Goal: Transaction & Acquisition: Purchase product/service

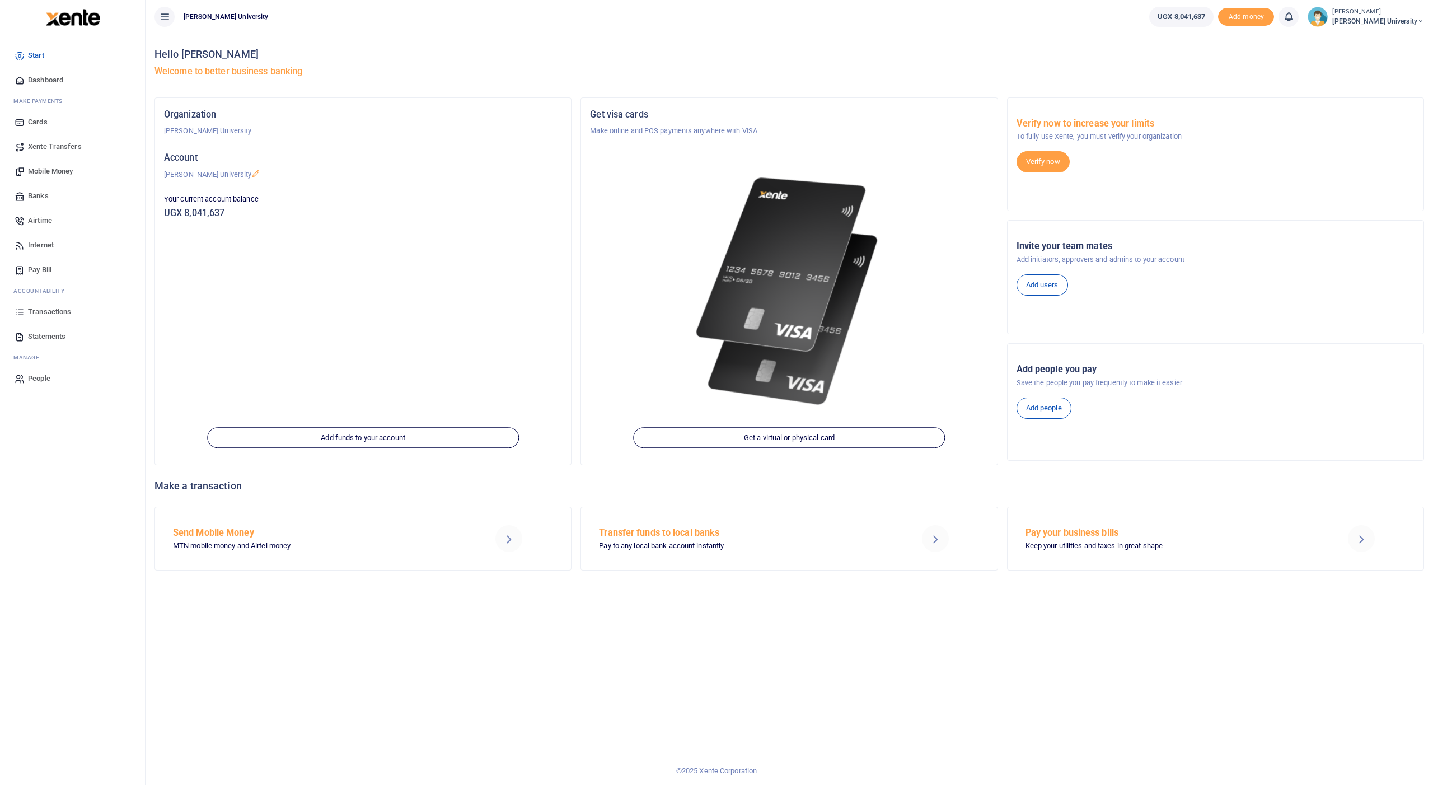
click at [56, 310] on span "Transactions" at bounding box center [49, 311] width 43 height 11
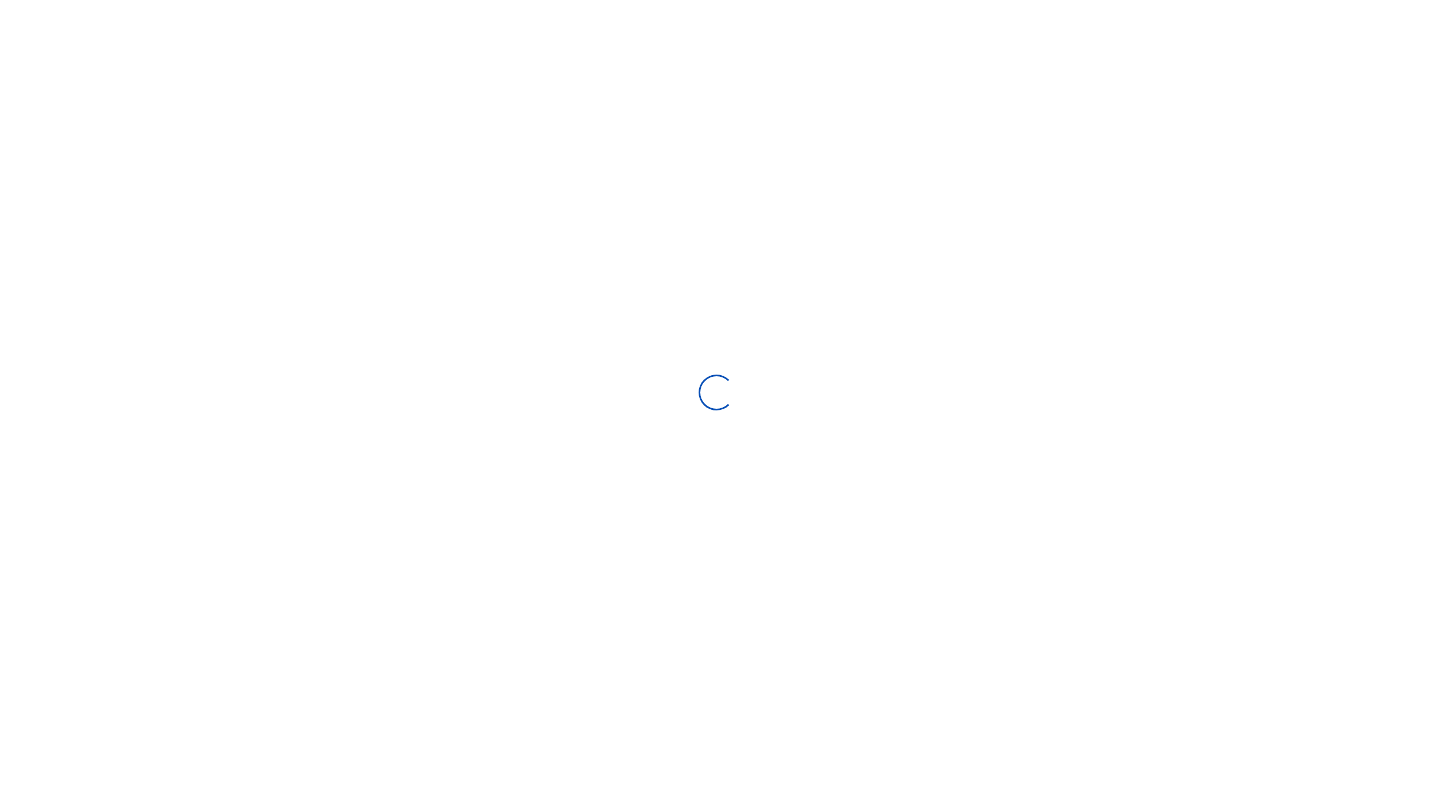
type input "07/13/2025 - 08/11/2025"
select select
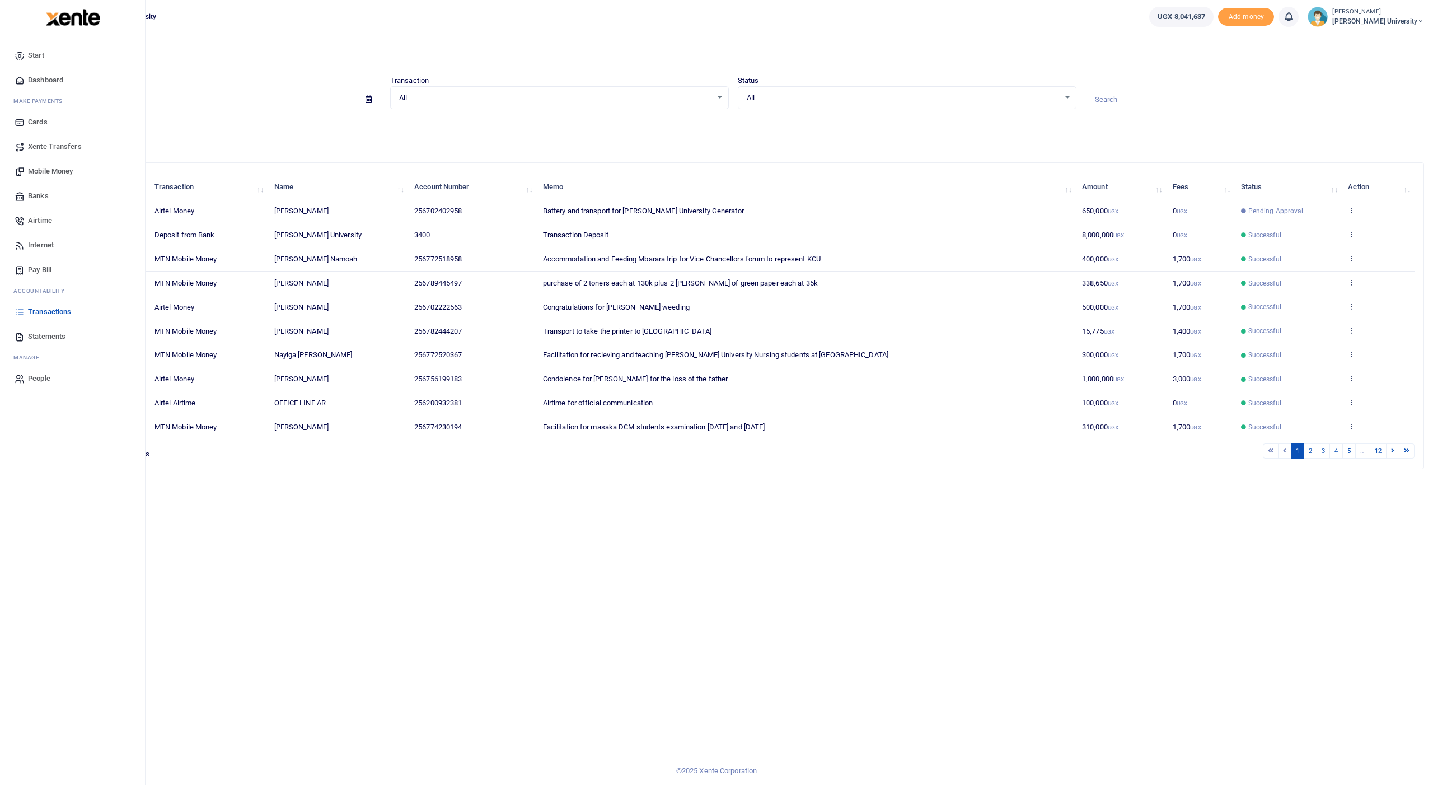
click at [62, 172] on span "Mobile Money" at bounding box center [50, 171] width 45 height 11
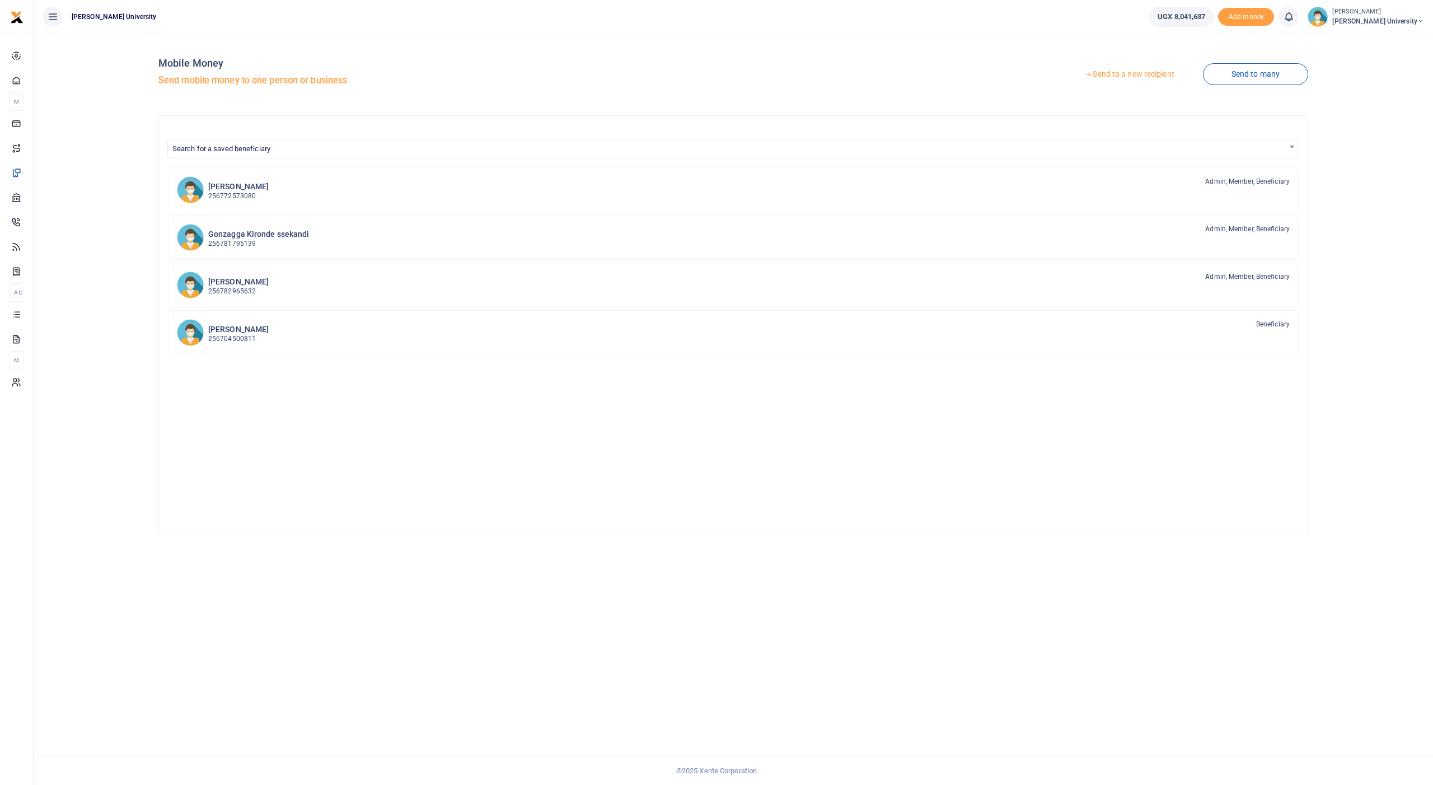
click at [1108, 73] on link "Send to a new recipient" at bounding box center [1129, 74] width 146 height 20
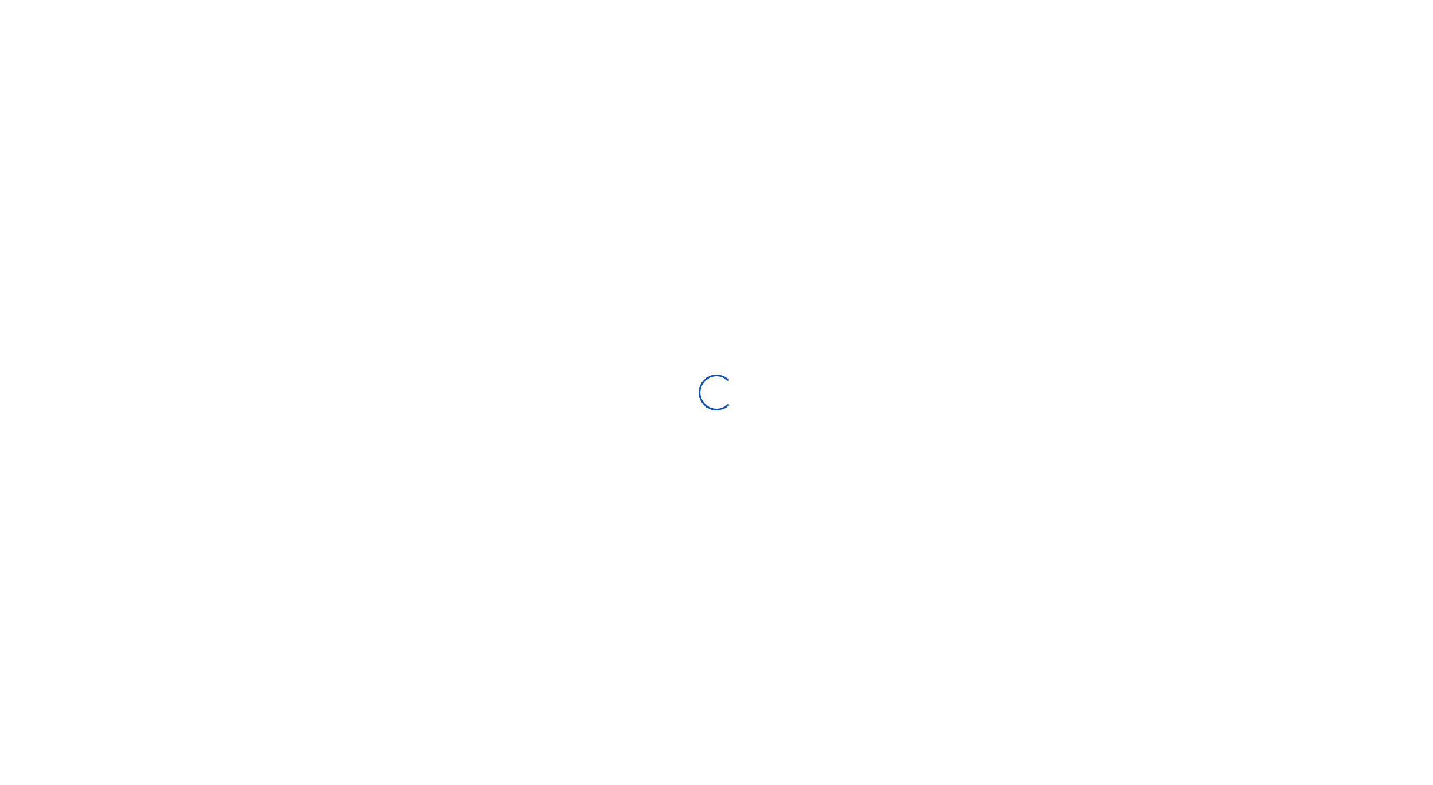
select select "Loading bundles"
select select
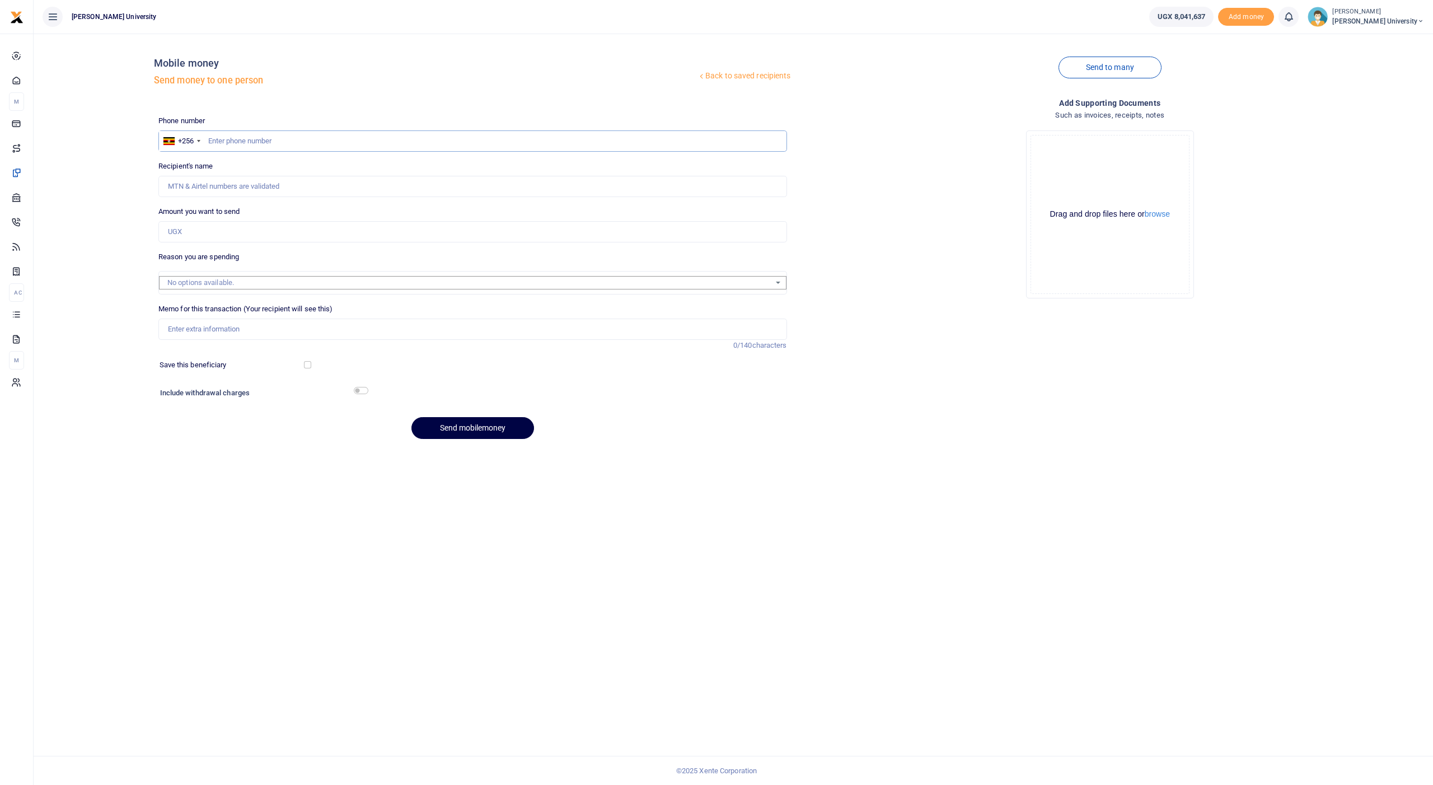
click at [302, 146] on input "text" at bounding box center [472, 140] width 629 height 21
type input "702713092"
click at [199, 233] on input "Amount you want to send" at bounding box center [472, 231] width 629 height 21
type input "Kenneth Ssekatawa"
type input "500,000"
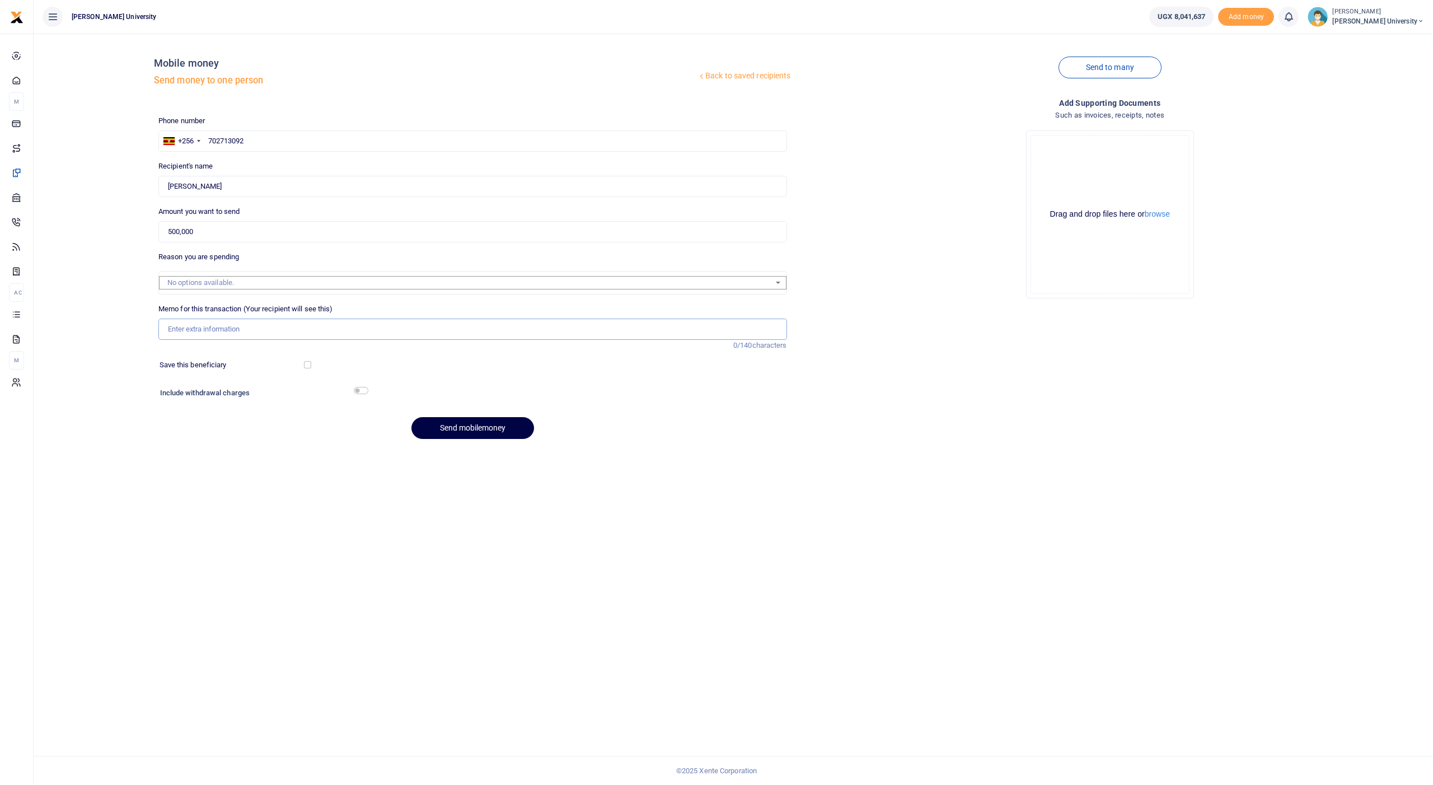
click at [179, 324] on input "Memo for this transaction (Your recipient will see this)" at bounding box center [472, 329] width 629 height 21
type input "External examiner for Biochemistry Jan may 2025 see"
drag, startPoint x: 373, startPoint y: 400, endPoint x: 442, endPoint y: 420, distance: 72.3
click at [442, 420] on button "Send mobilemoney" at bounding box center [472, 428] width 123 height 22
click at [283, 134] on input "text" at bounding box center [472, 140] width 629 height 21
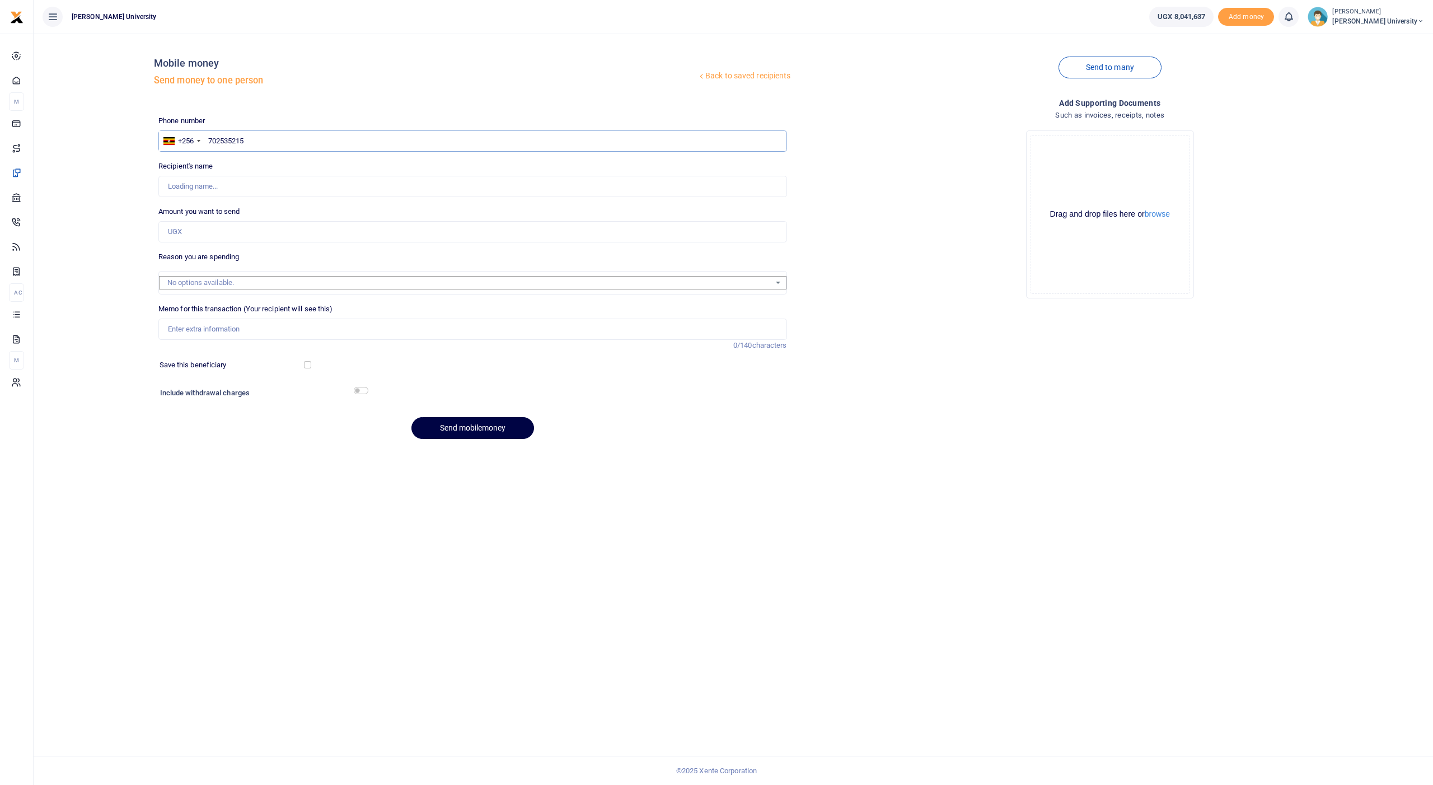
type input "702535215"
click at [218, 227] on input "Amount you want to send" at bounding box center [472, 231] width 629 height 21
type input "10,000"
type input "Mary Flavia Nakamatte"
type input "100,000"
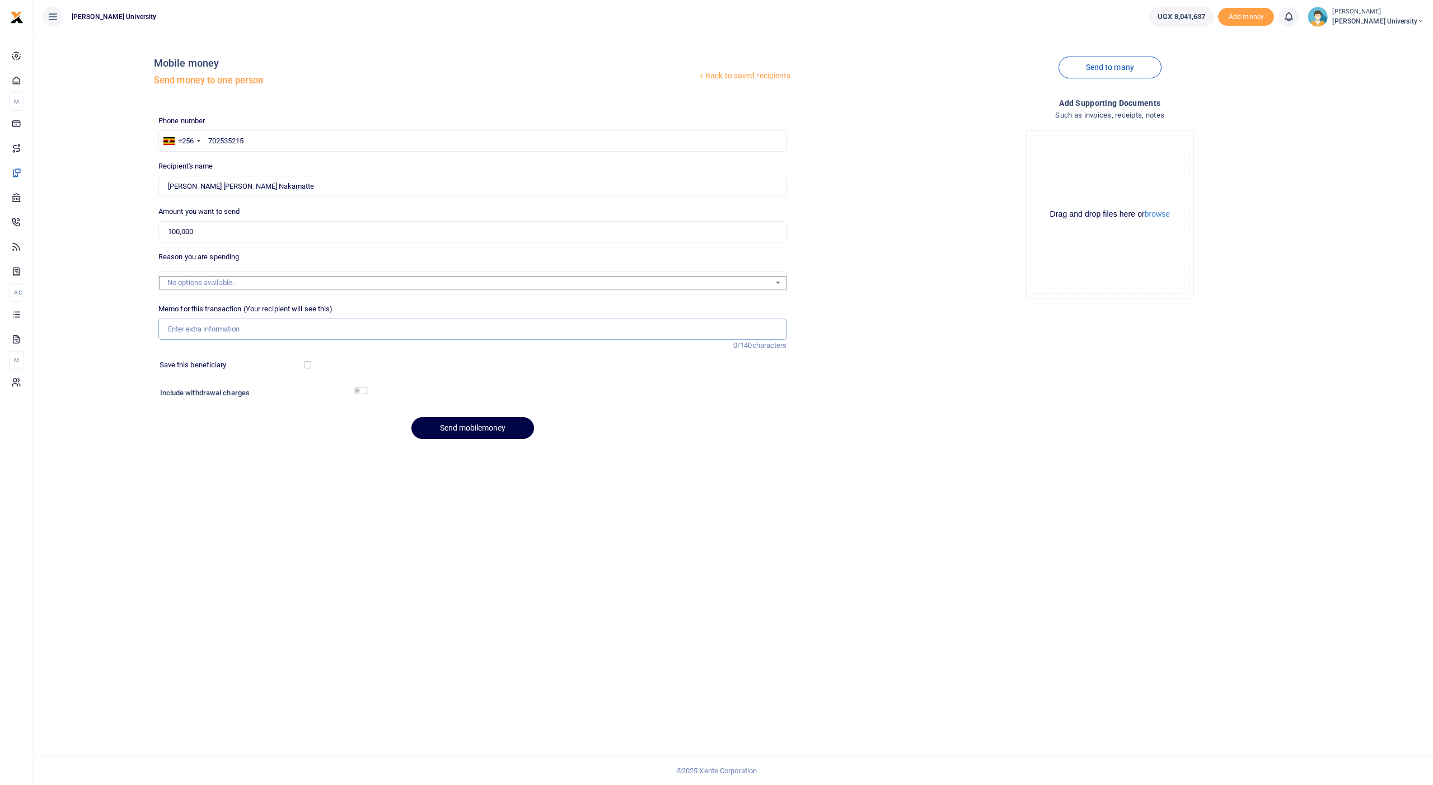
click at [188, 322] on input "Memo for this transaction (Your recipient will see this)" at bounding box center [472, 329] width 629 height 21
type input "Facilitation for internship supervision of MS ASASIRA IRENE"
click at [449, 425] on button "Send mobilemoney" at bounding box center [472, 428] width 123 height 22
click at [242, 144] on input "text" at bounding box center [472, 140] width 629 height 21
type input "704941274"
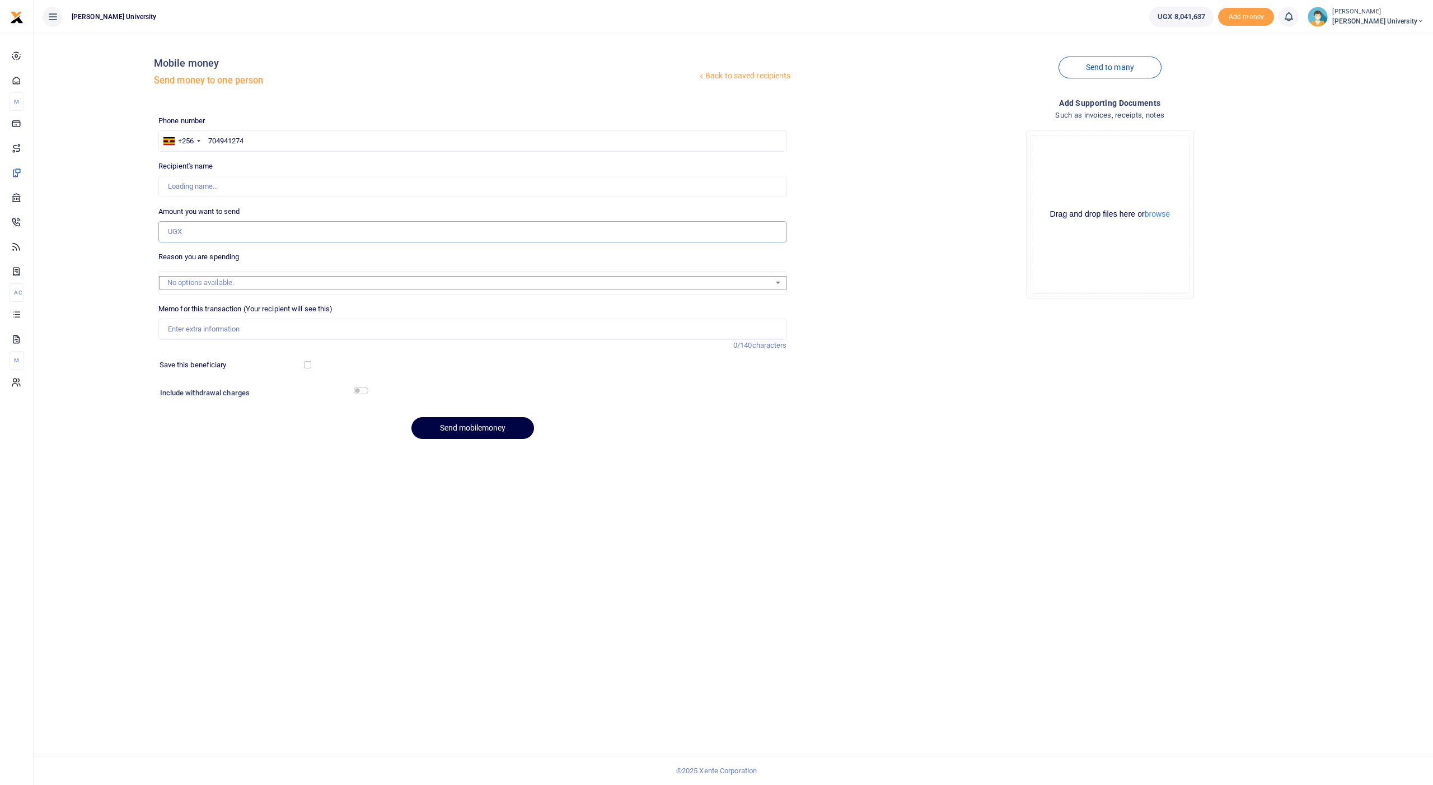
click at [204, 226] on input "Amount you want to send" at bounding box center [472, 231] width 629 height 21
type input "Rodham Pat Duhirwe"
drag, startPoint x: 255, startPoint y: 141, endPoint x: 212, endPoint y: 141, distance: 43.7
click at [212, 141] on input "704941274" at bounding box center [472, 140] width 629 height 21
type input "756199183"
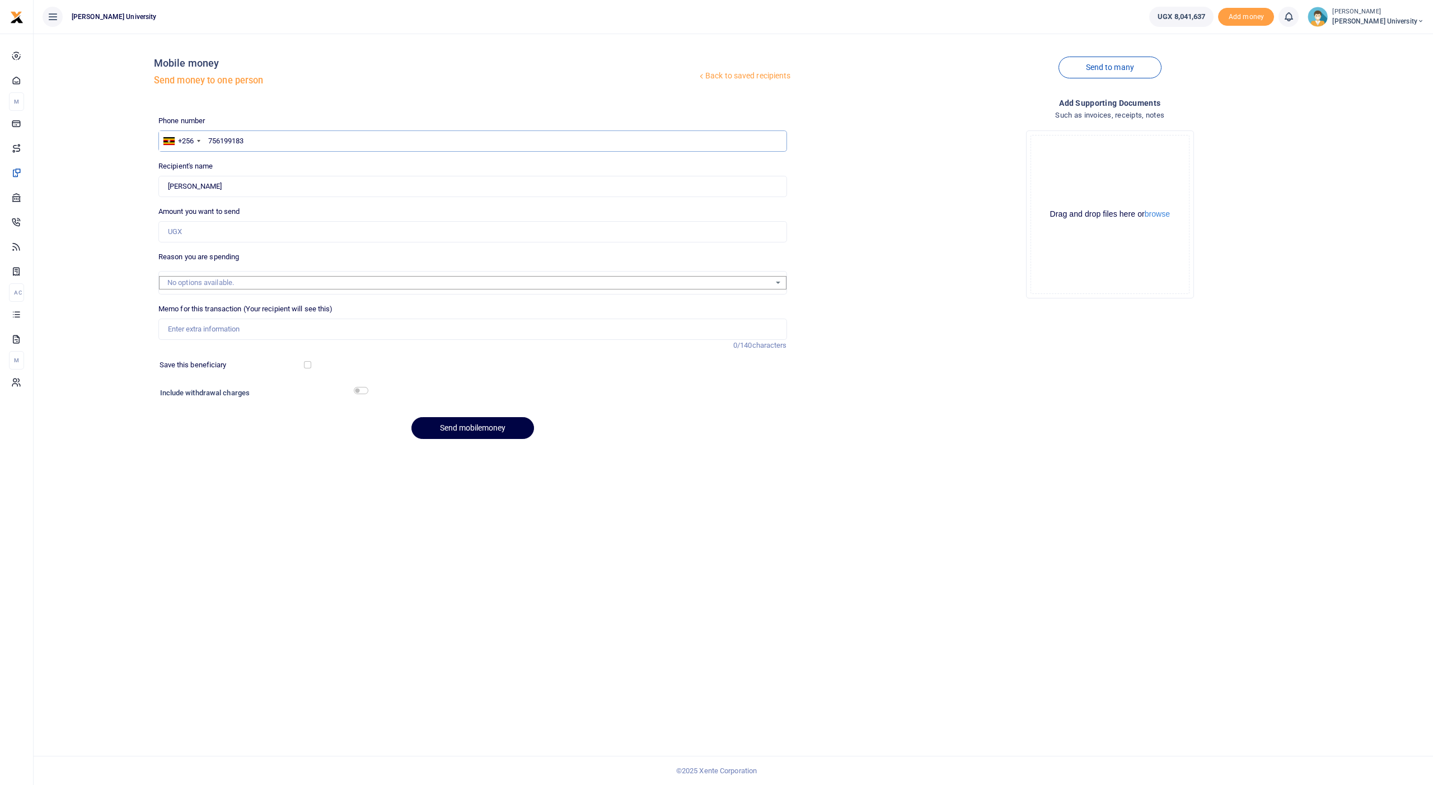
type input "Claire Ayebare"
type input "756199183"
click at [197, 231] on input "Amount you want to send" at bounding box center [472, 231] width 629 height 21
type input "300,000"
click at [171, 325] on input "Memo for this transaction (Your recipient will see this)" at bounding box center [472, 329] width 629 height 21
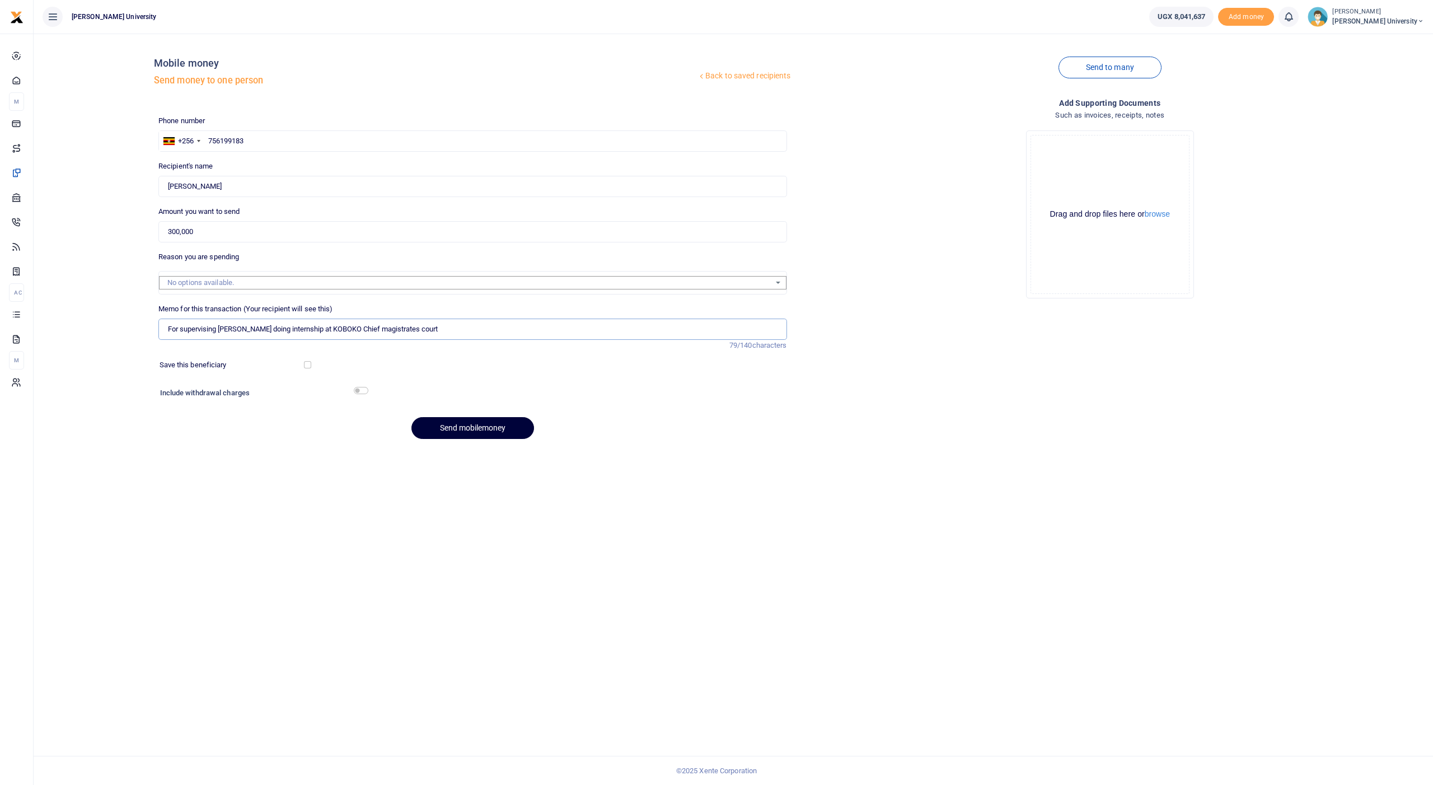
type input "For supervising Rahuman Bran doing internship at KOBOKO Chief magistrates court"
click at [448, 421] on button "Send mobilemoney" at bounding box center [472, 428] width 123 height 22
click at [241, 138] on input "text" at bounding box center [472, 140] width 629 height 21
type input "782965632"
type input "[PERSON_NAME] Okwi [PERSON_NAME]"
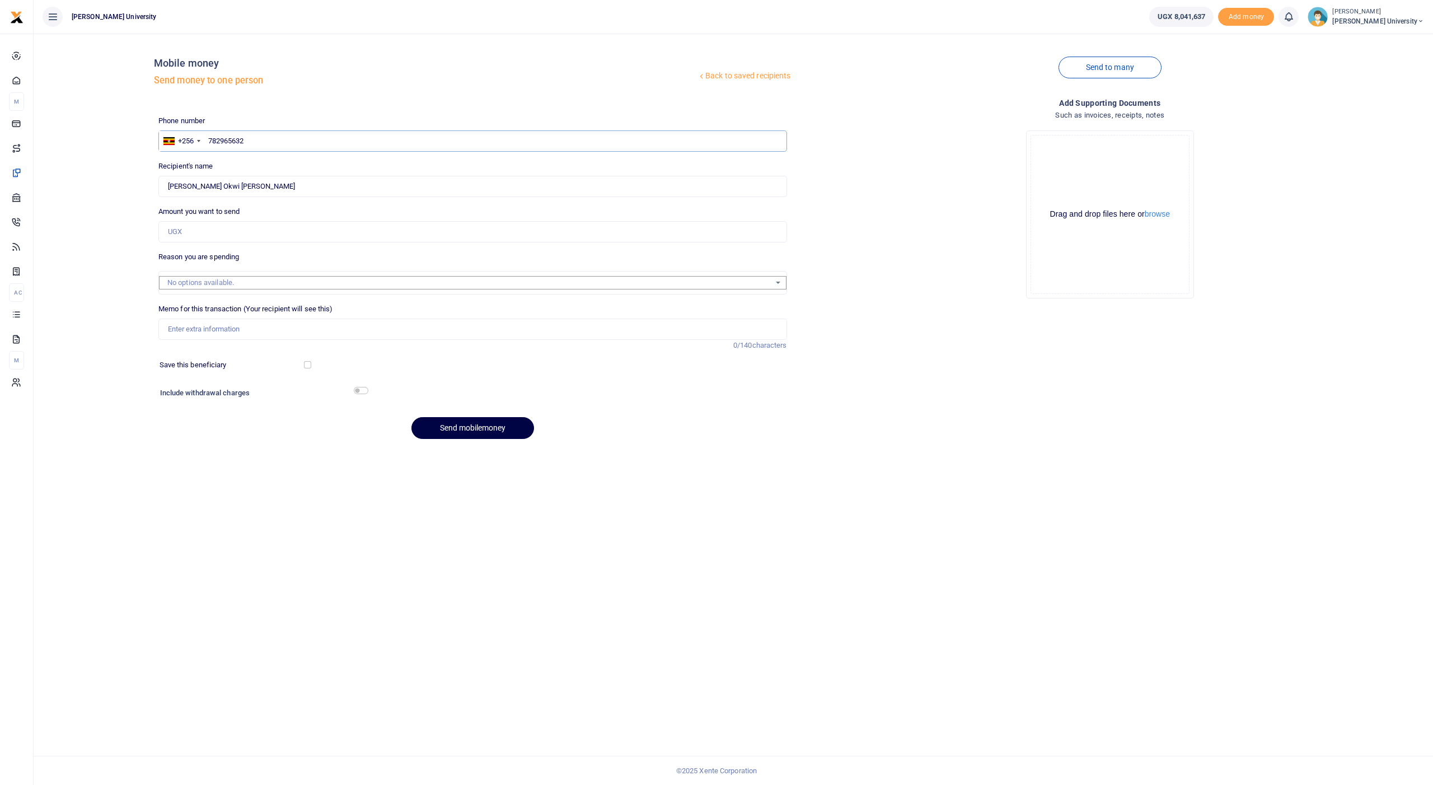
type input "782965632"
click at [177, 232] on input "Amount you want to send" at bounding box center [472, 231] width 629 height 21
type input "537,000"
click at [174, 328] on input "Memo for this transaction (Your recipient will see this)" at bounding box center [472, 329] width 629 height 21
type input "Fuel for AR to mbarara for vice chancellors forum"
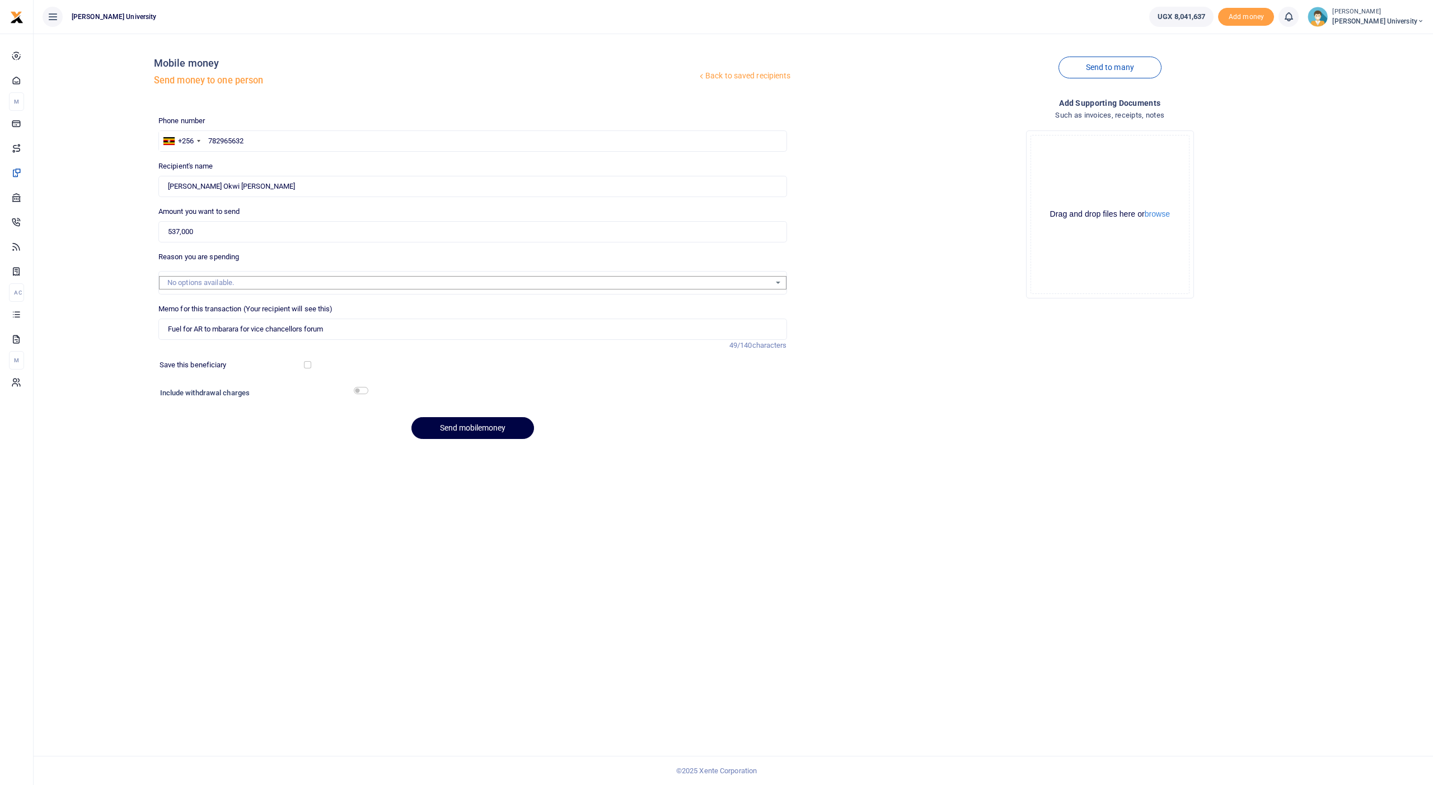
click at [364, 387] on input "checkbox" at bounding box center [361, 390] width 15 height 7
checkbox input "true"
click at [436, 456] on button "Send mobilemoney" at bounding box center [472, 459] width 123 height 22
click at [448, 458] on button "Send mobilemoney" at bounding box center [472, 459] width 123 height 22
click at [43, 311] on span "Transactions" at bounding box center [49, 311] width 43 height 11
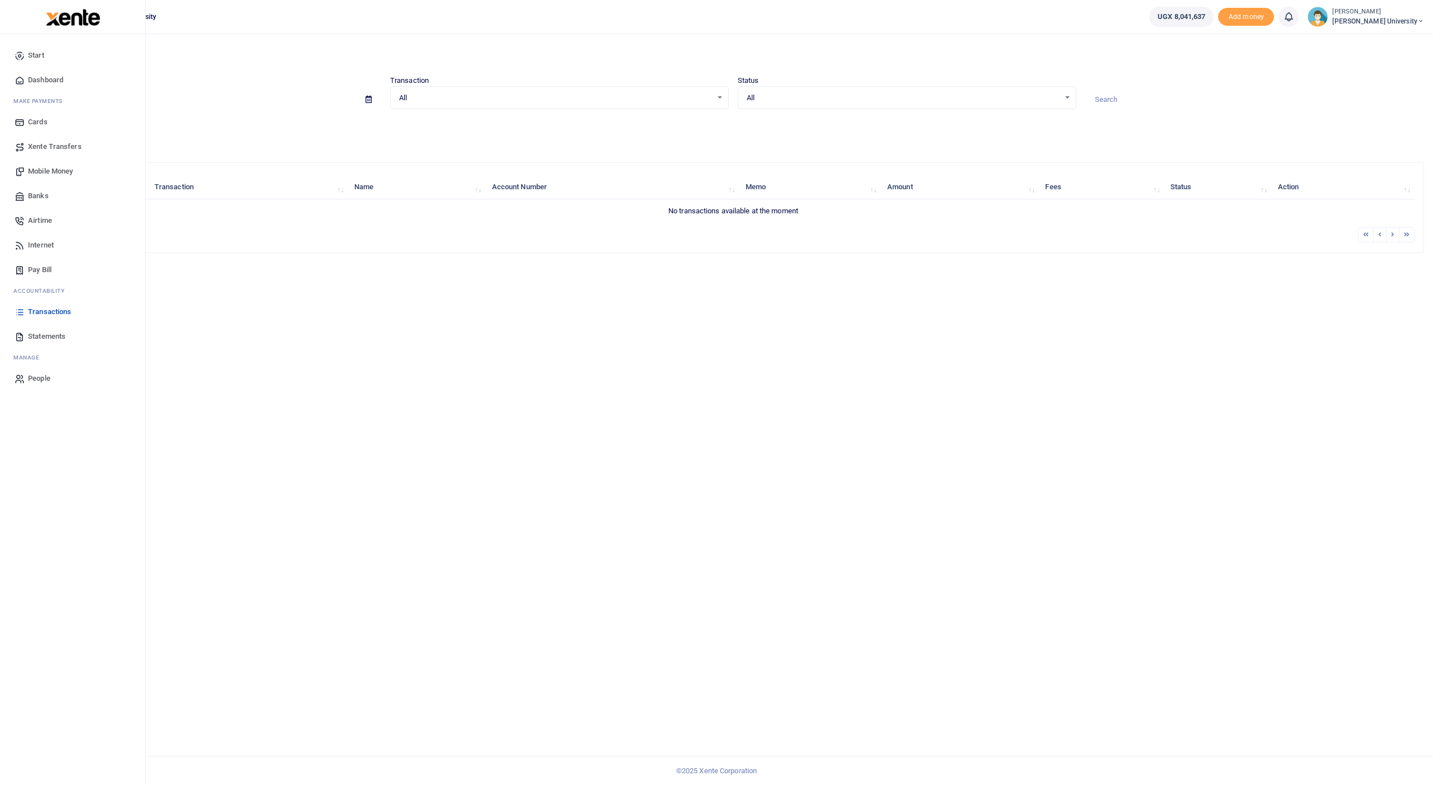
click at [50, 308] on span "Transactions" at bounding box center [49, 311] width 43 height 11
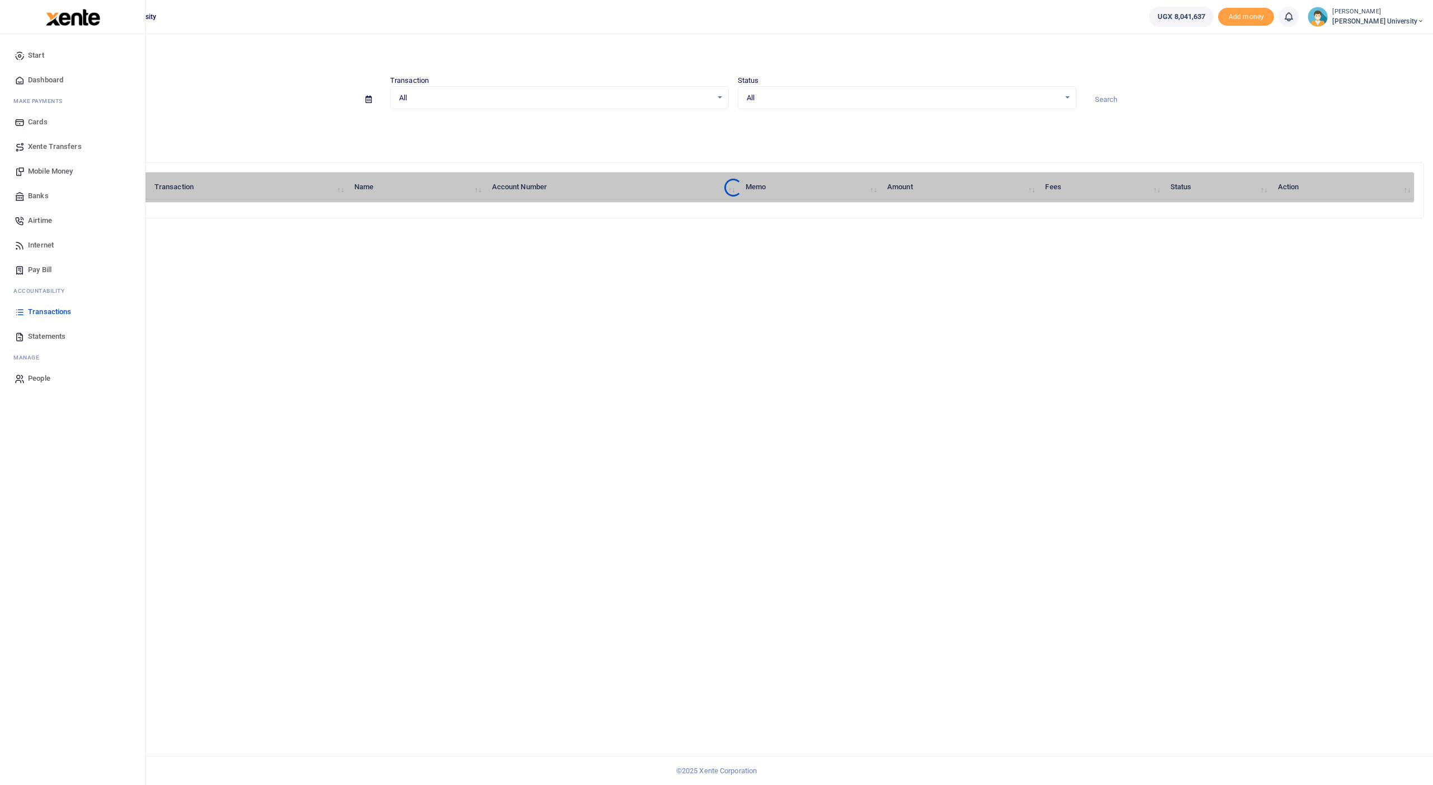
click at [50, 169] on span "Mobile Money" at bounding box center [50, 171] width 45 height 11
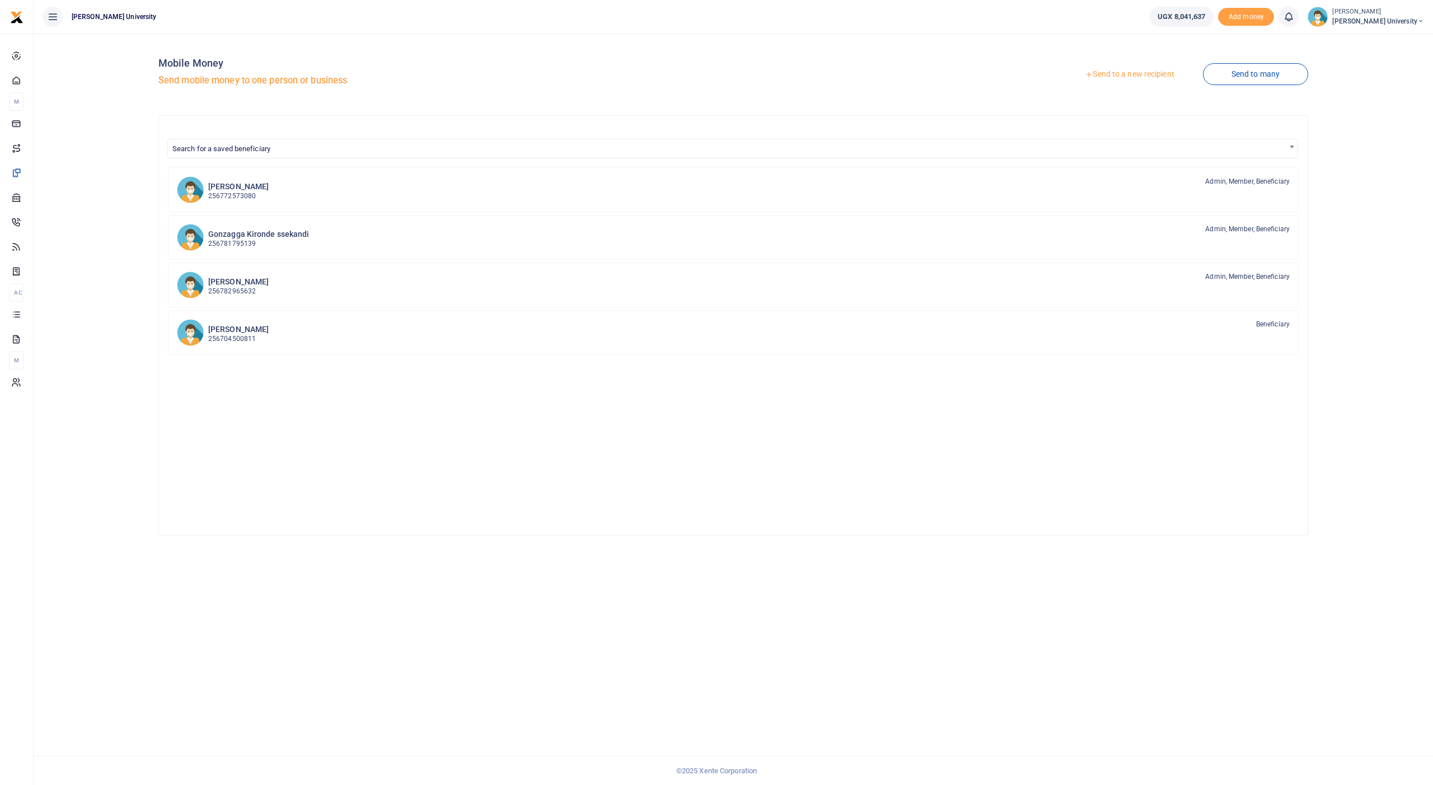
click at [1112, 74] on link "Send to a new recipient" at bounding box center [1129, 74] width 146 height 20
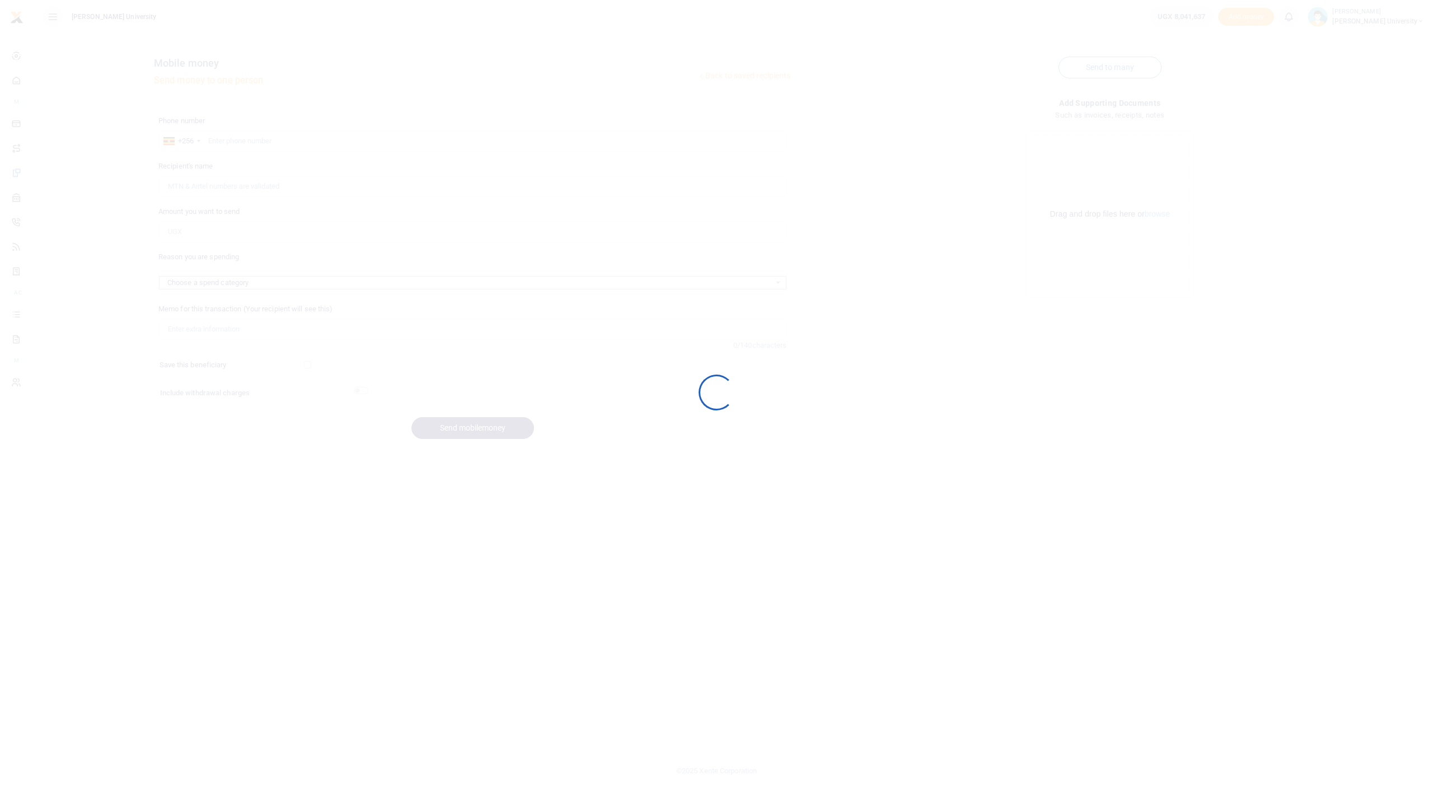
select select
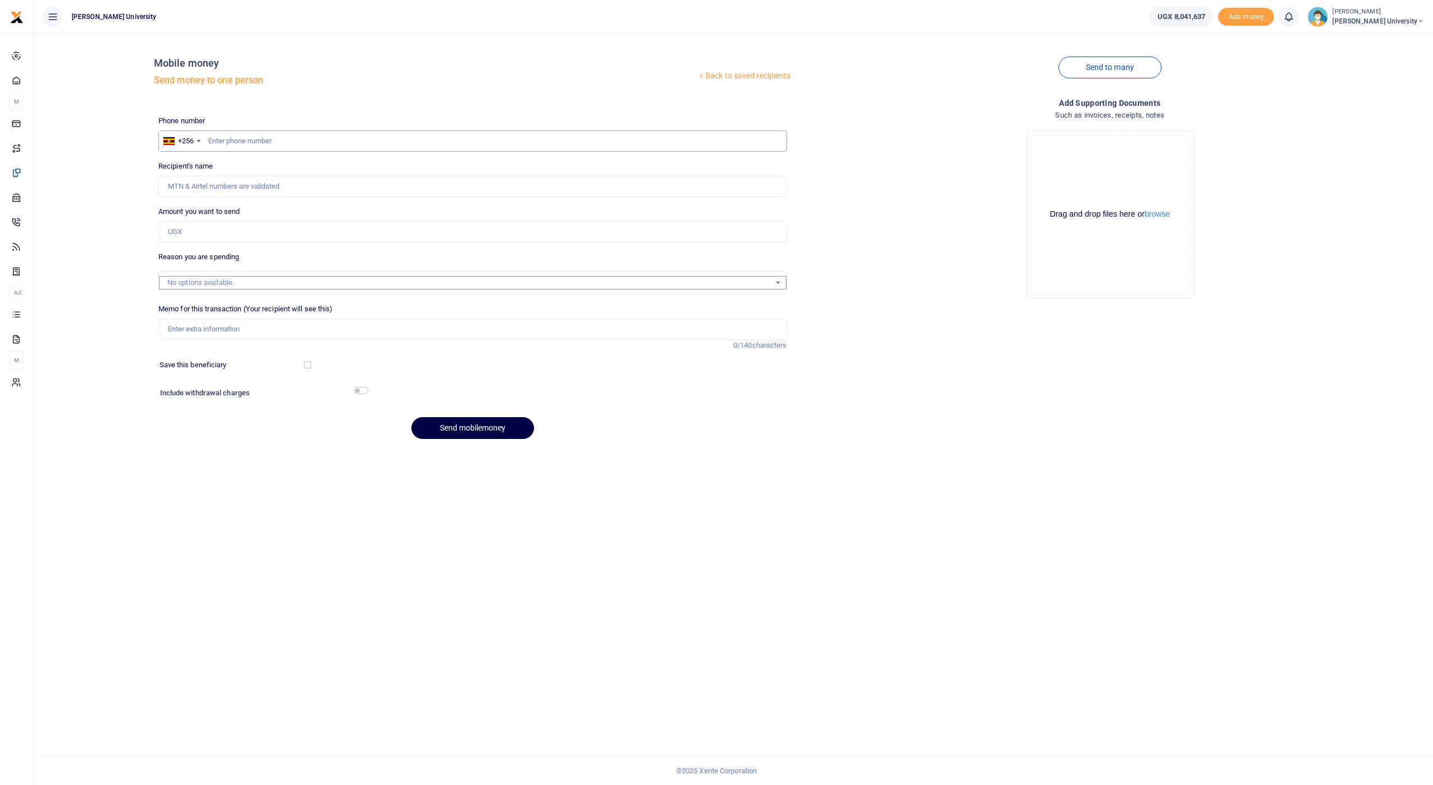
click at [330, 143] on input "text" at bounding box center [472, 140] width 629 height 21
type input "776401339"
type input "[PERSON_NAME] Kalenge"
type input "776401339"
click at [191, 233] on input "Amount you want to send" at bounding box center [472, 231] width 629 height 21
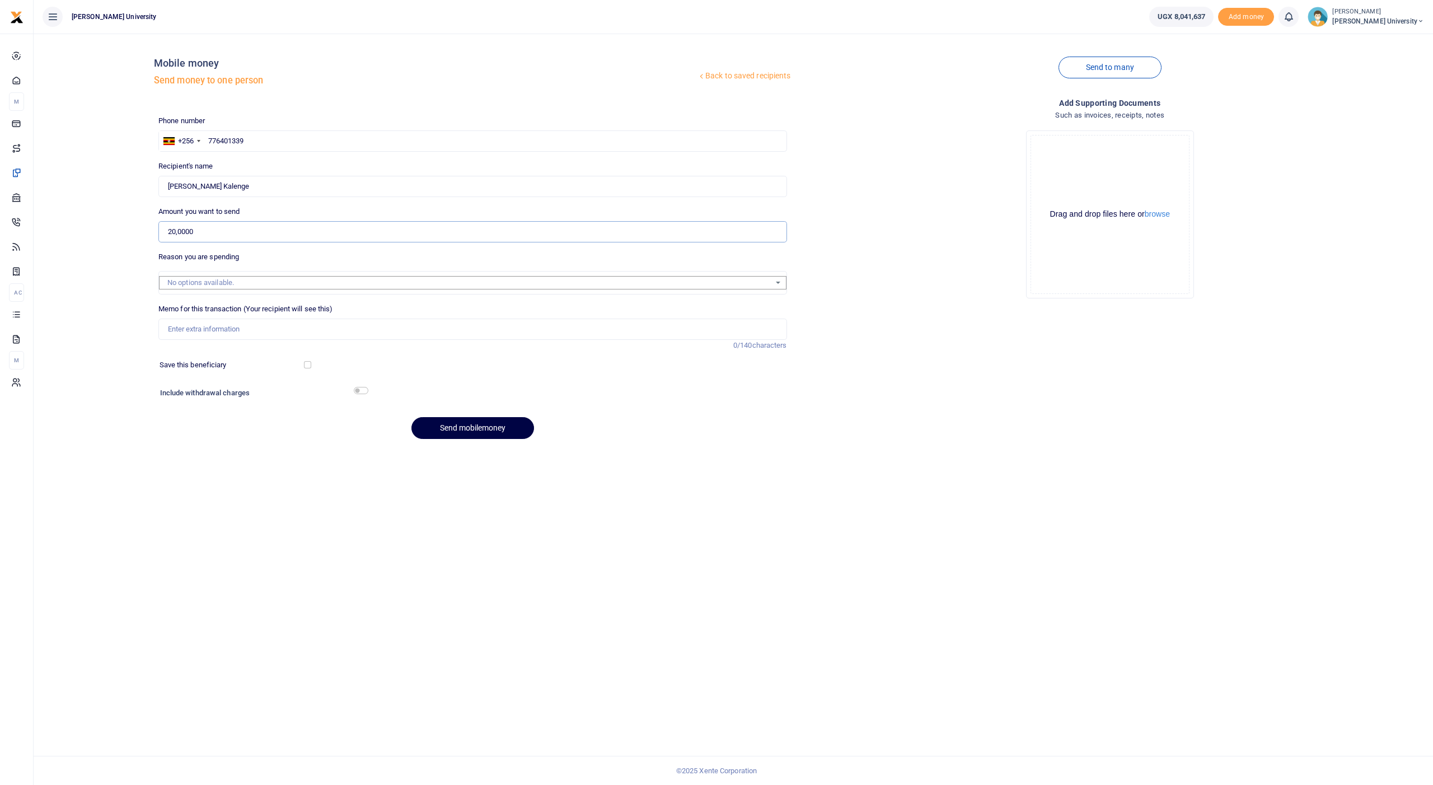
type input "200,000"
click at [172, 327] on input "Memo for this transaction (Your recipient will see this)" at bounding box center [472, 329] width 629 height 21
type input "facilitation for internship supervision of [PERSON_NAME] and [PERSON_NAME]"
click at [463, 428] on button "Send mobilemoney" at bounding box center [472, 428] width 123 height 22
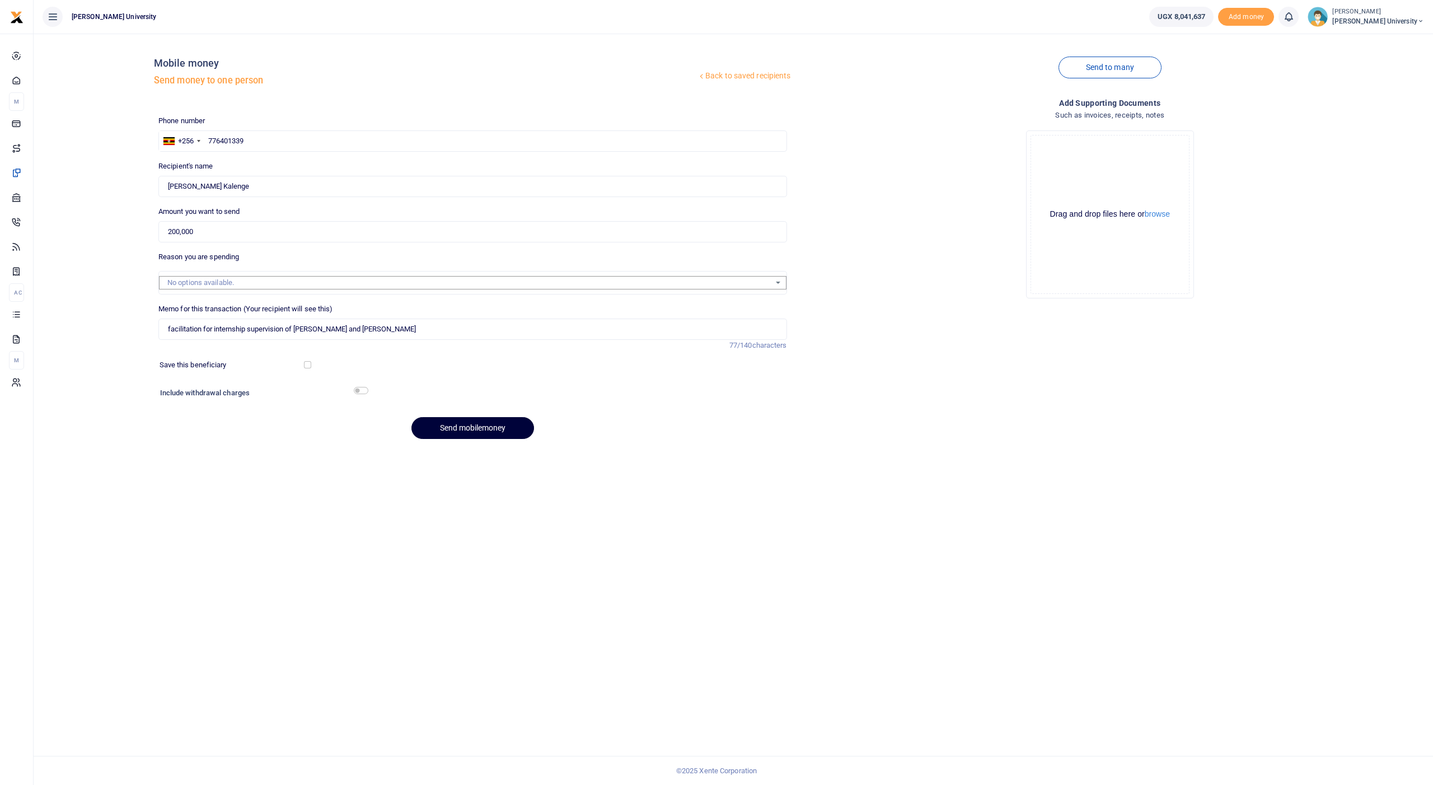
click at [461, 424] on button "Send mobilemoney" at bounding box center [472, 428] width 123 height 22
click at [462, 425] on button "Send mobilemoney" at bounding box center [472, 428] width 123 height 22
click at [454, 422] on button "Send mobilemoney" at bounding box center [472, 428] width 123 height 22
drag, startPoint x: 443, startPoint y: 326, endPoint x: 164, endPoint y: 324, distance: 278.8
click at [164, 324] on input "facilitation for internship supervision of AHURA PRECIOUS and ASIIMWE NICKLET" at bounding box center [472, 329] width 629 height 21
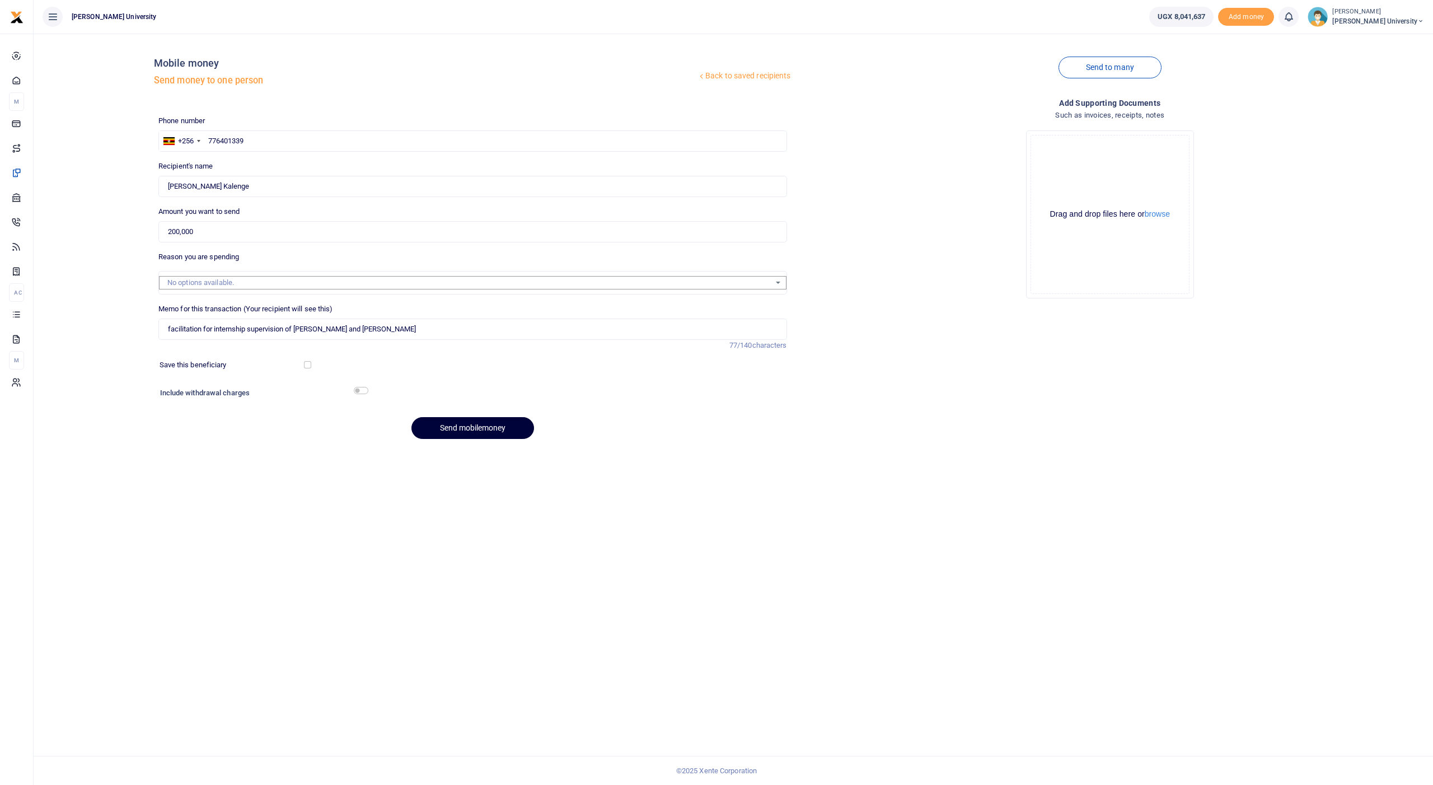
click at [465, 423] on button "Send mobilemoney" at bounding box center [472, 428] width 123 height 22
click at [31, 309] on span "Transactions" at bounding box center [49, 311] width 43 height 11
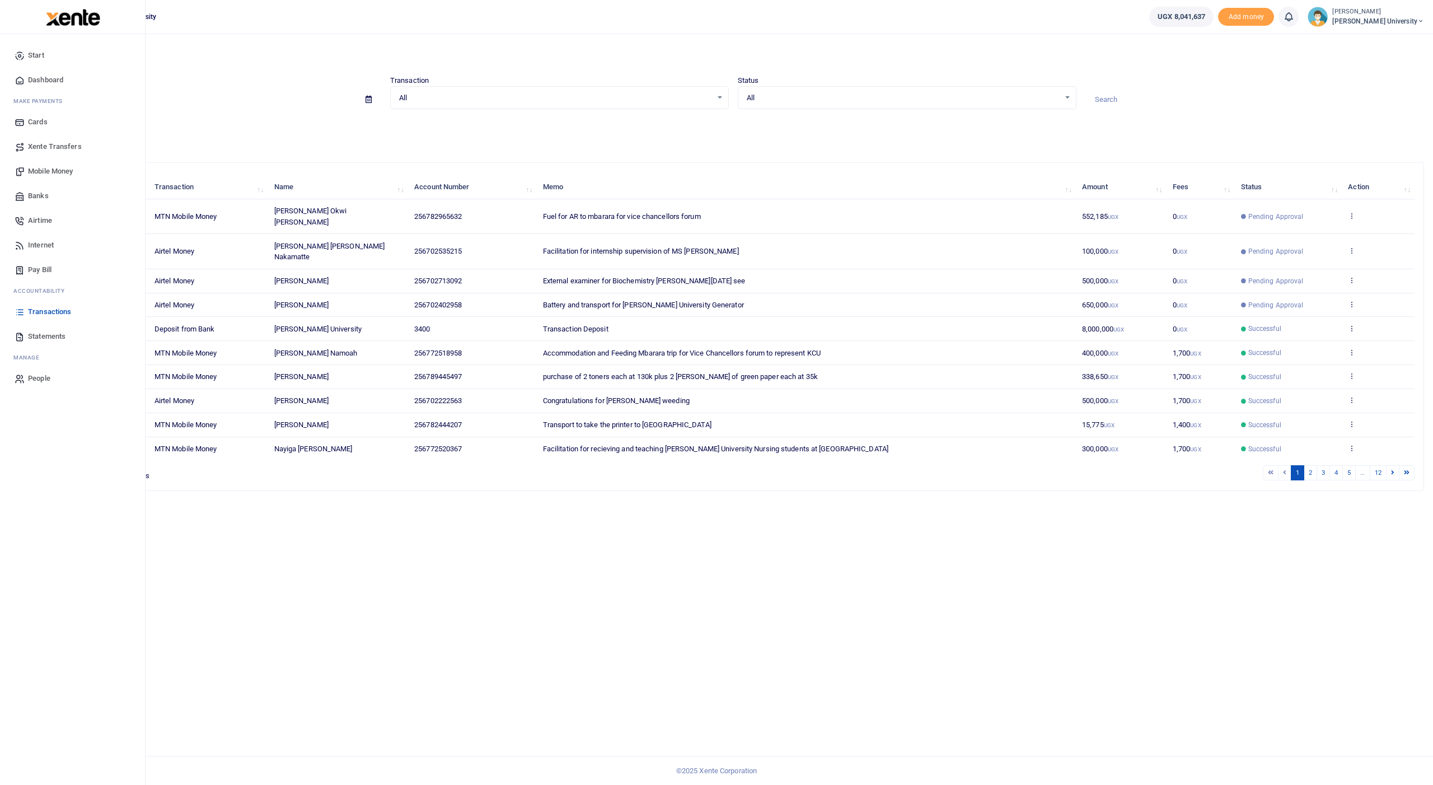
click at [45, 170] on span "Mobile Money" at bounding box center [50, 171] width 45 height 11
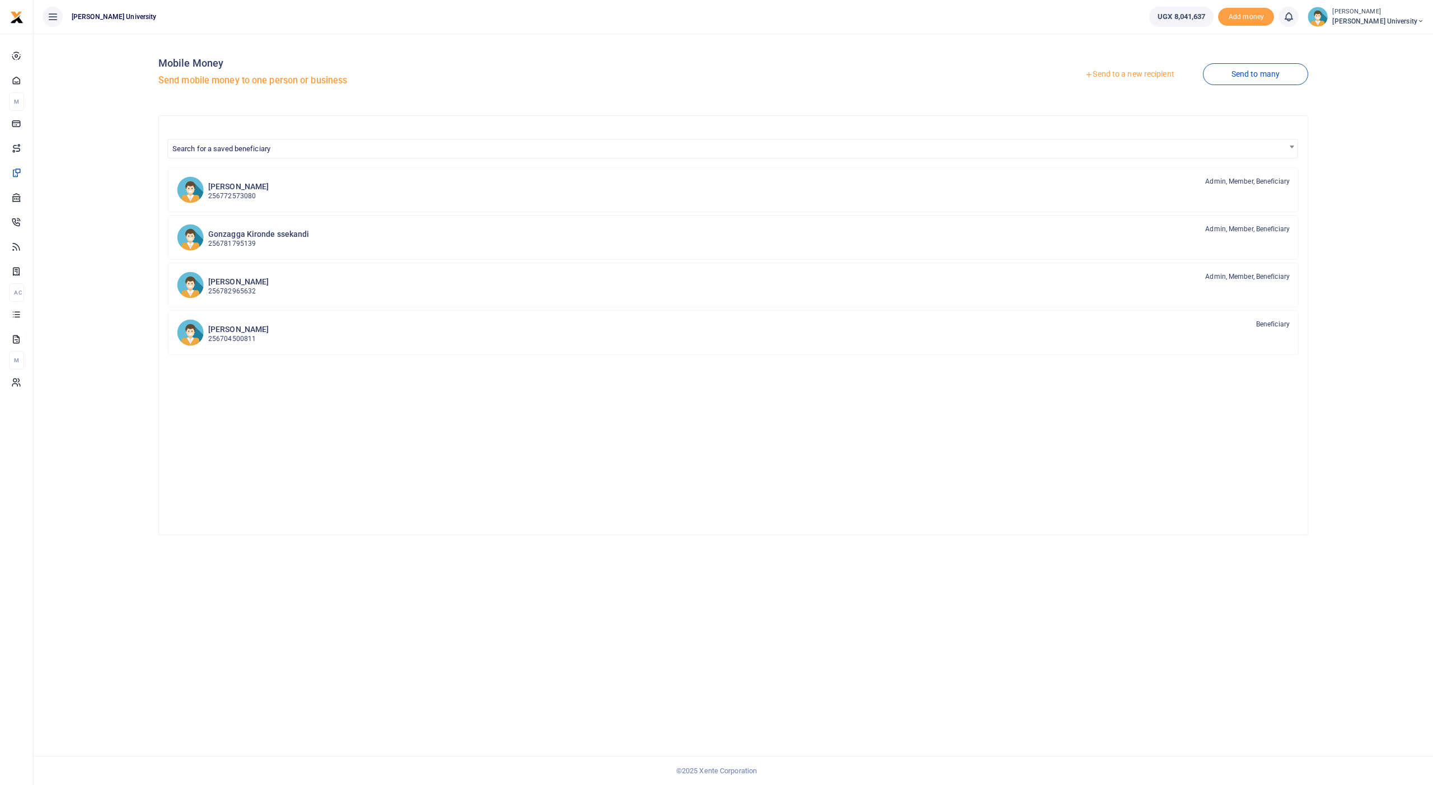
click at [1128, 76] on link "Send to a new recipient" at bounding box center [1129, 74] width 146 height 20
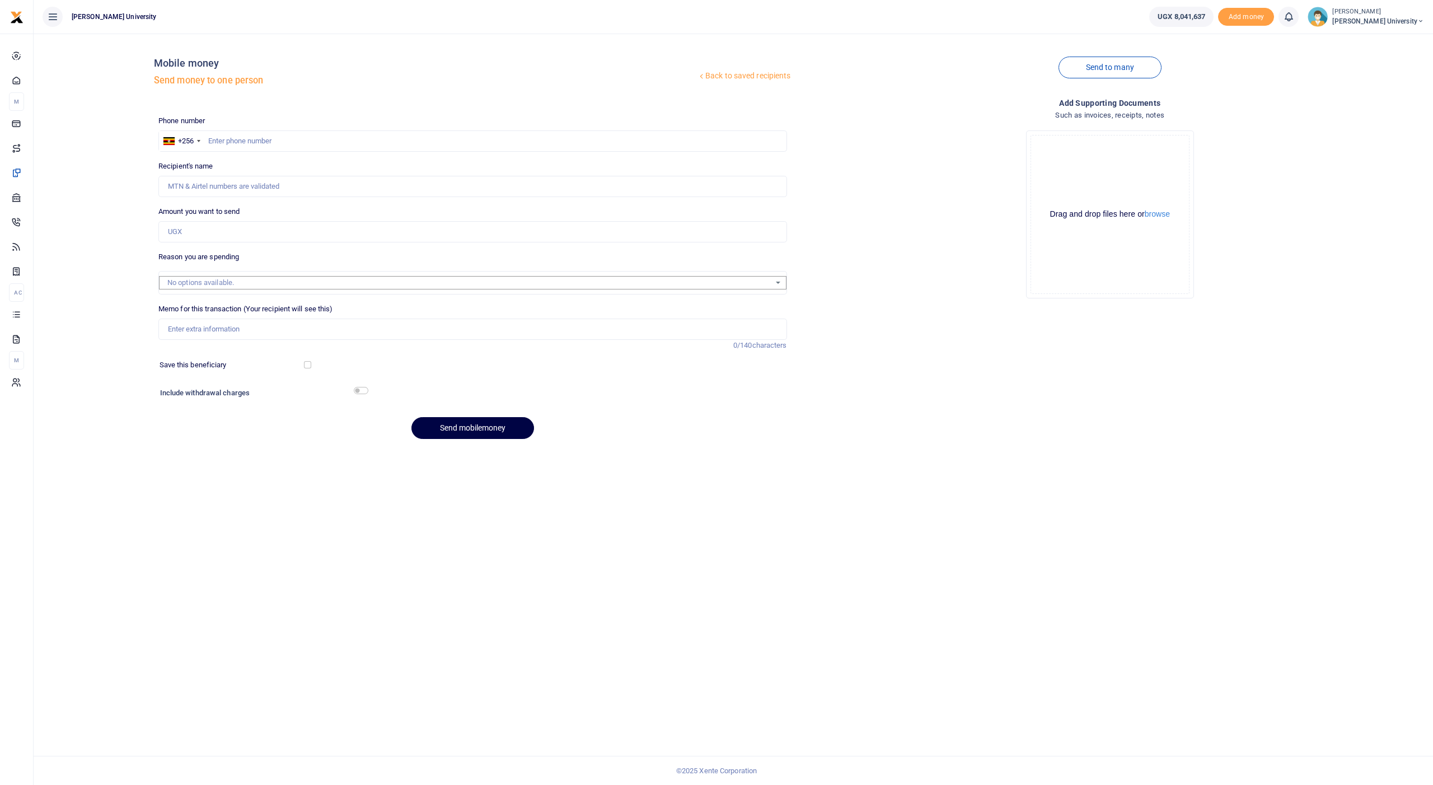
click at [226, 138] on div at bounding box center [716, 392] width 1433 height 785
click at [222, 137] on input "text" at bounding box center [472, 140] width 629 height 21
type input "7776401339"
type input "[PERSON_NAME]"
click at [217, 140] on input "7776401339" at bounding box center [472, 140] width 629 height 21
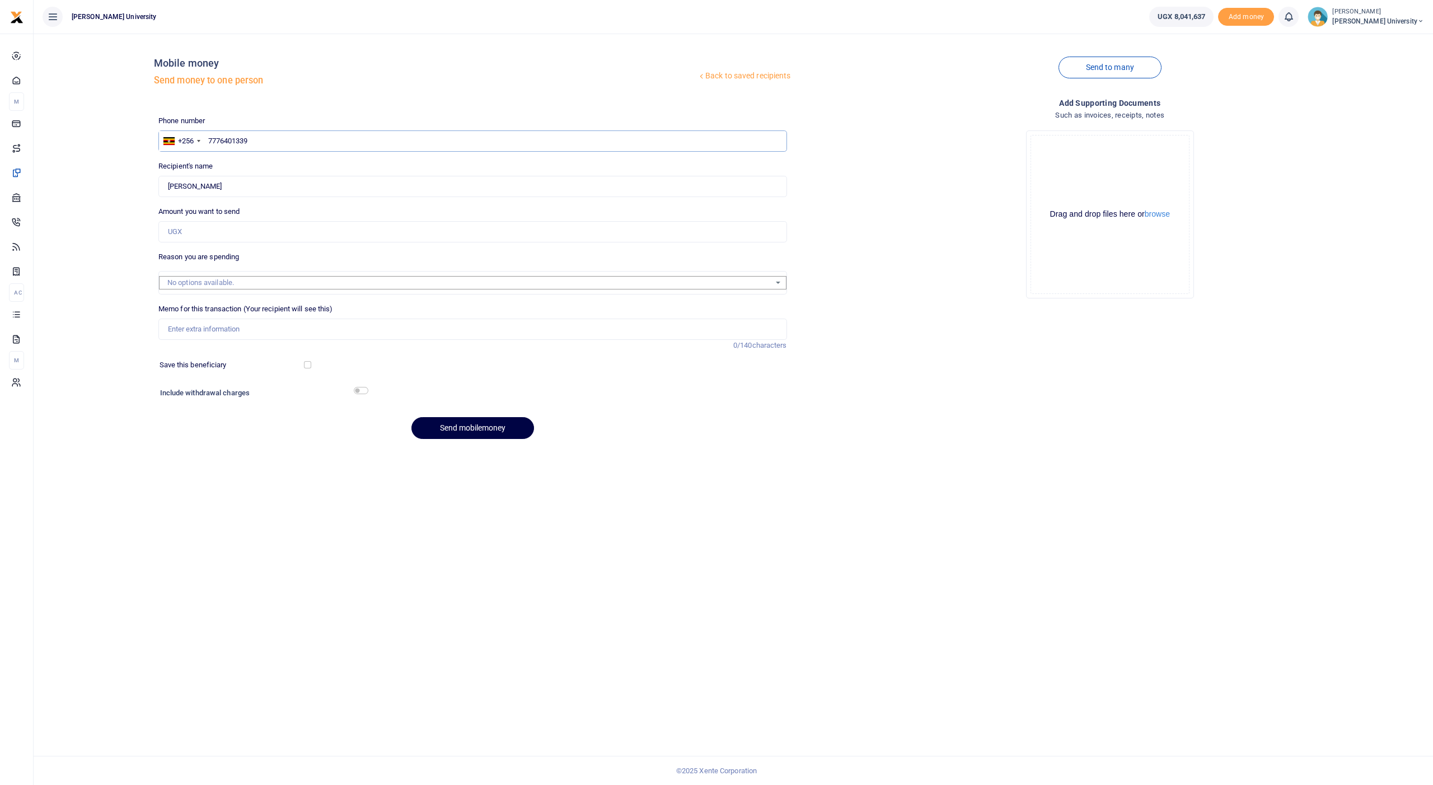
type input "776401339"
type input "[PERSON_NAME] Kalenge"
type input "776401339"
click at [204, 229] on input "Amount you want to send" at bounding box center [472, 231] width 629 height 21
type input "200,000"
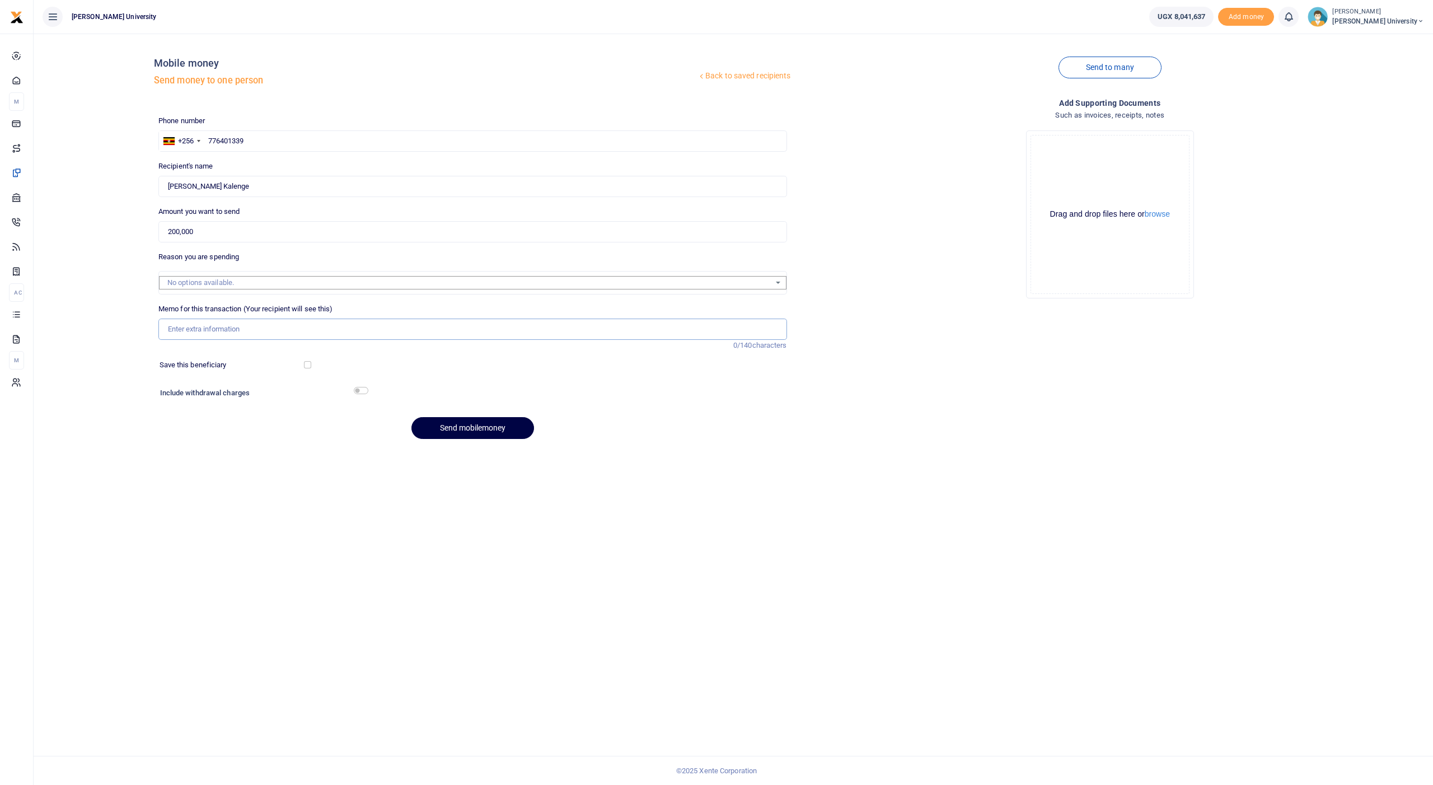
click at [210, 326] on input "Memo for this transaction (Your recipient will see this)" at bounding box center [472, 329] width 629 height 21
paste input "facilitation for internship supervision of AHURA PRECIOUS and ASIIMWE NICKLET"
type input "facilitation for internship supervision of AHURA PRECIOUS and ASIIMWE NICKLET"
click at [450, 422] on button "Send mobilemoney" at bounding box center [472, 428] width 123 height 22
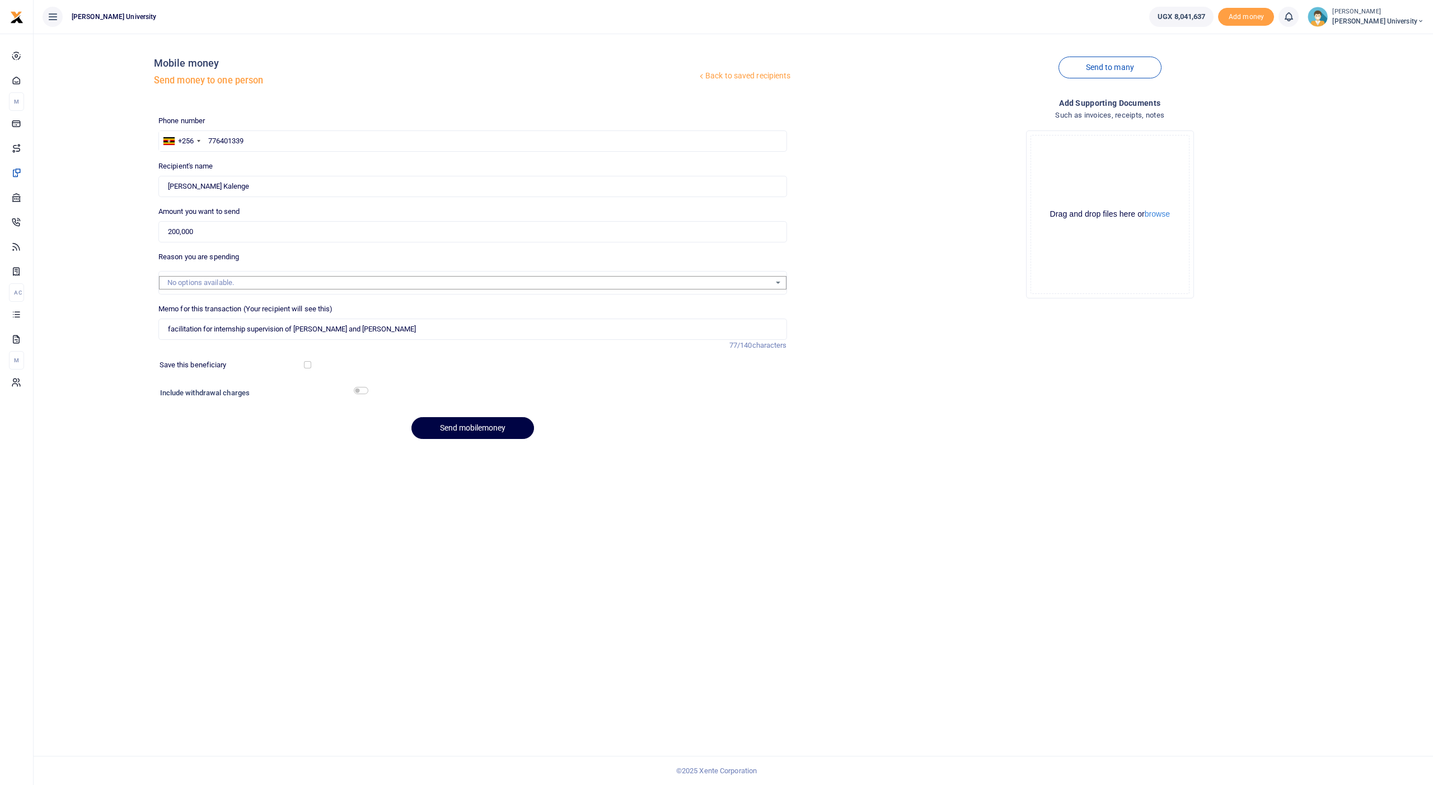
click at [450, 422] on button "Send mobilemoney" at bounding box center [472, 428] width 123 height 22
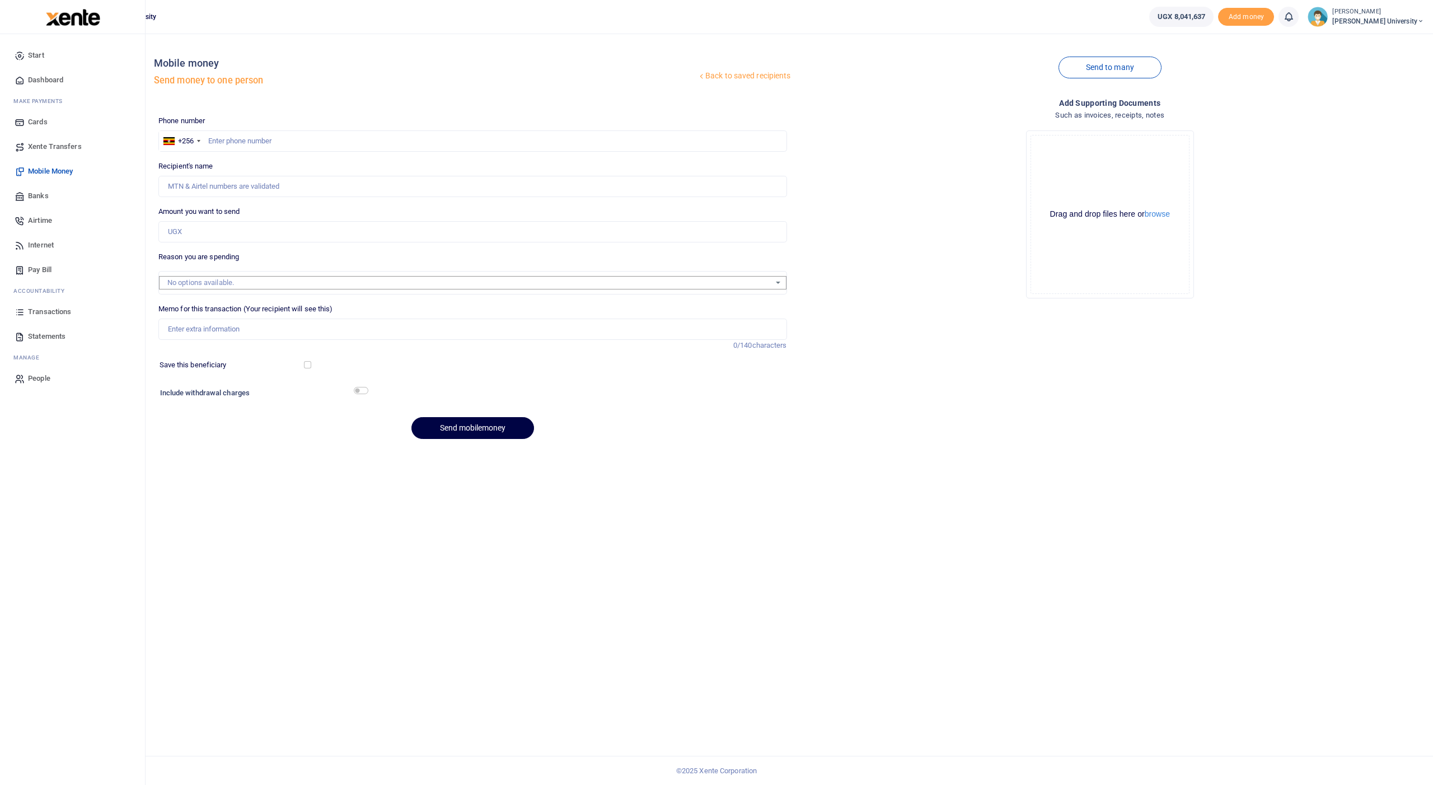
click at [53, 310] on span "Transactions" at bounding box center [49, 311] width 43 height 11
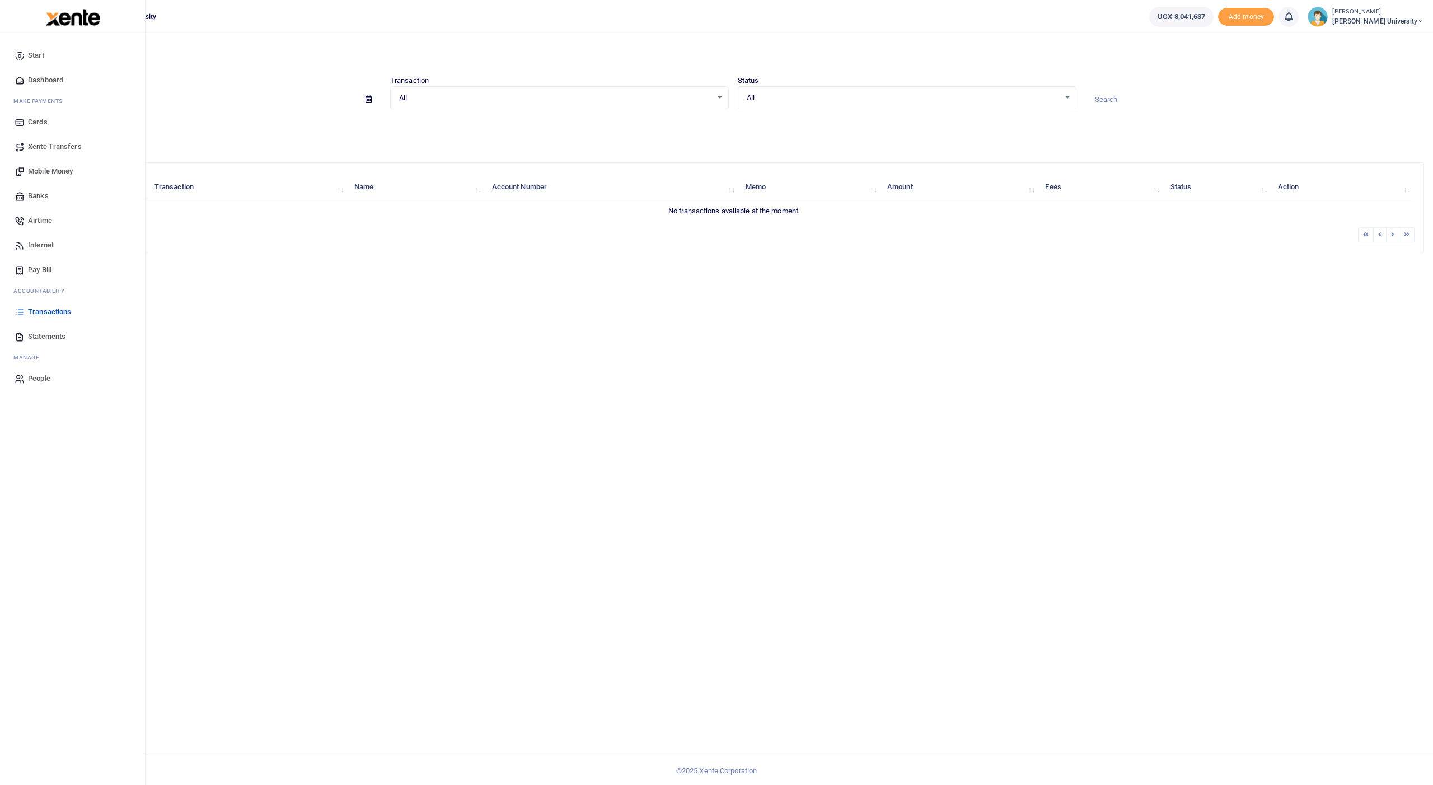
click at [54, 167] on span "Mobile Money" at bounding box center [50, 171] width 45 height 11
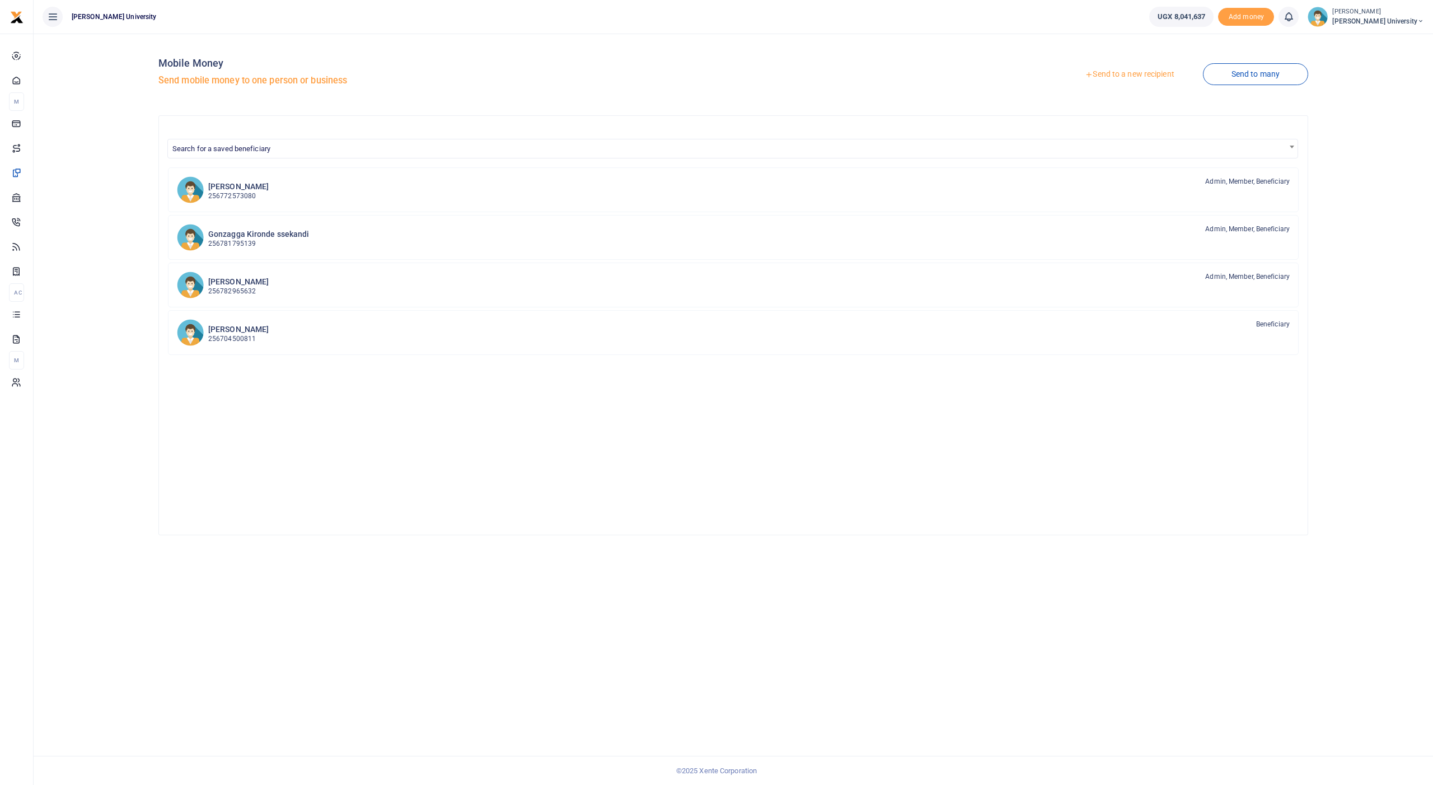
click at [1117, 76] on link "Send to a new recipient" at bounding box center [1129, 74] width 146 height 20
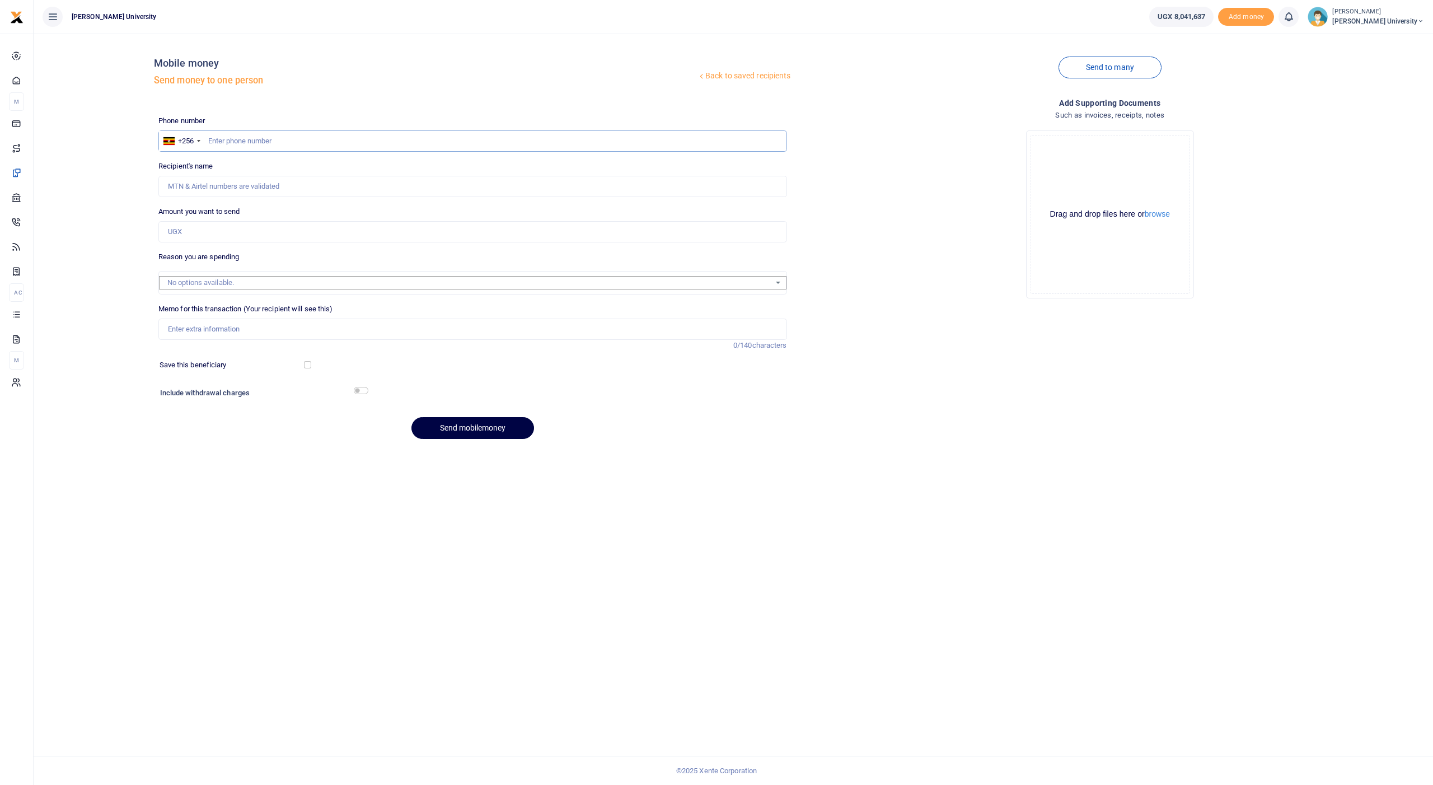
click at [311, 133] on input "text" at bounding box center [472, 140] width 629 height 21
type input "776401339"
type input "[PERSON_NAME] Kalenge"
type input "776401339"
click at [255, 228] on input "Amount you want to send" at bounding box center [472, 231] width 629 height 21
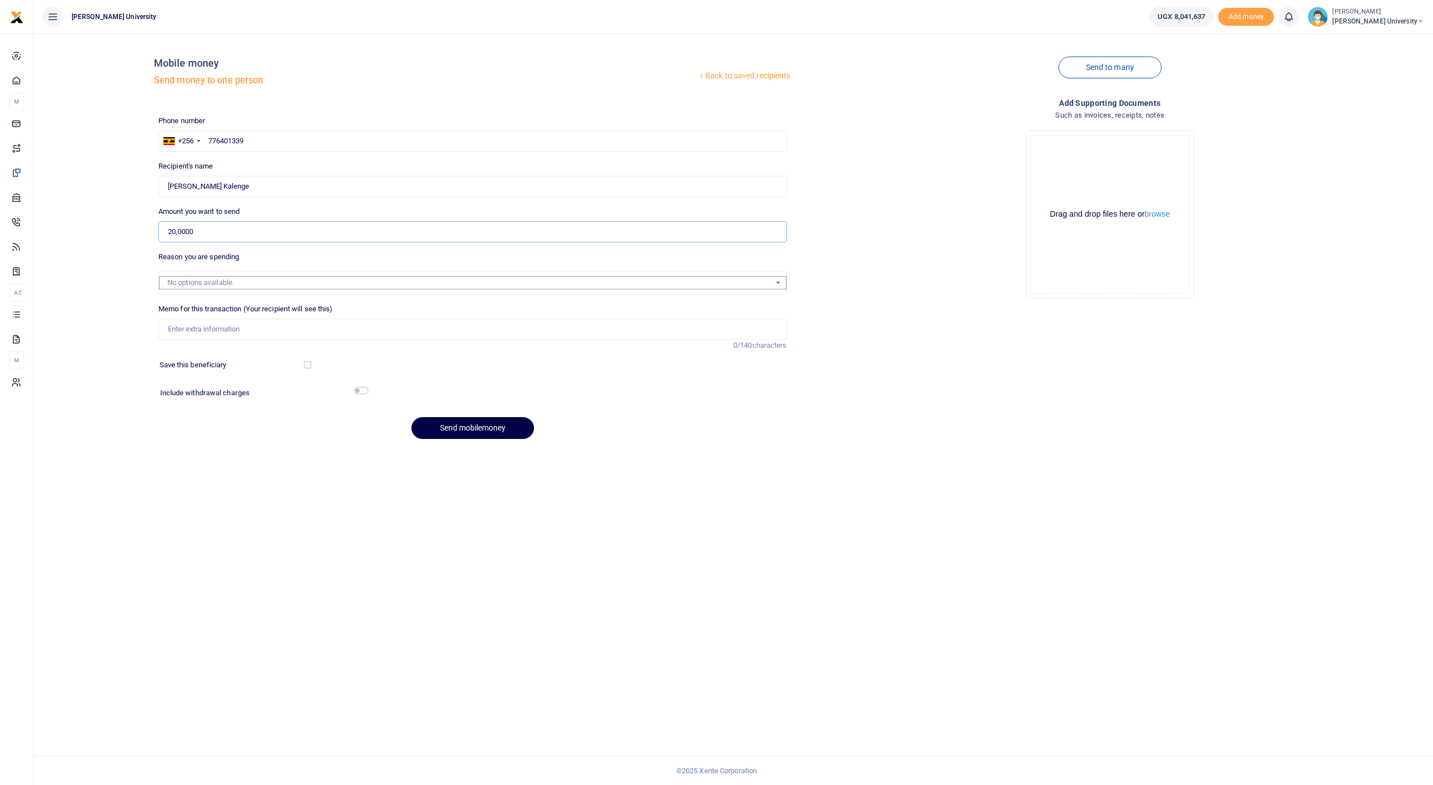
type input "200,000"
click at [213, 329] on input "Memo for this transaction (Your recipient will see this)" at bounding box center [472, 329] width 629 height 21
paste input "facilitation for internship supervision of AHURA PRECIOUS and ASIIMWE NICKLET"
type input "facilitation for internship supervision of AHURA PRECIOUS and ASIIMWE NICKLET"
click at [440, 423] on button "Send mobilemoney" at bounding box center [472, 428] width 123 height 22
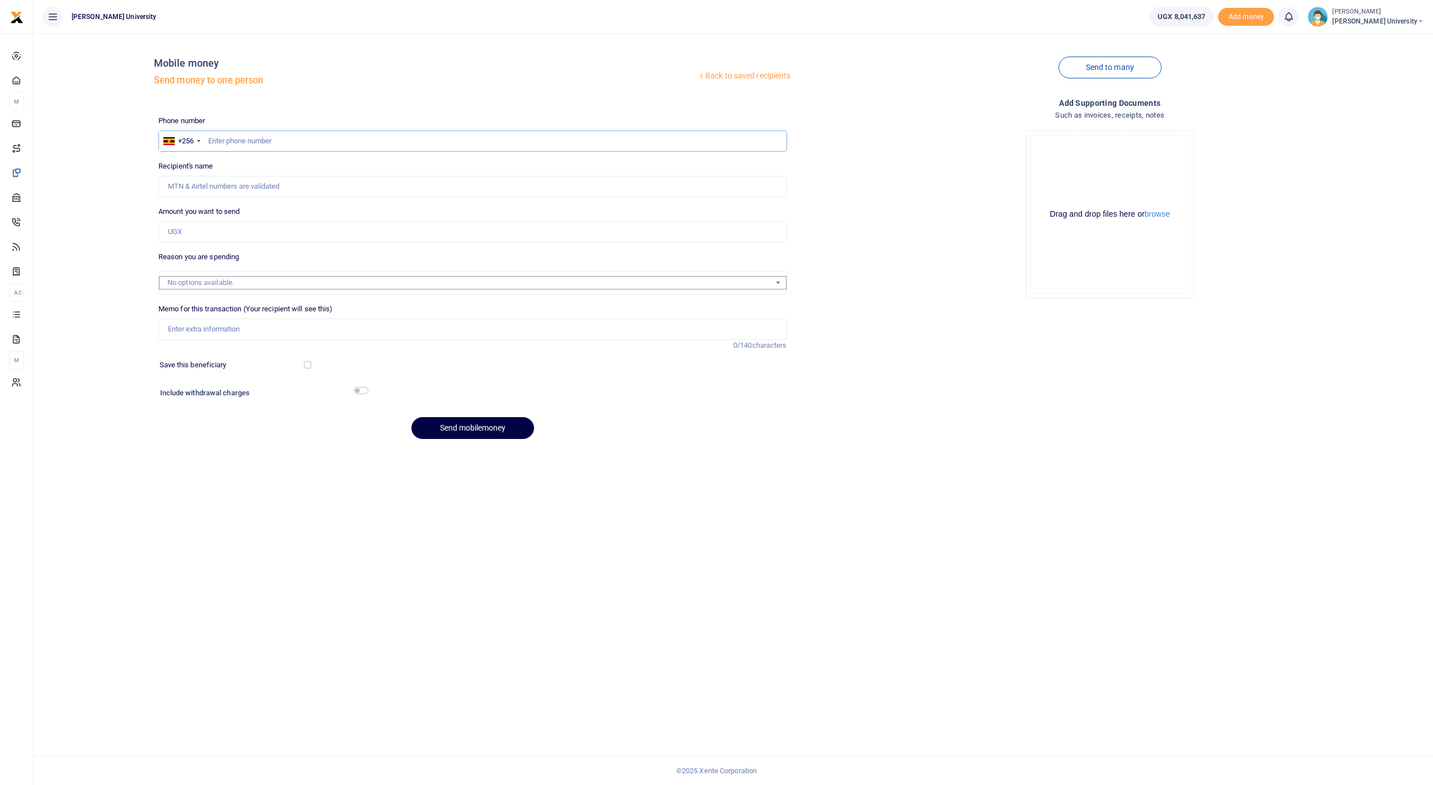
click at [246, 141] on input "text" at bounding box center [472, 140] width 629 height 21
type input "708610024"
click at [210, 235] on input "Amount you want to send" at bounding box center [472, 231] width 629 height 21
type input "Daphine Akankwasa"
type input "200,000"
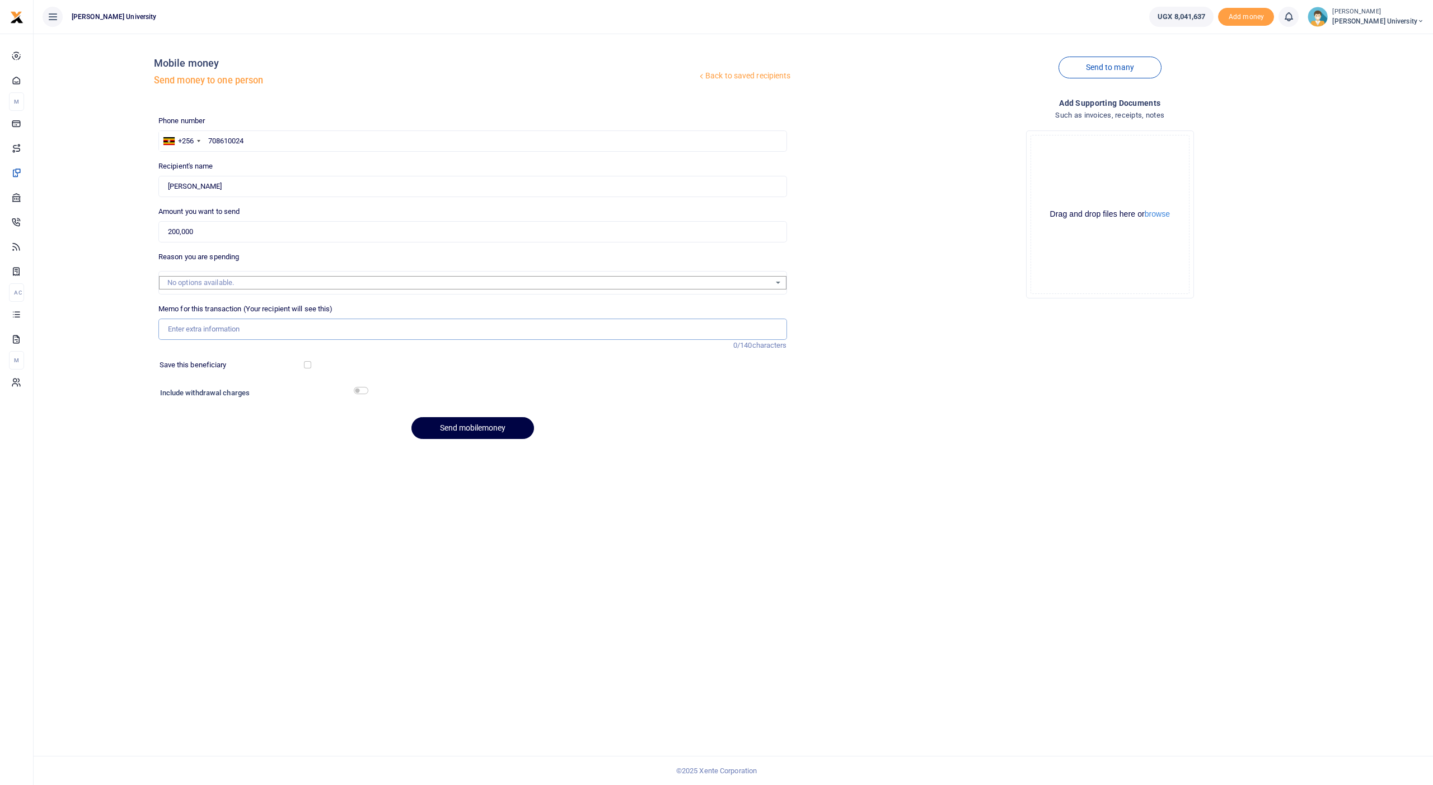
click at [200, 330] on input "Memo for this transaction (Your recipient will see this)" at bounding box center [472, 329] width 629 height 21
type input "Garbage collection"
click at [462, 428] on button "Send mobilemoney" at bounding box center [472, 428] width 123 height 22
click at [51, 308] on span "Transactions" at bounding box center [49, 311] width 43 height 11
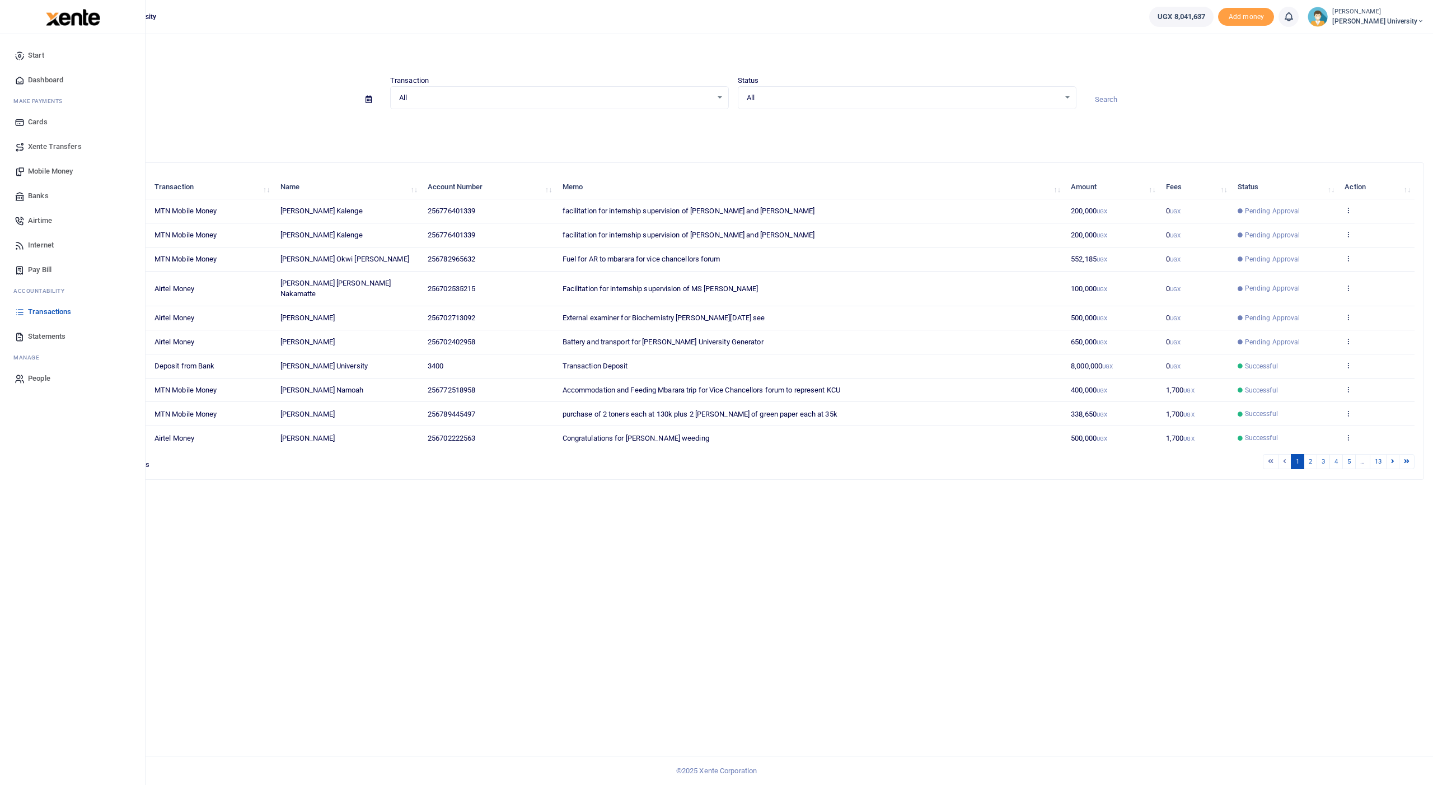
click at [62, 171] on span "Mobile Money" at bounding box center [50, 171] width 45 height 11
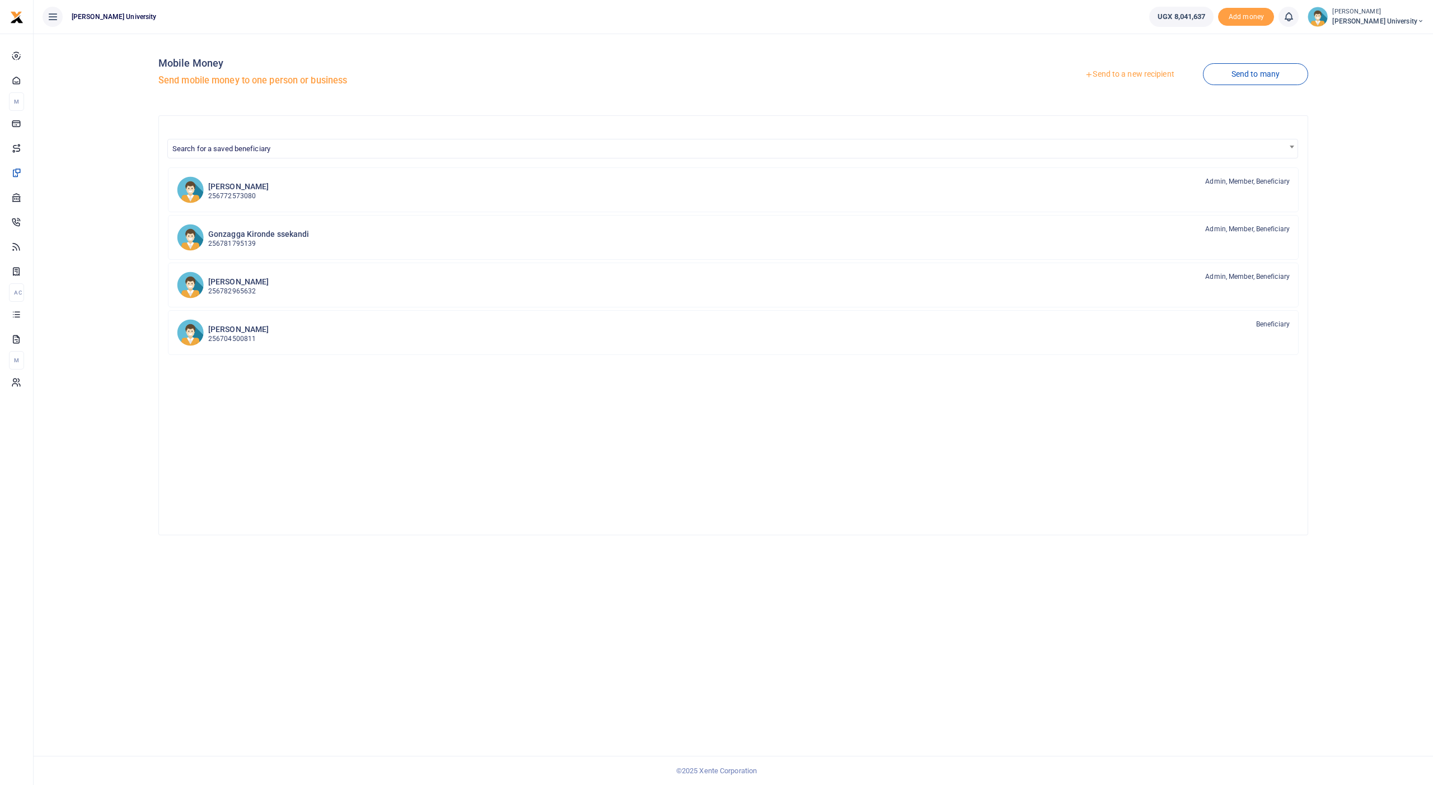
click at [1113, 73] on link "Send to a new recipient" at bounding box center [1129, 74] width 146 height 20
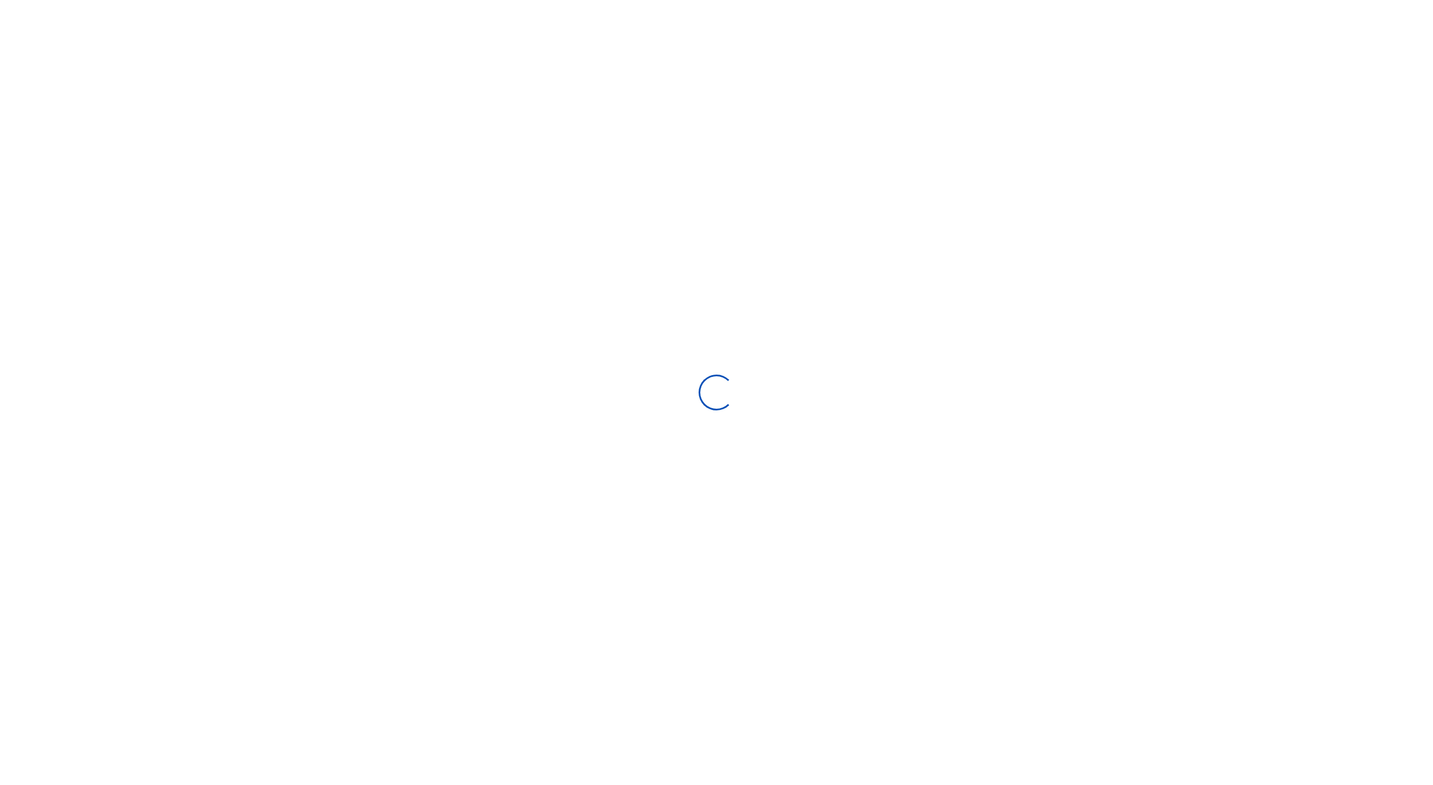
select select "Loading bundles"
select select
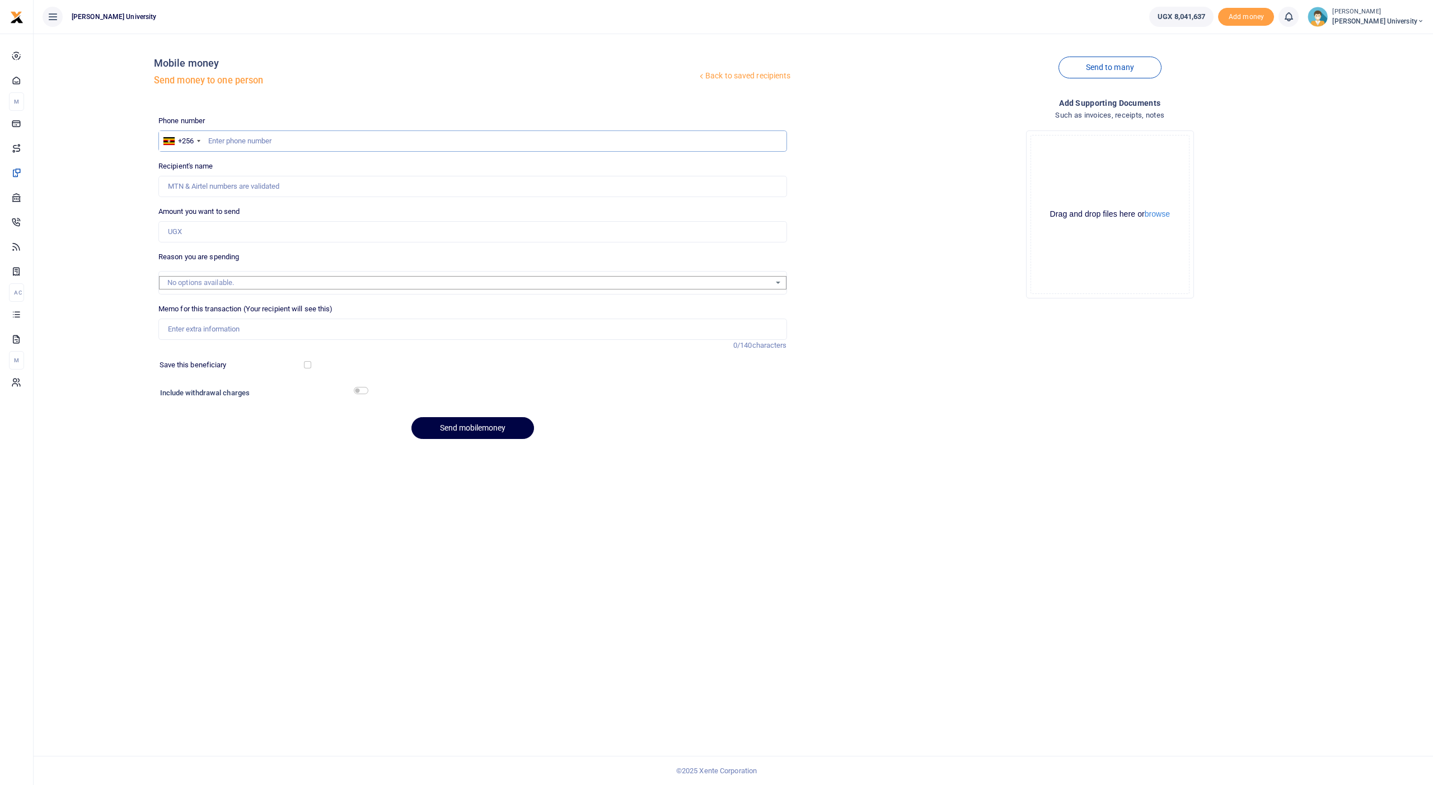
click at [245, 142] on input "text" at bounding box center [472, 140] width 629 height 21
type input "756199183"
click at [203, 231] on input "Amount you want to send" at bounding box center [472, 231] width 629 height 21
type input "Claire Ayebare"
type input "300,000"
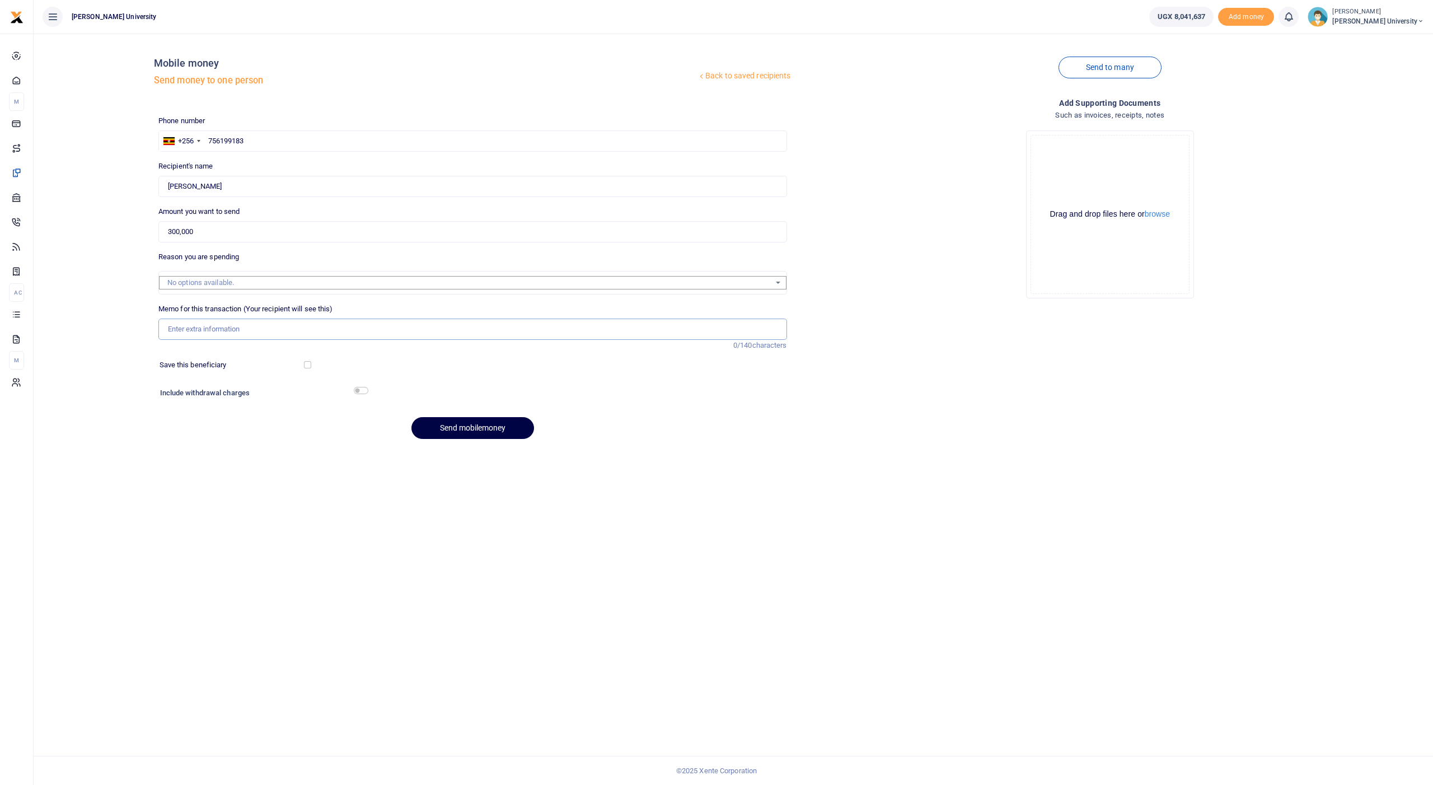
click at [199, 329] on input "Memo for this transaction (Your recipient will see this)" at bounding box center [472, 329] width 629 height 21
type input "facilitation for supervising Rahuman Bran LLB Intern at koboko chief magistrate…"
click at [456, 429] on button "Send mobilemoney" at bounding box center [472, 428] width 123 height 22
click at [458, 432] on button "Send mobilemoney" at bounding box center [472, 428] width 123 height 22
click at [456, 424] on button "Send mobilemoney" at bounding box center [472, 428] width 123 height 22
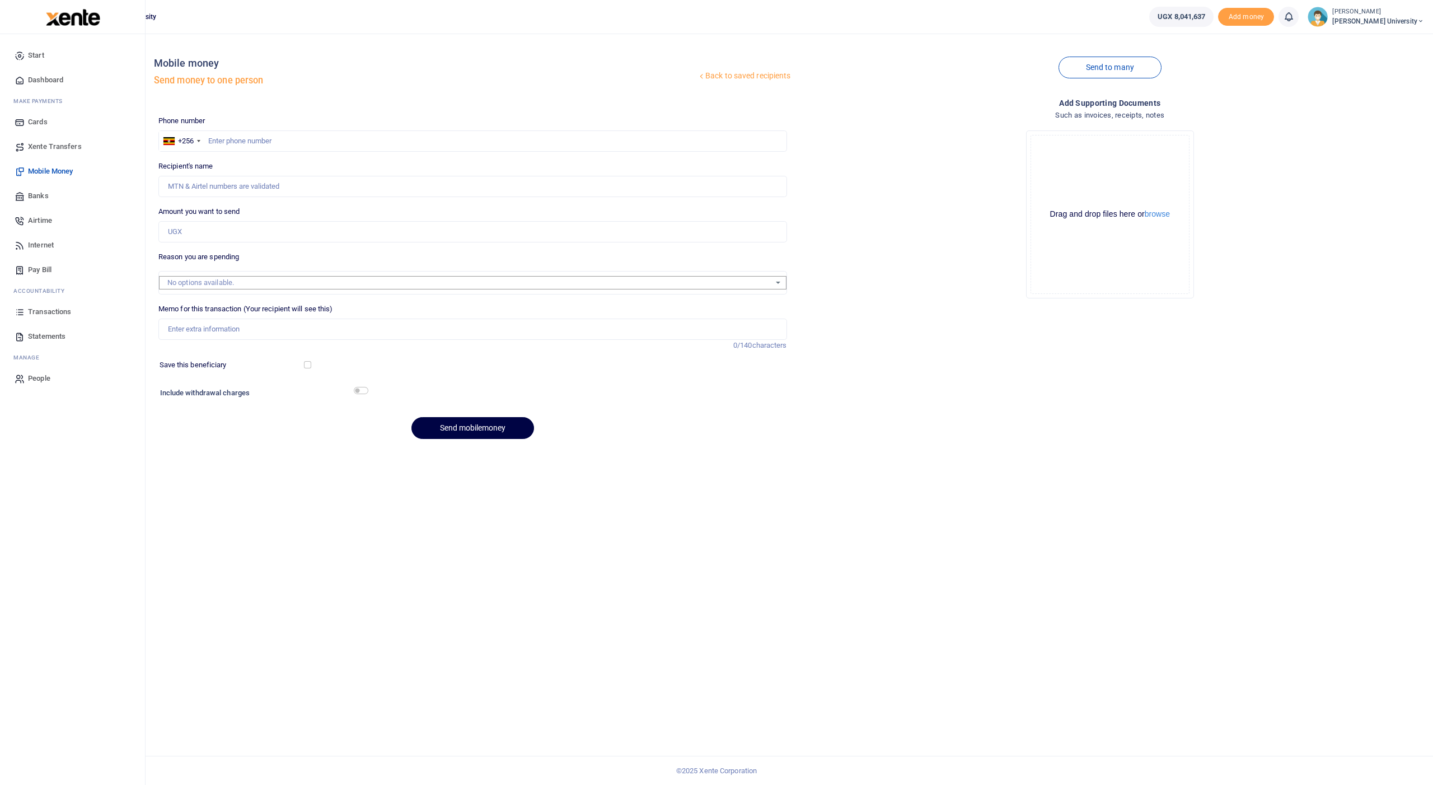
click at [43, 312] on span "Transactions" at bounding box center [49, 311] width 43 height 11
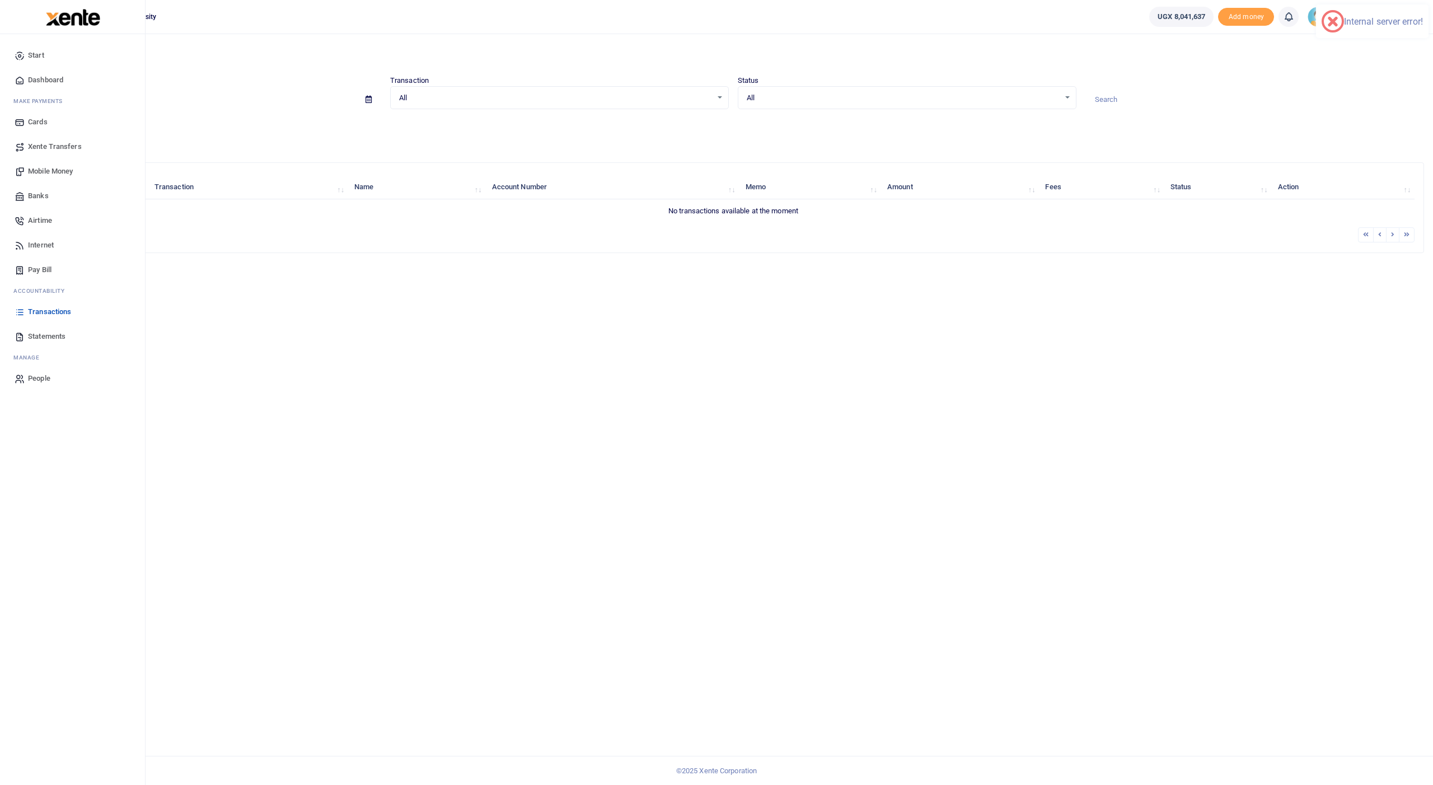
click at [43, 310] on span "Transactions" at bounding box center [49, 311] width 43 height 11
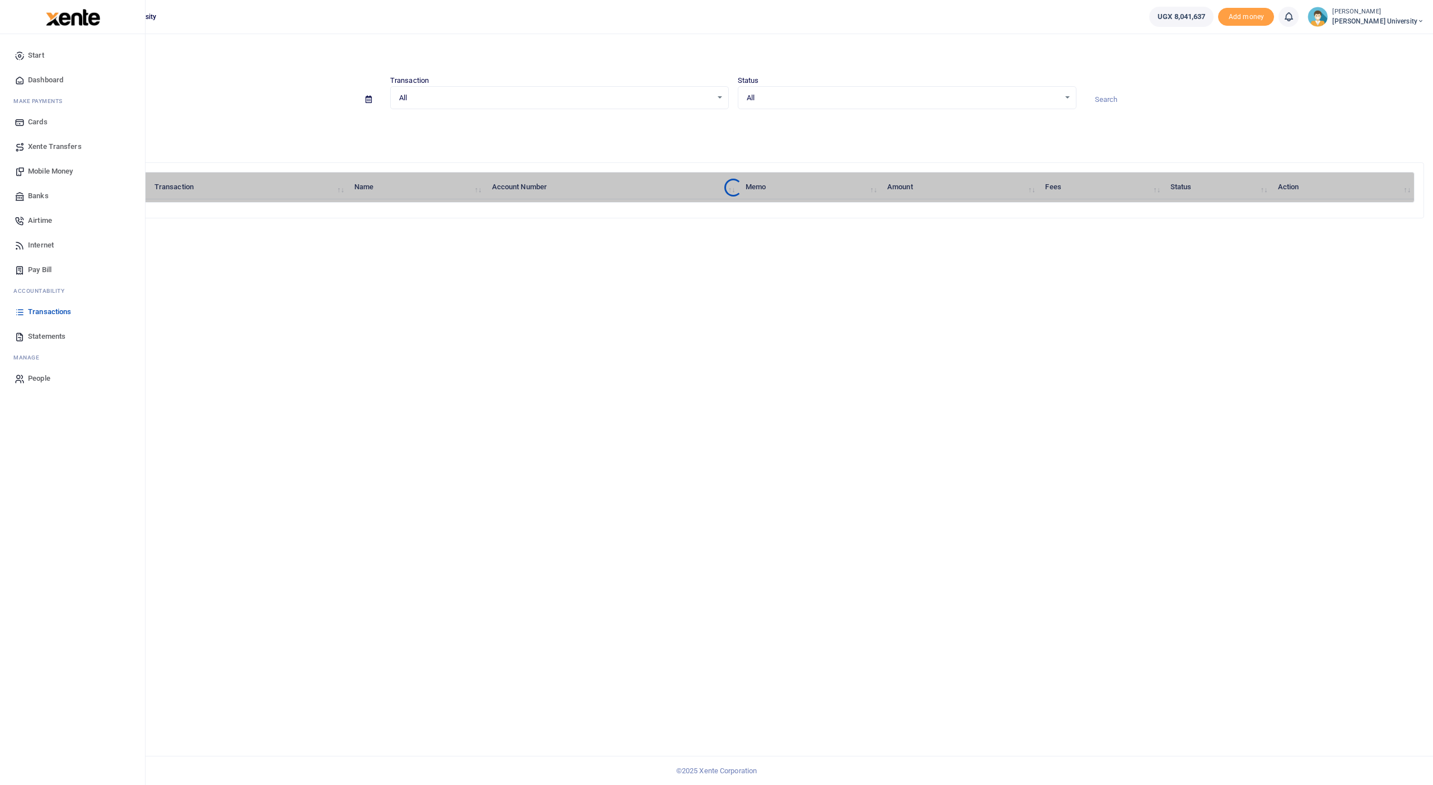
click at [48, 170] on span "Mobile Money" at bounding box center [50, 171] width 45 height 11
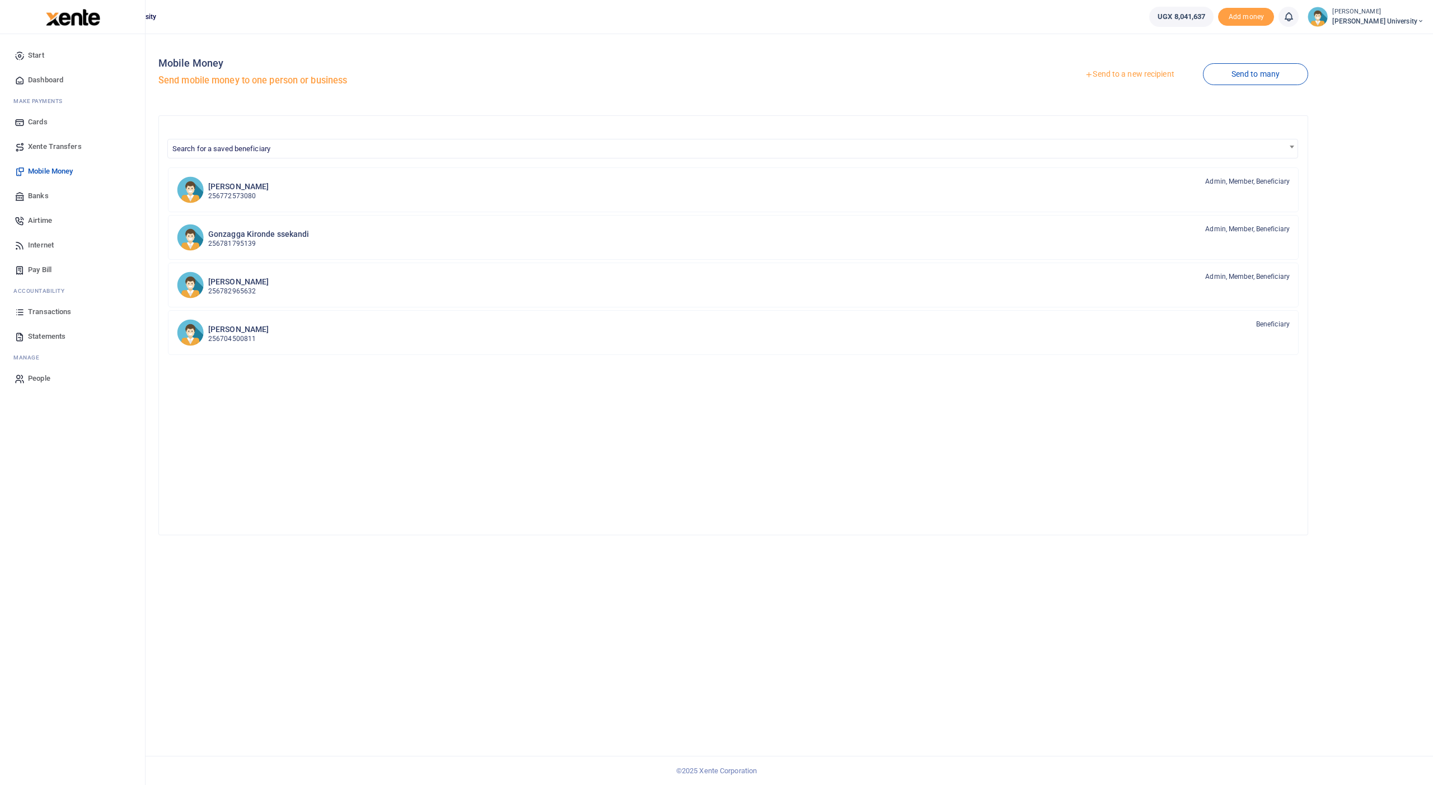
click at [45, 306] on span "Transactions" at bounding box center [49, 311] width 43 height 11
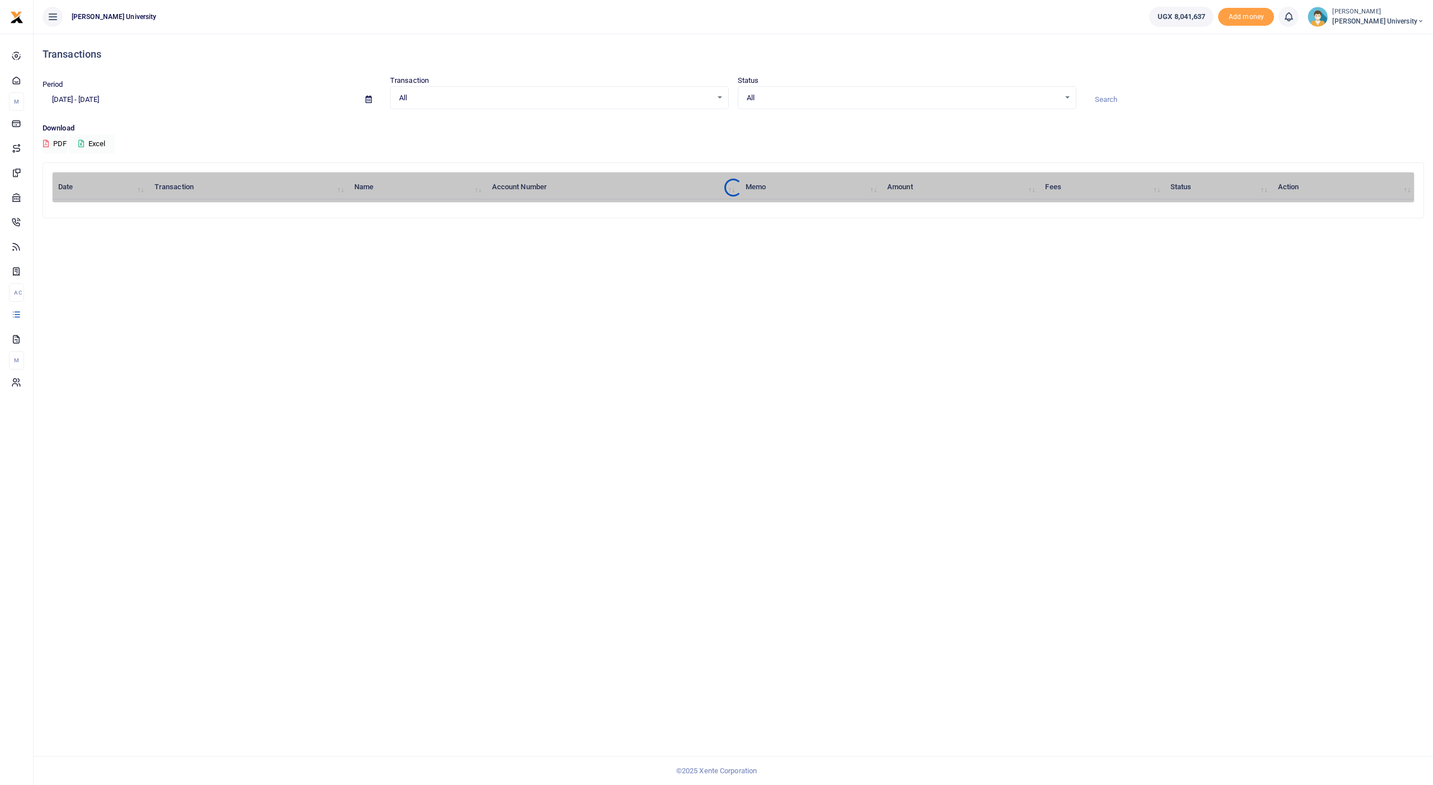
click at [45, 306] on div "Transactions Period [DATE] - [DATE] Transaction All Select an option... All Air…" at bounding box center [733, 409] width 1399 height 751
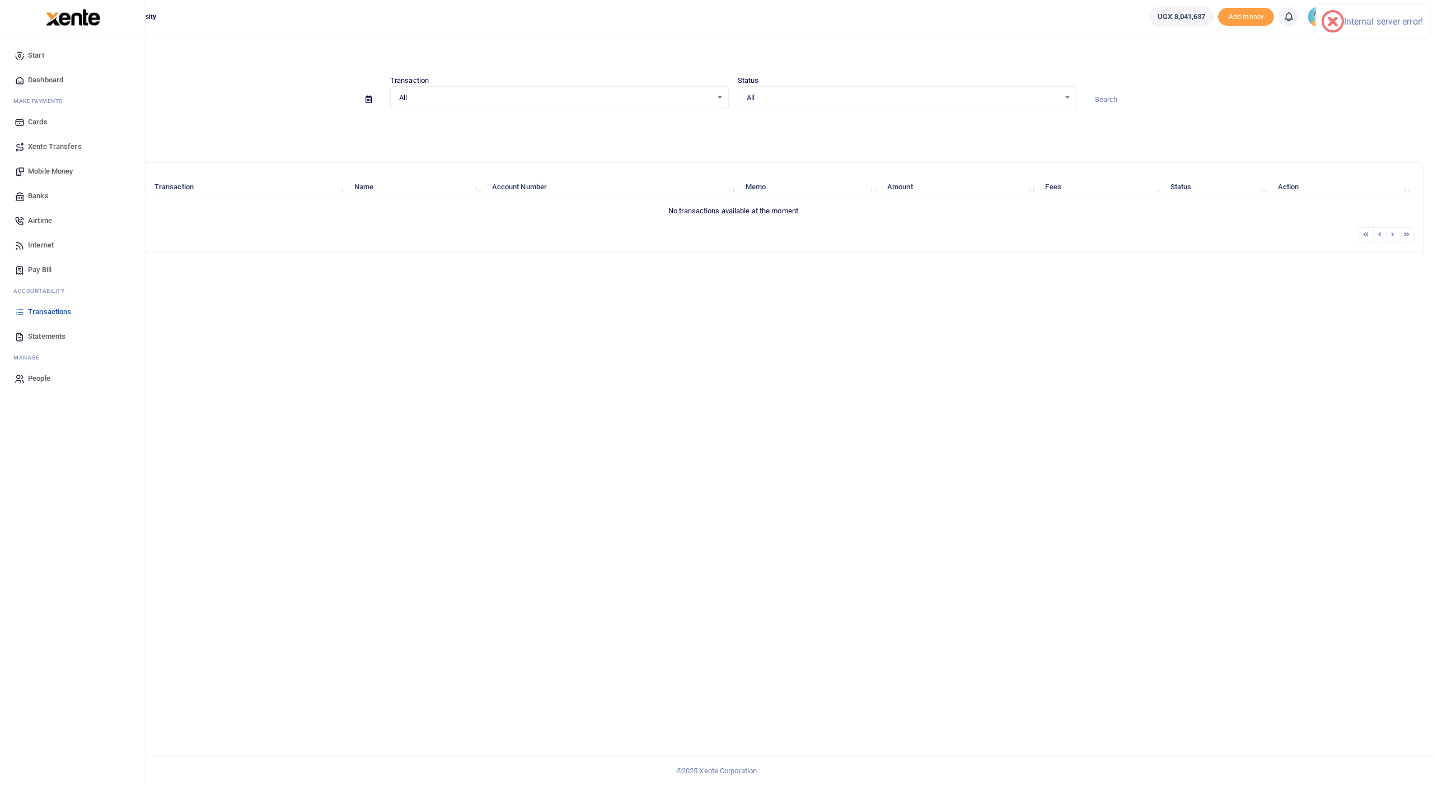
click at [52, 311] on span "Transactions" at bounding box center [49, 311] width 43 height 11
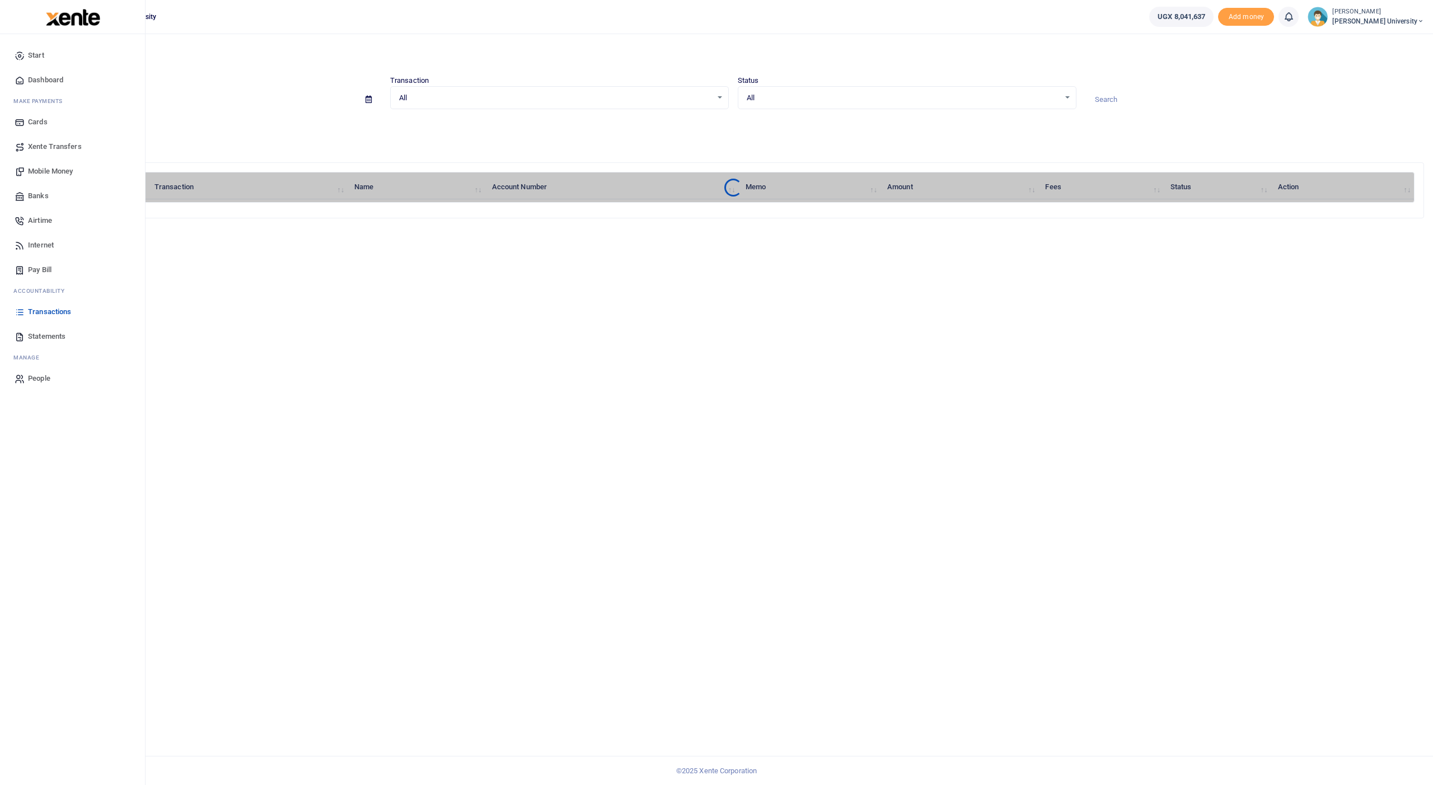
click at [37, 243] on span "Internet" at bounding box center [41, 245] width 26 height 11
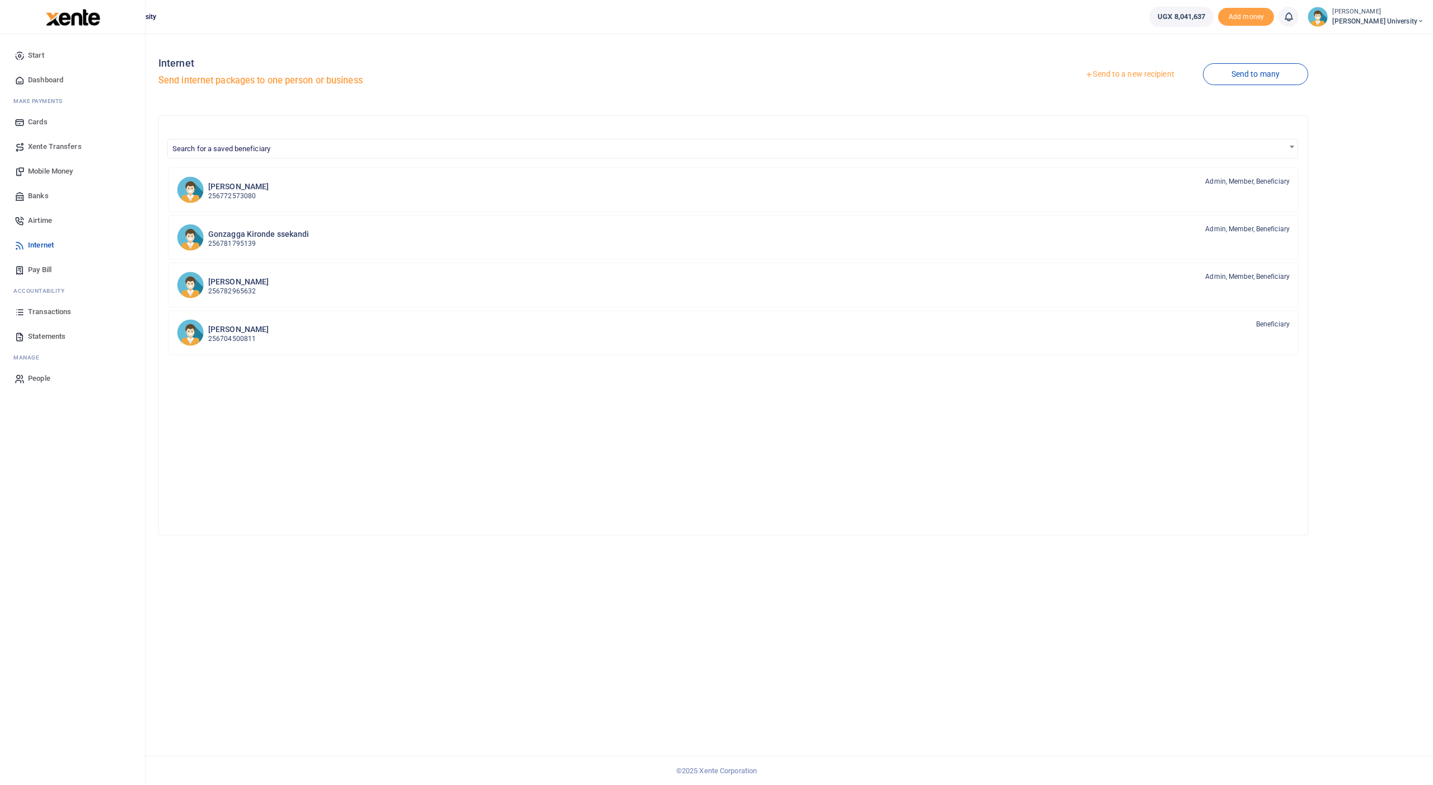
click at [32, 312] on span "Transactions" at bounding box center [49, 311] width 43 height 11
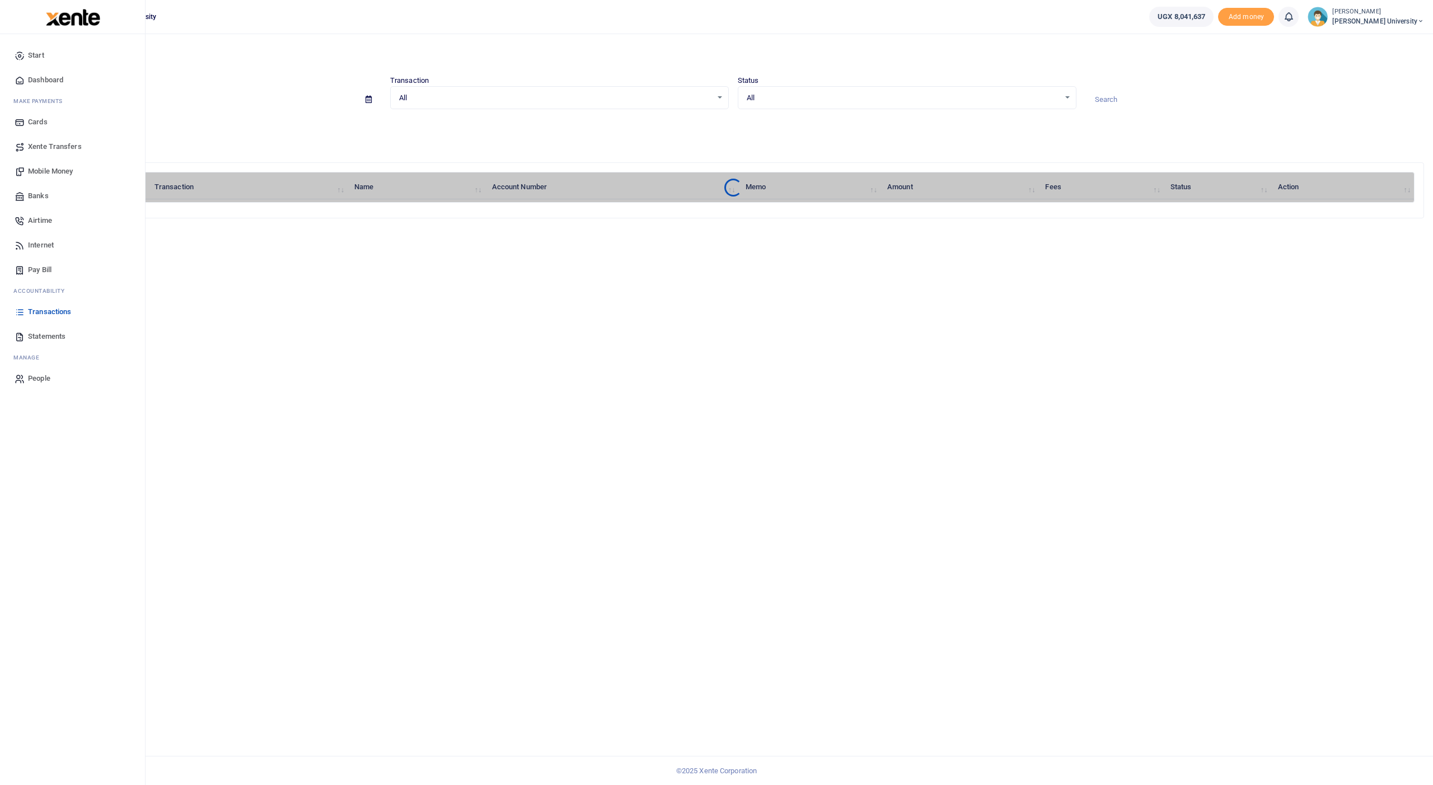
click at [48, 243] on span "Internet" at bounding box center [41, 245] width 26 height 11
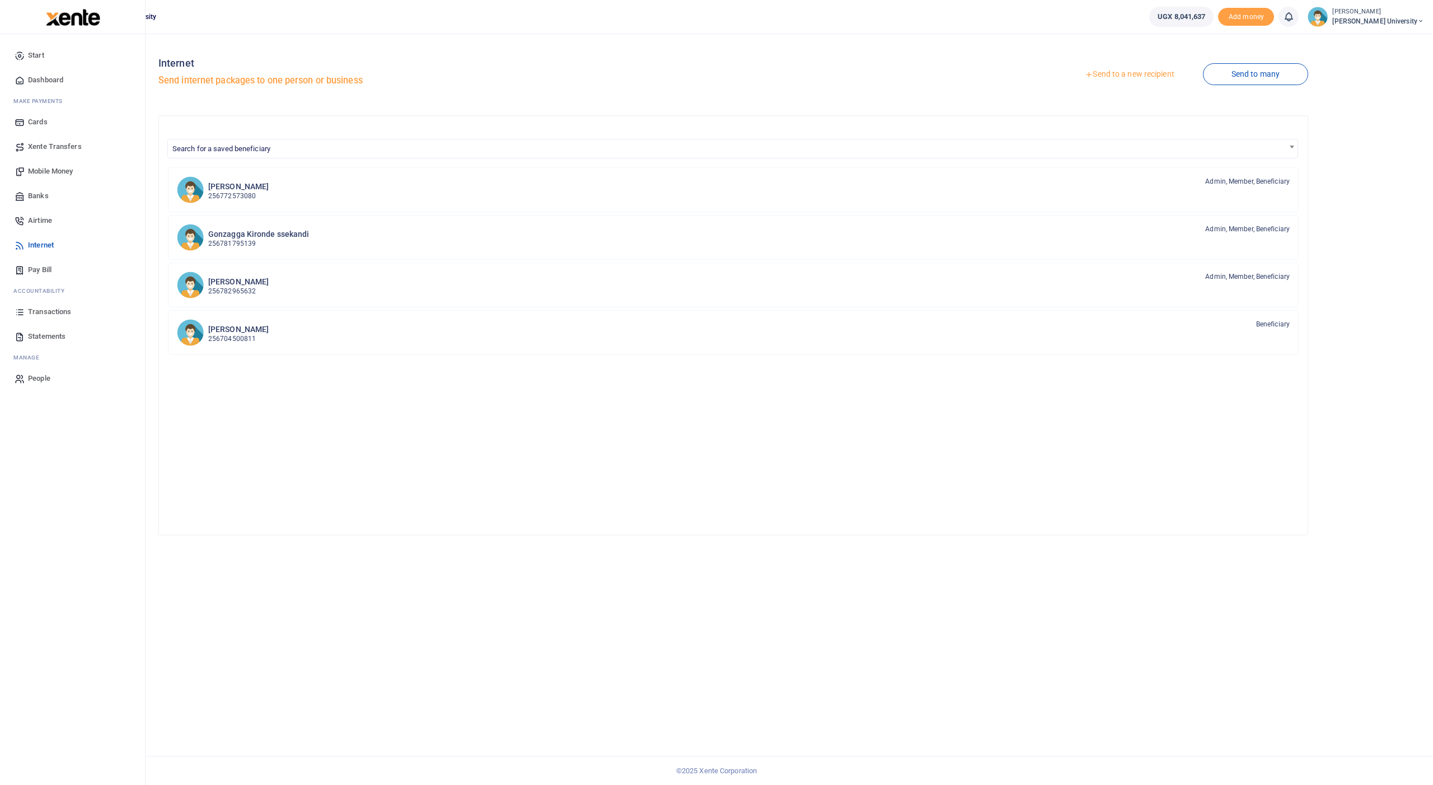
click at [42, 312] on span "Transactions" at bounding box center [49, 311] width 43 height 11
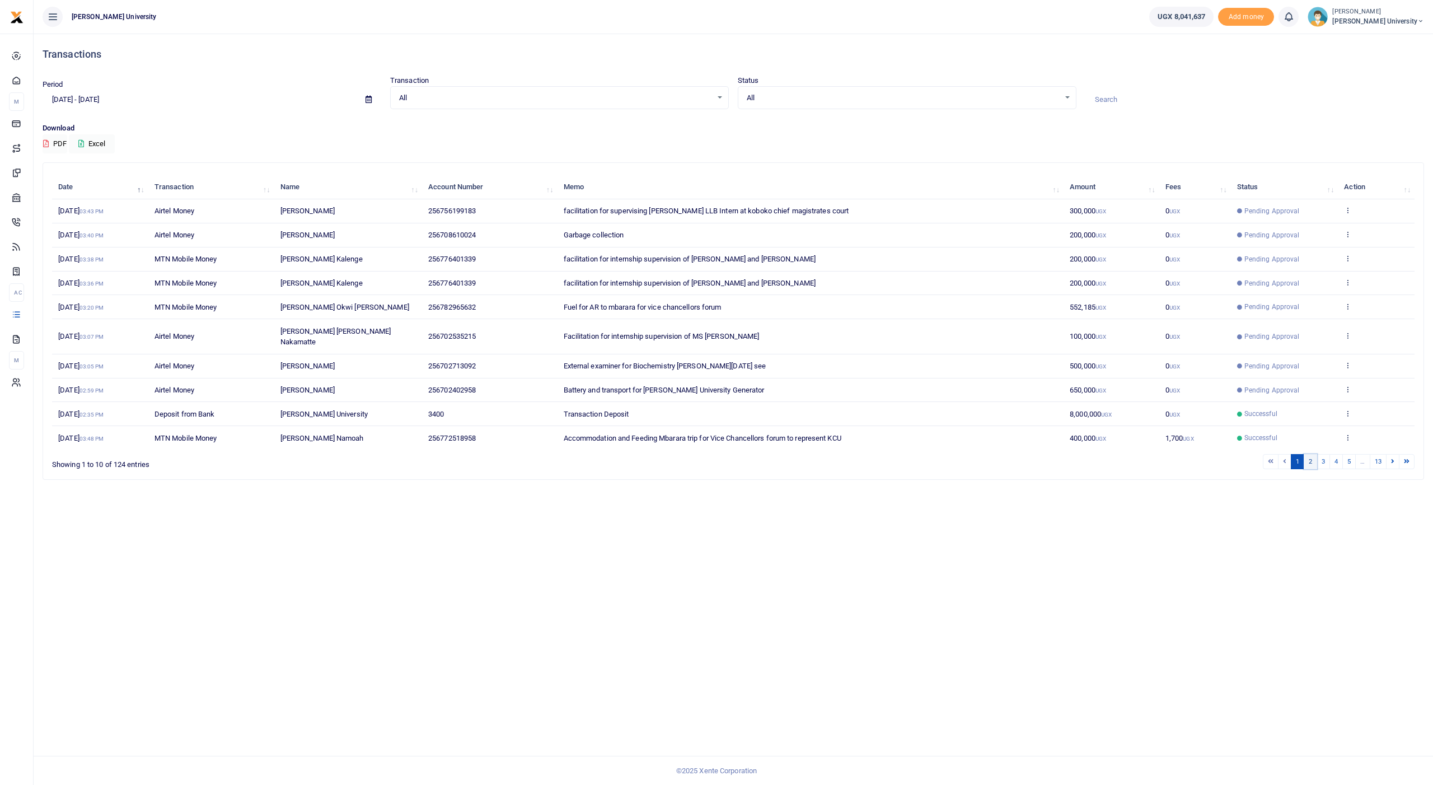
click at [1312, 454] on link "2" at bounding box center [1310, 461] width 13 height 15
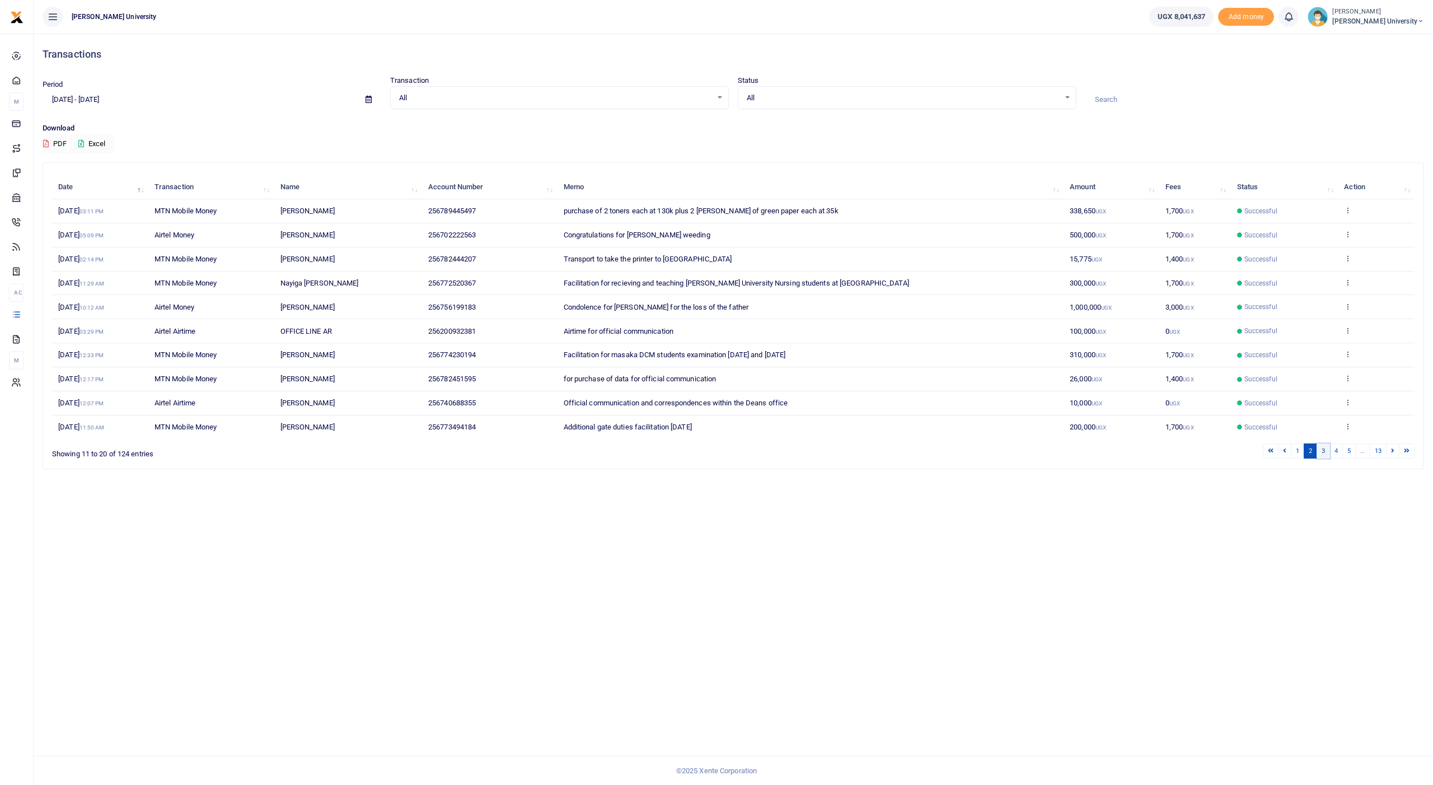
click at [1320, 444] on link "3" at bounding box center [1323, 450] width 13 height 15
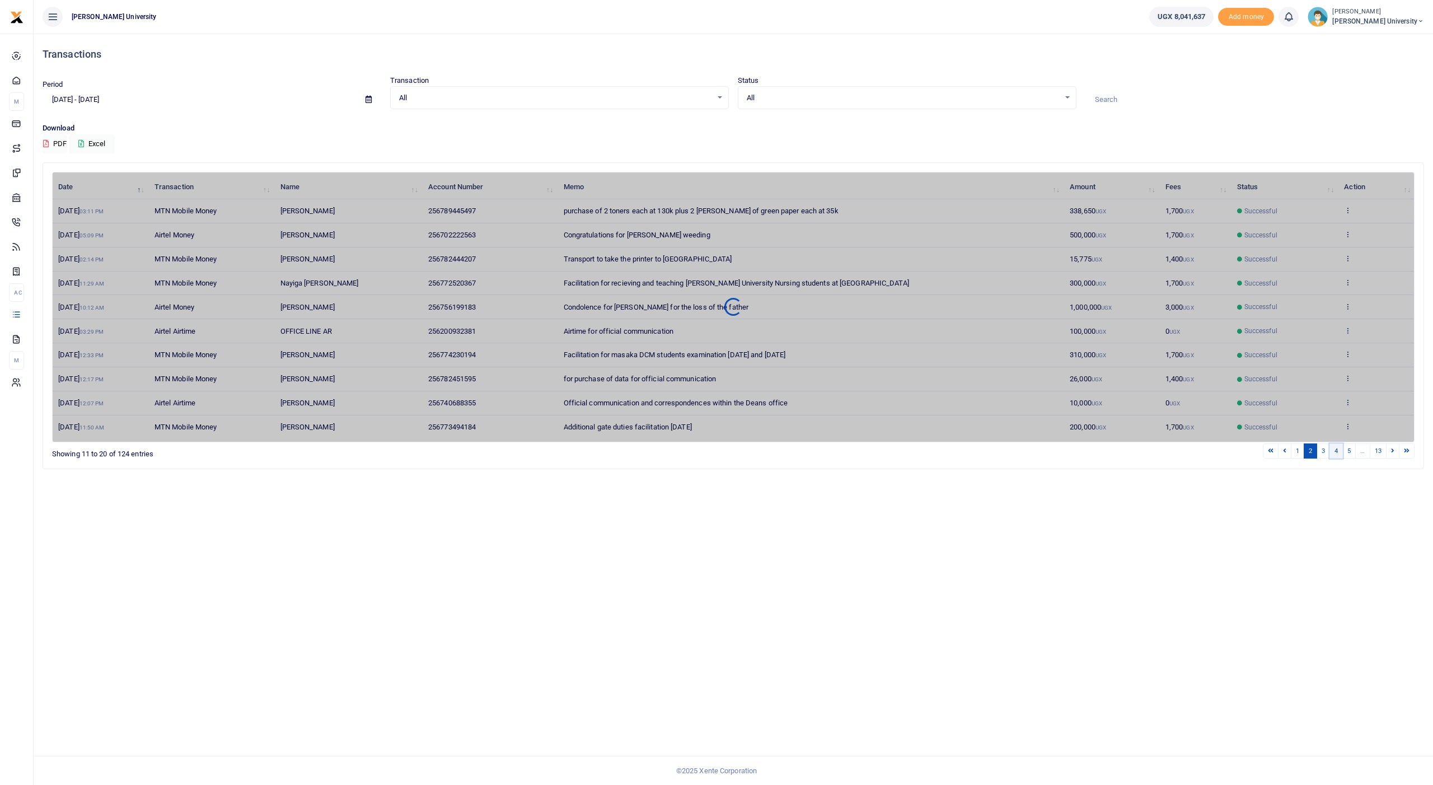
click at [1337, 443] on link "4" at bounding box center [1335, 450] width 13 height 15
click at [1325, 443] on link "3" at bounding box center [1323, 450] width 13 height 15
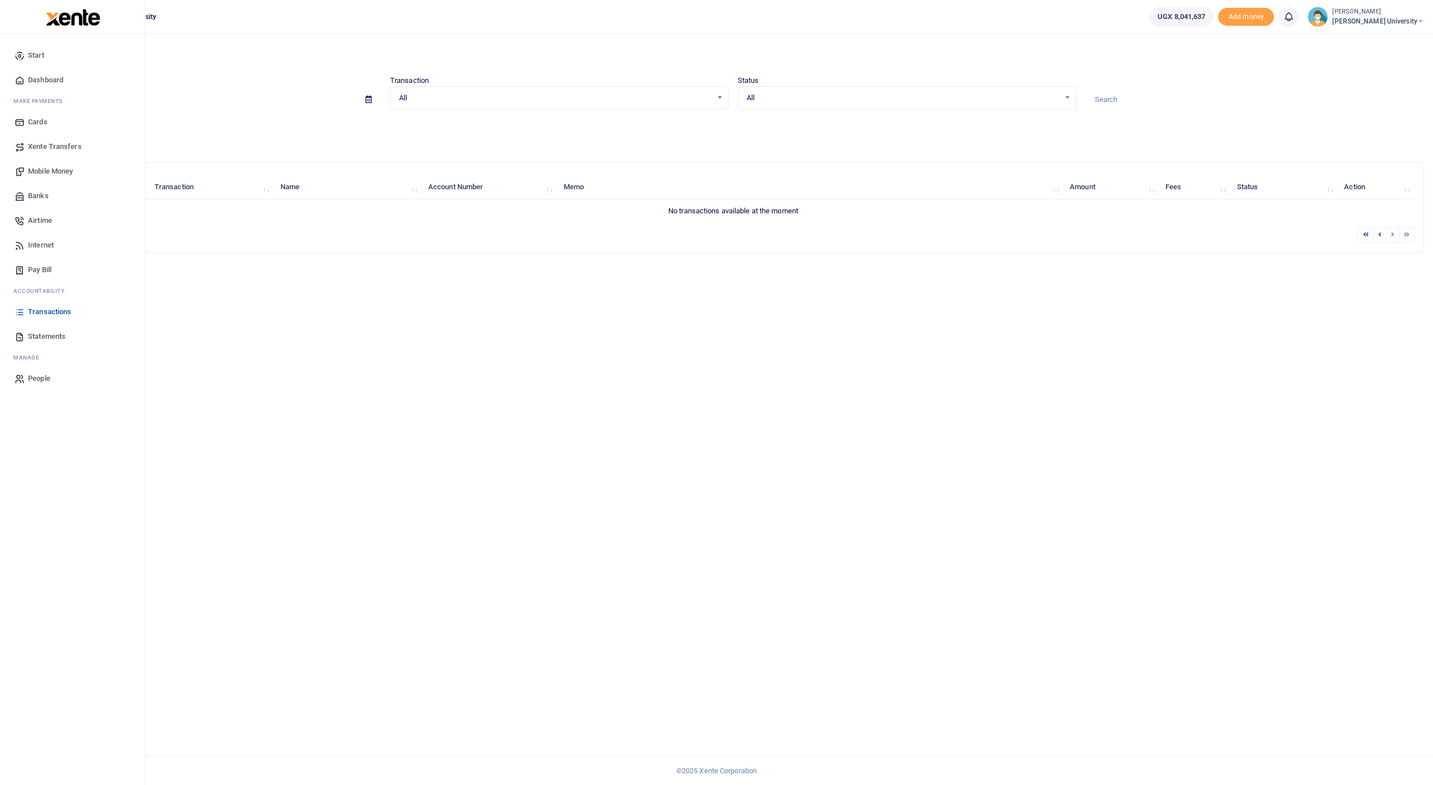
click at [39, 311] on span "Transactions" at bounding box center [49, 311] width 43 height 11
click at [53, 168] on span "Mobile Money" at bounding box center [50, 171] width 45 height 11
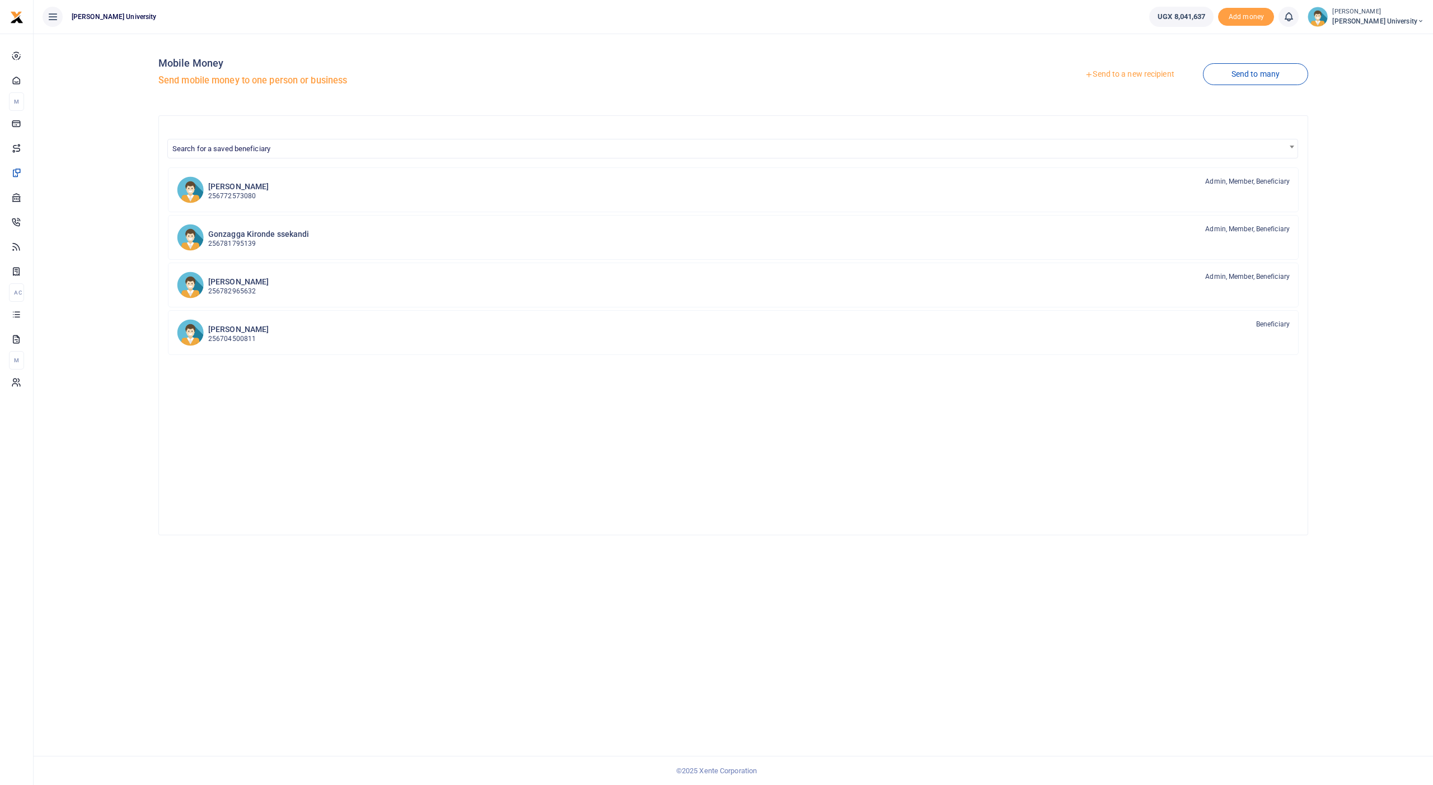
click at [1110, 76] on link "Send to a new recipient" at bounding box center [1129, 74] width 146 height 20
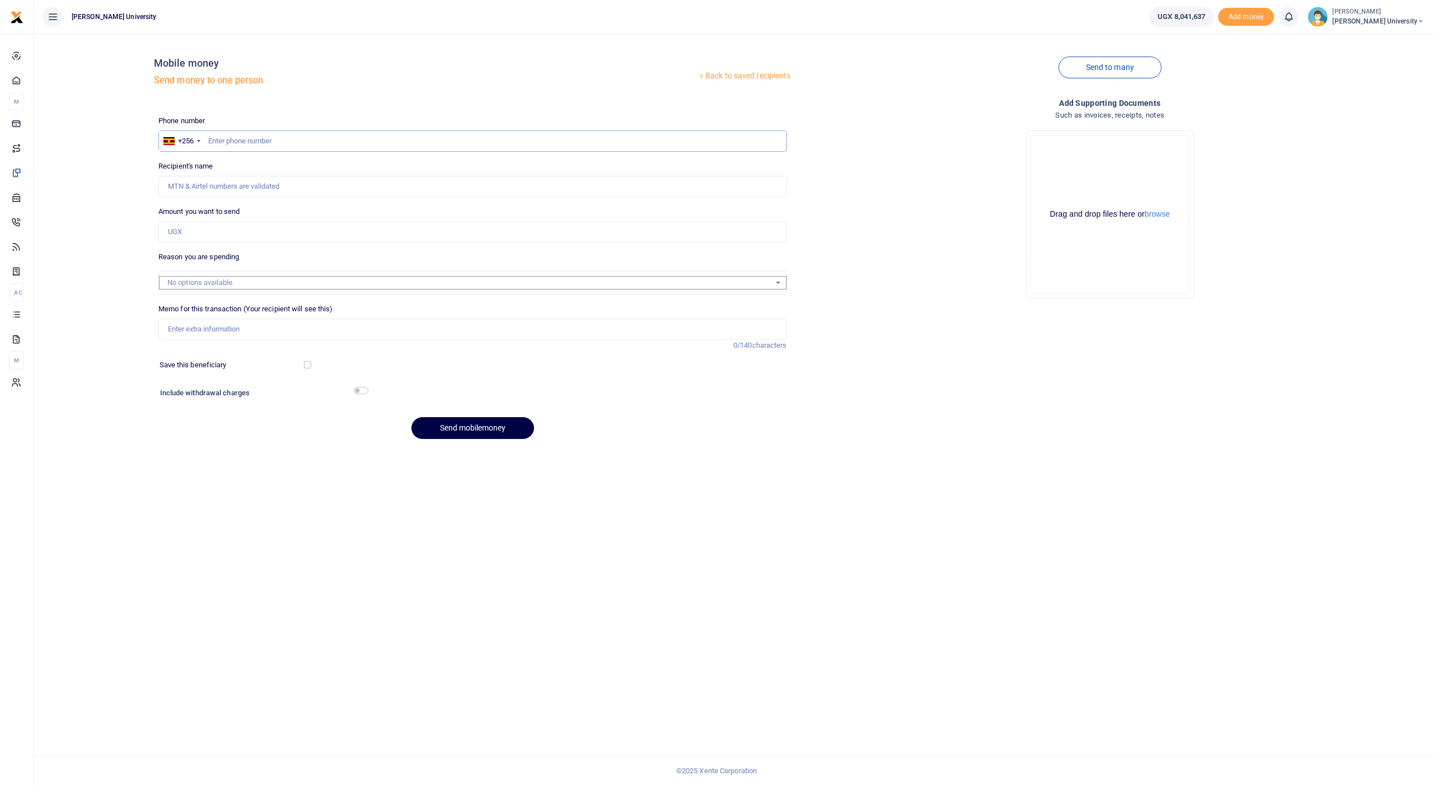
click at [273, 145] on input "text" at bounding box center [472, 140] width 629 height 21
type input "754559886"
click at [224, 231] on input "Amount you want to send" at bounding box center [472, 231] width 629 height 21
type input "Victor Ochieng"
type input "775,000"
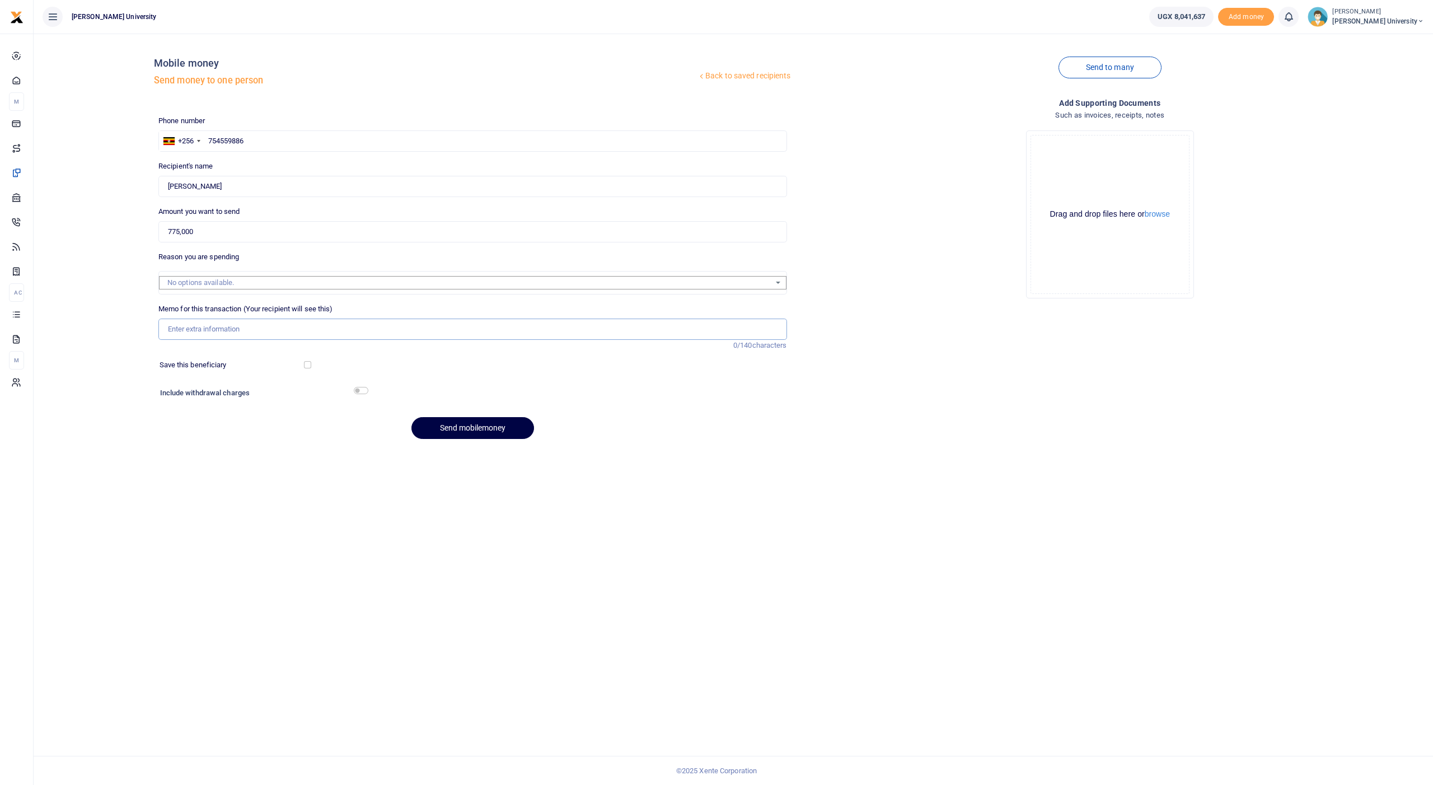
click at [209, 327] on input "Memo for this transaction (Your recipient will see this)" at bounding box center [472, 329] width 629 height 21
drag, startPoint x: 291, startPoint y: 325, endPoint x: 185, endPoint y: 313, distance: 105.8
type input "for coordination of exams in masaka"
click at [447, 423] on button "Send mobilemoney" at bounding box center [472, 428] width 123 height 22
click at [228, 137] on input "text" at bounding box center [472, 140] width 629 height 21
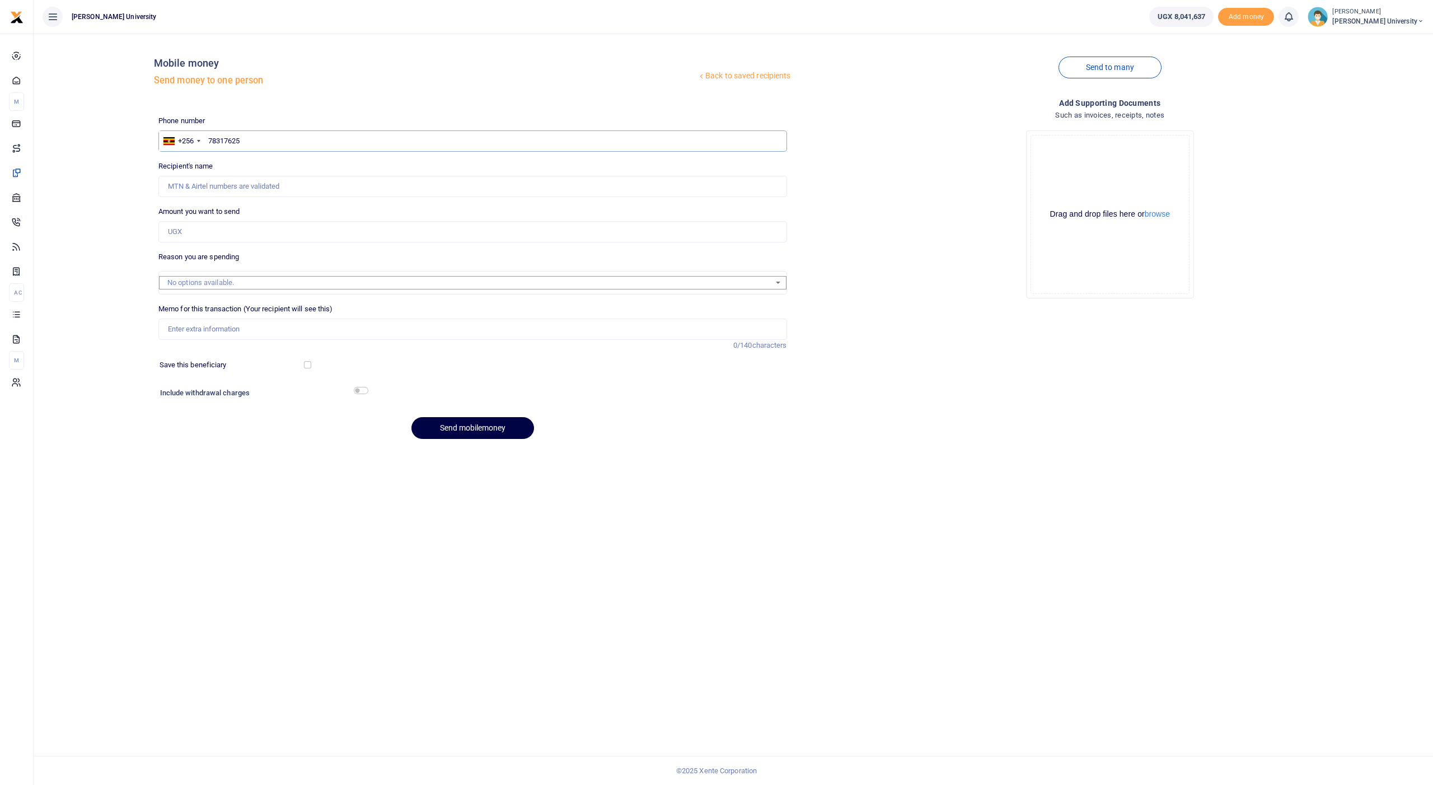
type input "783176257"
type input "Frank Maganda"
type input "783176257"
click at [189, 230] on input "Amount you want to send" at bounding box center [472, 231] width 629 height 21
type input "775,000"
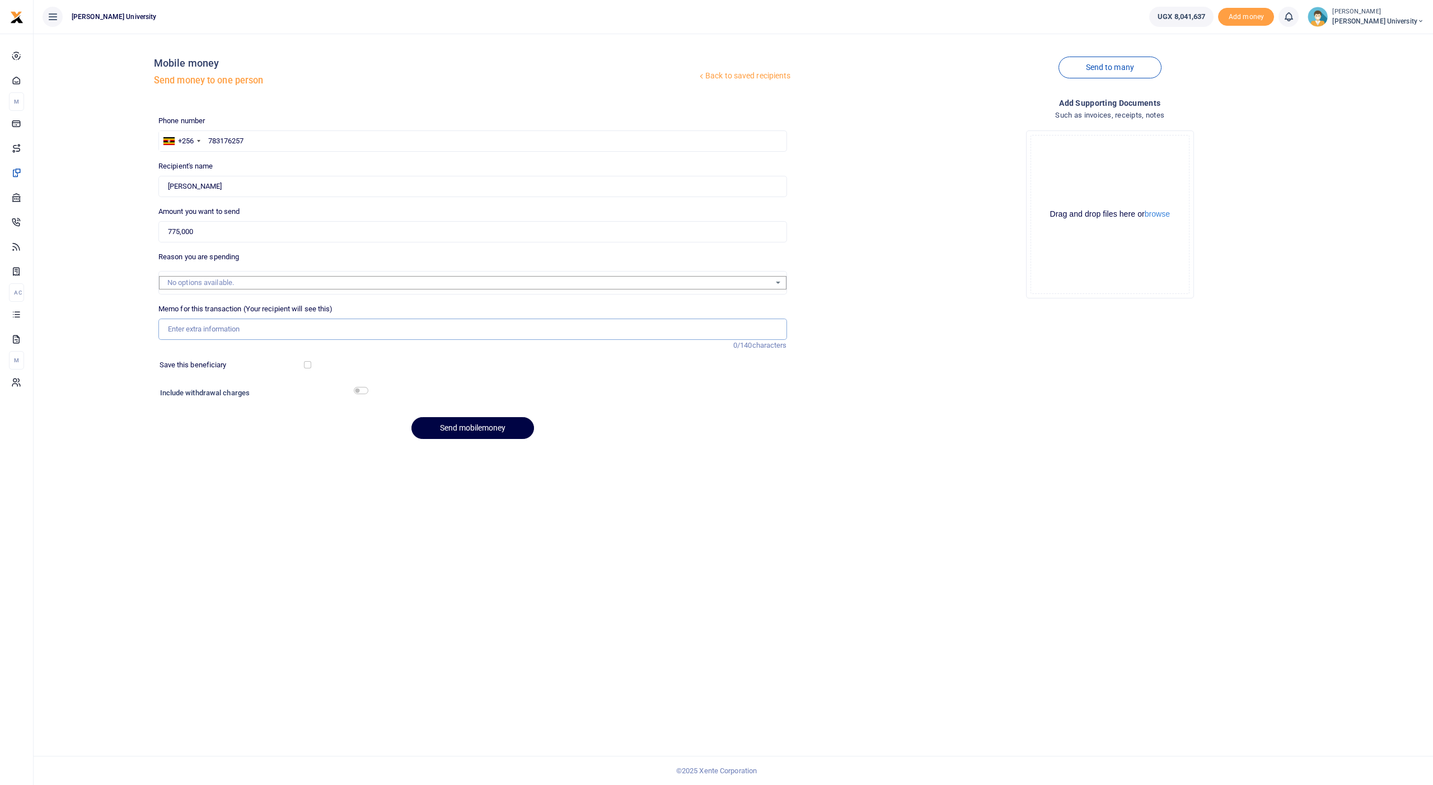
click at [181, 321] on input "Memo for this transaction (Your recipient will see this)" at bounding box center [472, 329] width 629 height 21
paste input "for coordination of exams in masaka"
type input "for coordination of exams in masaka"
click at [441, 420] on button "Send mobilemoney" at bounding box center [472, 428] width 123 height 22
click at [55, 311] on span "Transactions" at bounding box center [49, 311] width 43 height 11
